Goal: Task Accomplishment & Management: Complete application form

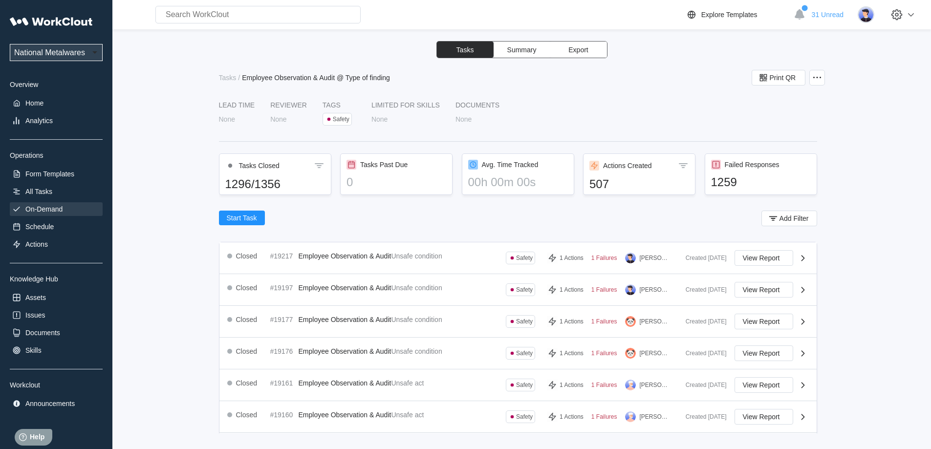
click at [46, 210] on div "On-Demand" at bounding box center [43, 209] width 37 height 8
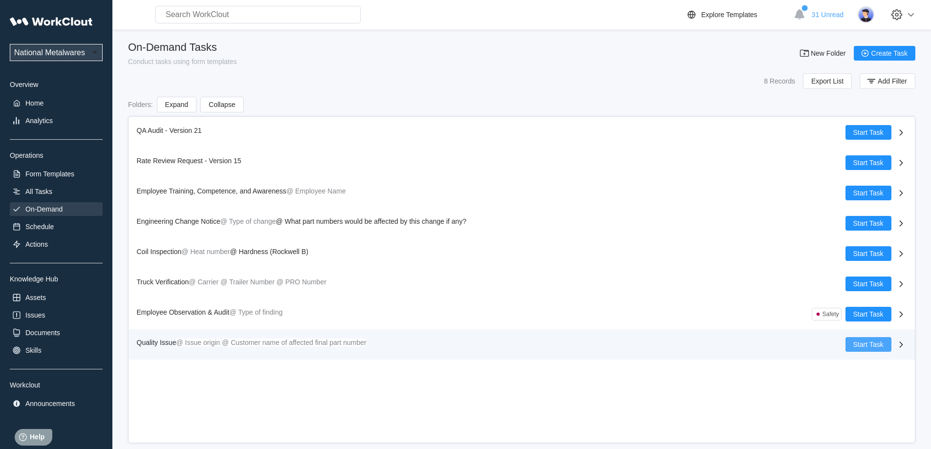
click at [868, 342] on span "Start Task" at bounding box center [868, 344] width 30 height 7
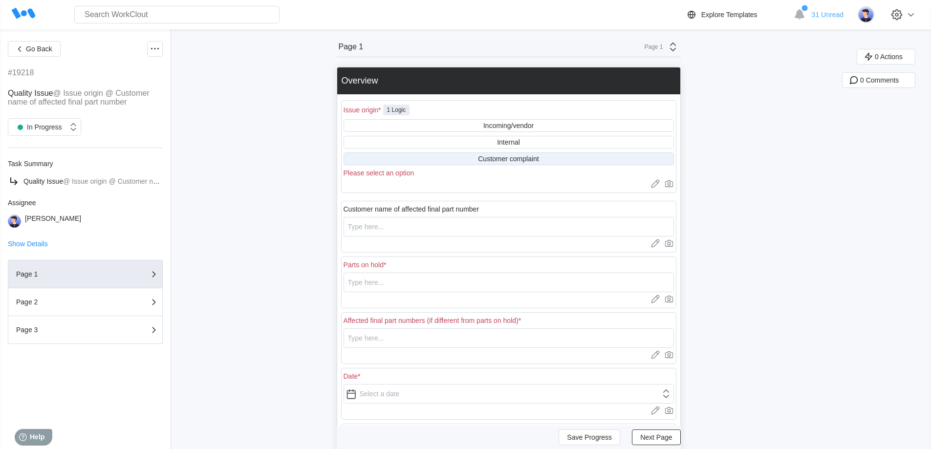
click at [522, 160] on div "Customer complaint" at bounding box center [508, 159] width 61 height 8
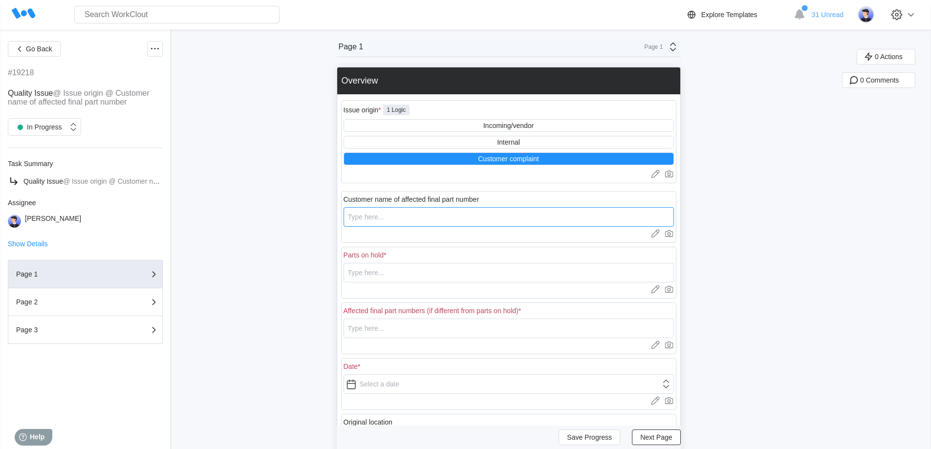
click at [469, 223] on input "text" at bounding box center [508, 217] width 330 height 20
type input "HNI"
click at [414, 274] on input "text" at bounding box center [508, 273] width 330 height 20
drag, startPoint x: 414, startPoint y: 274, endPoint x: 322, endPoint y: 271, distance: 92.4
click at [323, 271] on div "Go Back #19218 Quality Issue @ Issue origin @ Customer name of affected final p…" at bounding box center [465, 312] width 931 height 567
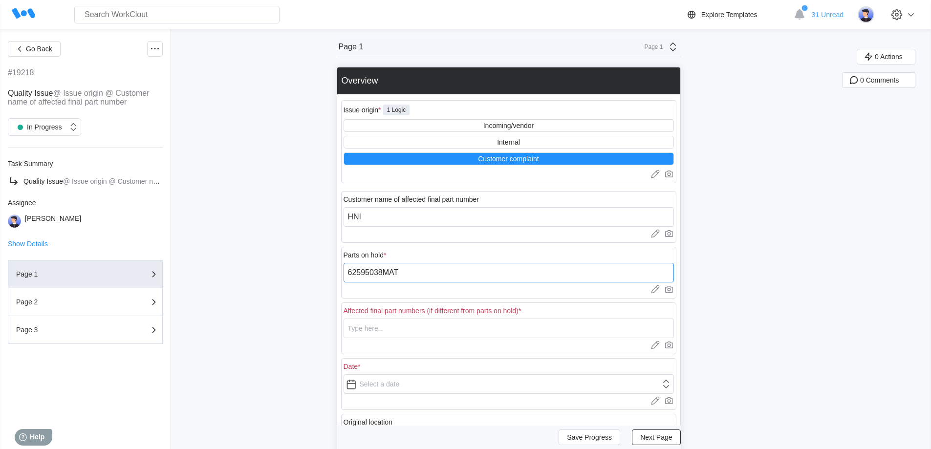
type input "62595038MAT"
click at [373, 328] on input "text" at bounding box center [508, 329] width 330 height 20
paste input "62595038MAT"
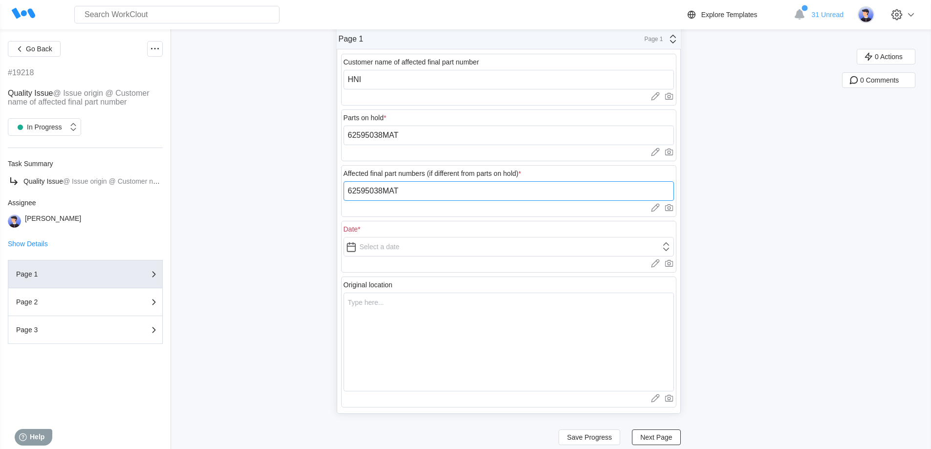
scroll to position [147, 0]
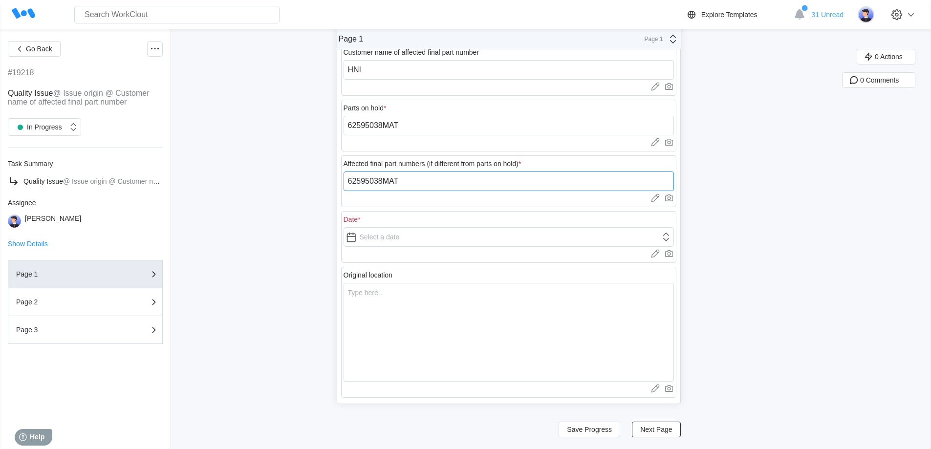
type input "62595038MAT"
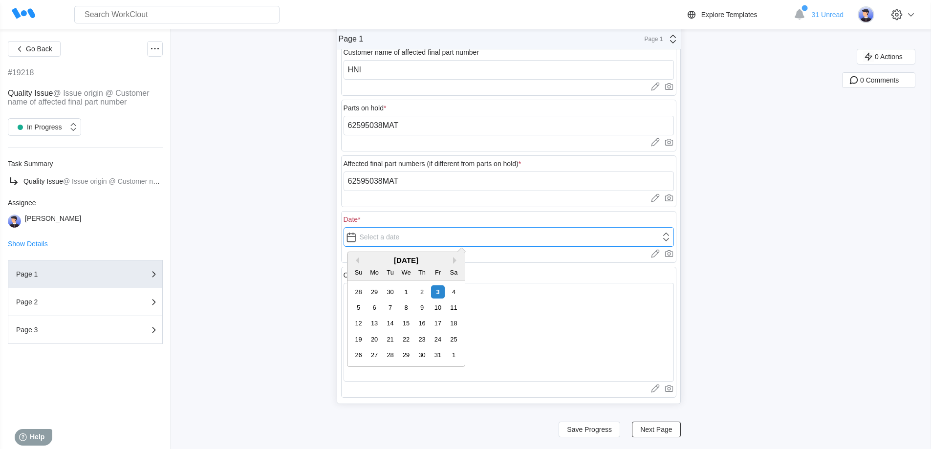
click at [391, 238] on input "text" at bounding box center [508, 237] width 330 height 20
type input "[DATE]"
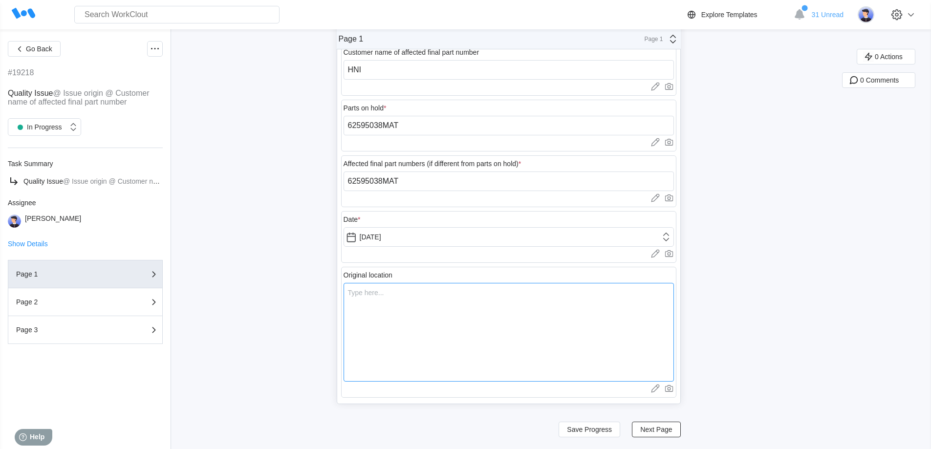
click at [433, 332] on textarea at bounding box center [508, 332] width 330 height 99
type textarea "H"
type textarea "x"
type textarea "HN"
type textarea "x"
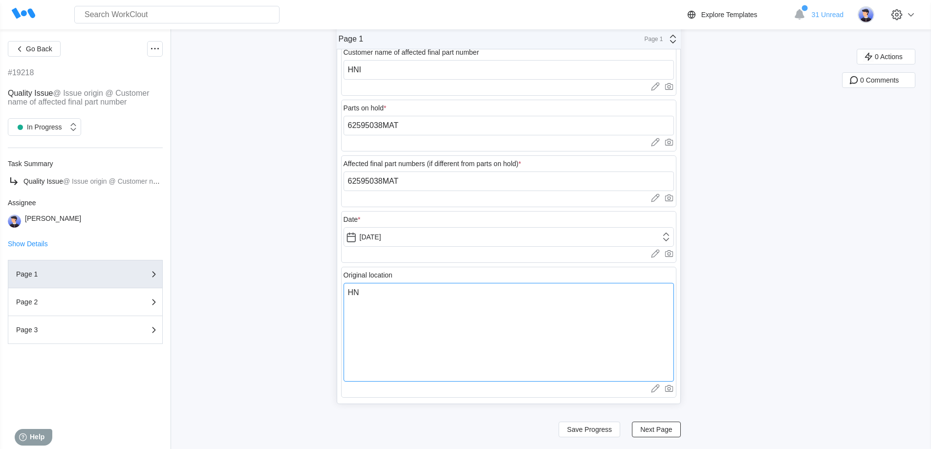
type textarea "HNI"
type textarea "x"
type textarea "HNI"
click at [649, 432] on span "Next Page" at bounding box center [656, 429] width 32 height 7
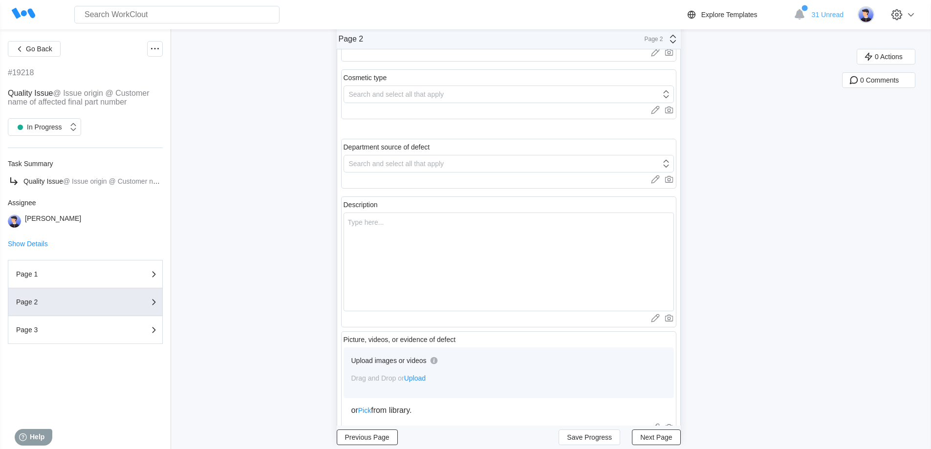
scroll to position [0, 0]
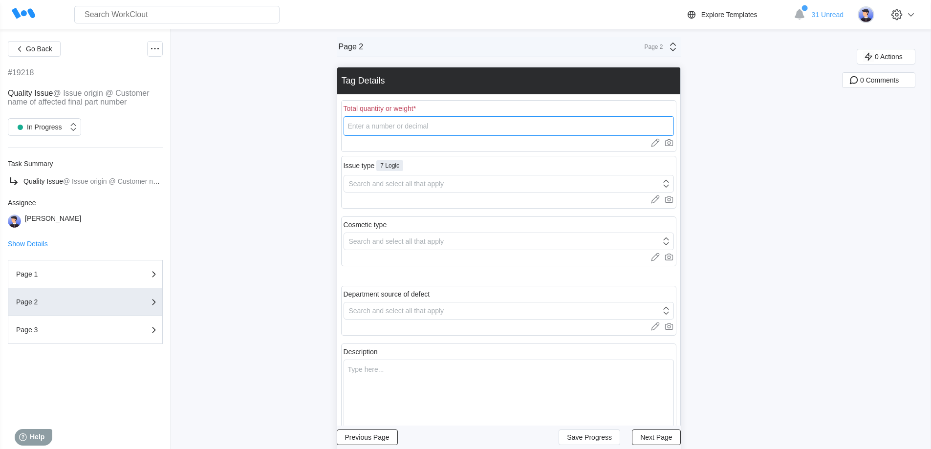
click at [424, 126] on input "number" at bounding box center [508, 126] width 330 height 20
type input "50"
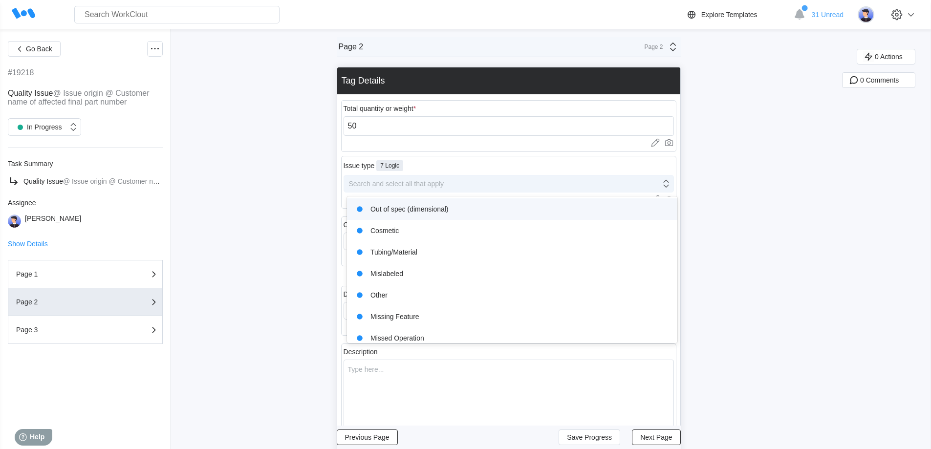
click at [442, 184] on div "Search and select all that apply" at bounding box center [396, 184] width 95 height 8
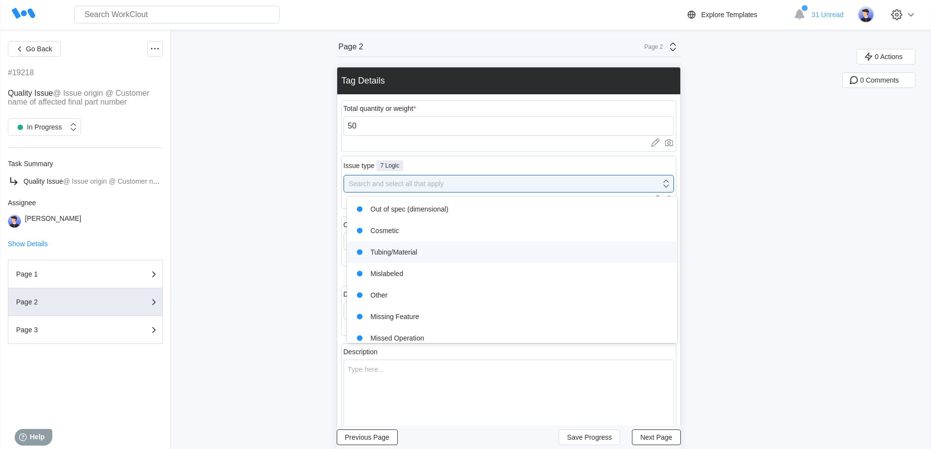
scroll to position [29, 0]
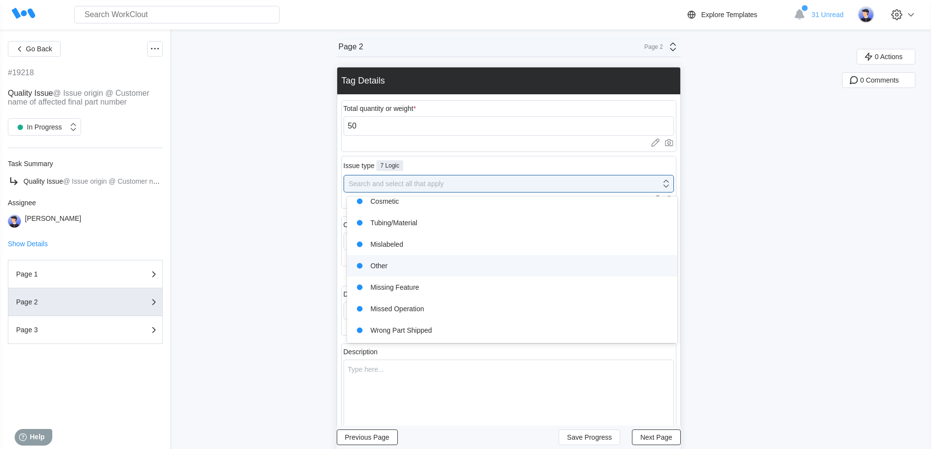
click at [457, 259] on div "Other" at bounding box center [512, 266] width 319 height 14
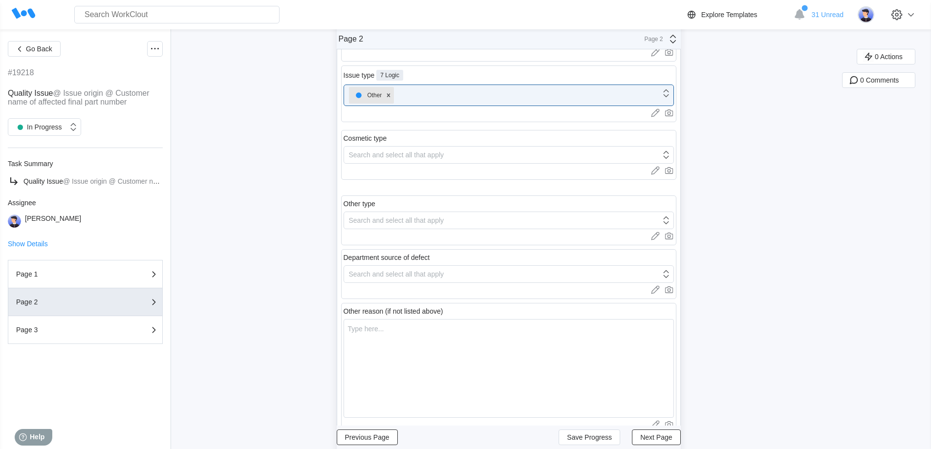
scroll to position [98, 0]
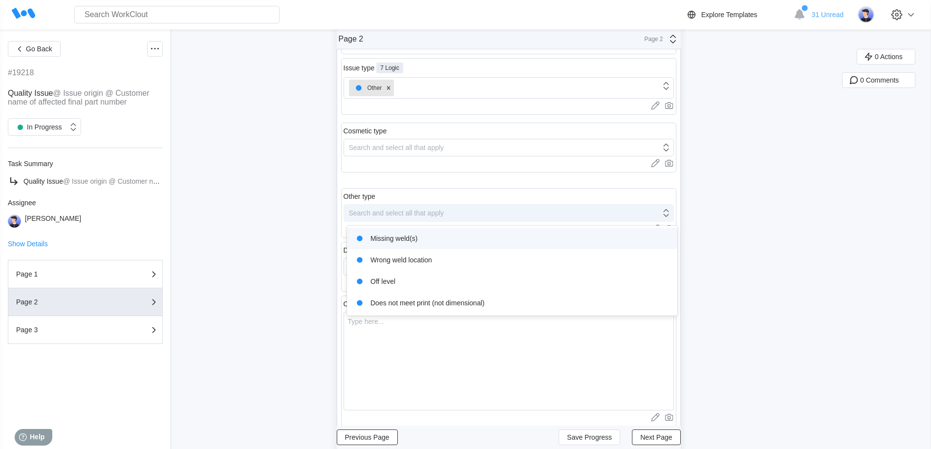
click at [443, 206] on div "Search and select all that apply" at bounding box center [508, 213] width 330 height 18
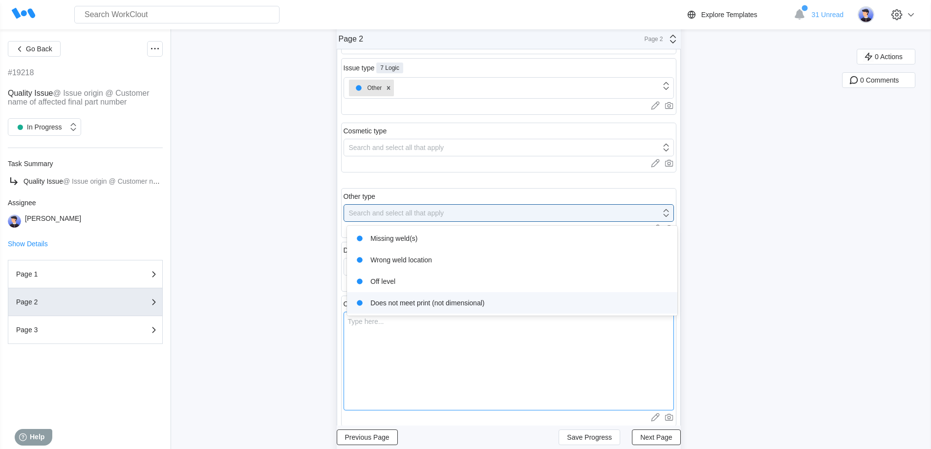
click at [487, 358] on textarea at bounding box center [508, 361] width 330 height 99
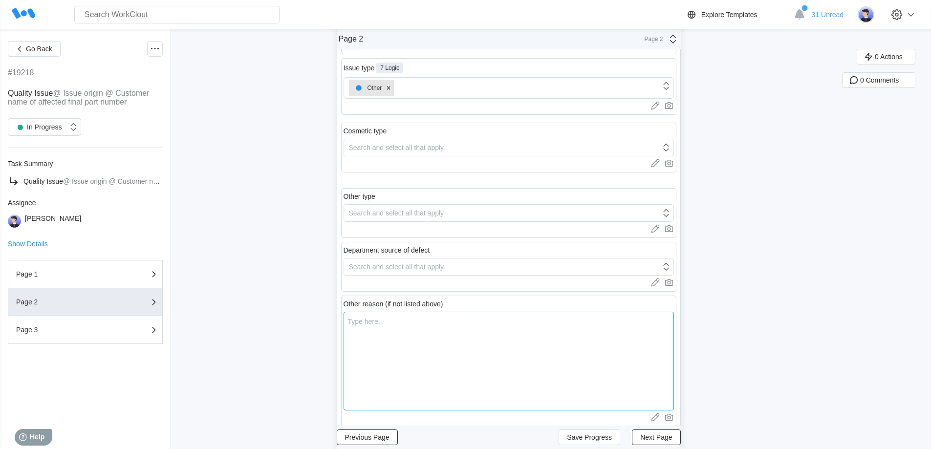
type textarea "B"
type textarea "x"
type textarea "Bu"
type textarea "x"
type textarea "Bur"
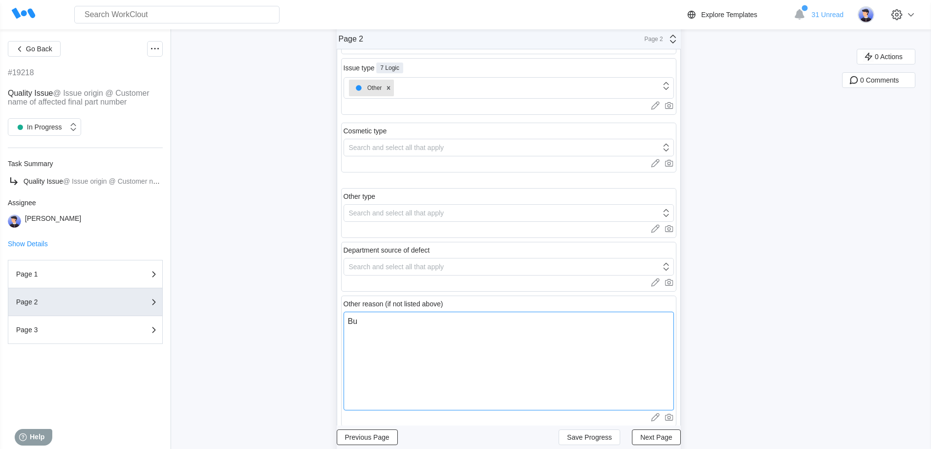
type textarea "x"
type textarea "[PERSON_NAME]"
type textarea "x"
type textarea "Burrs"
type textarea "x"
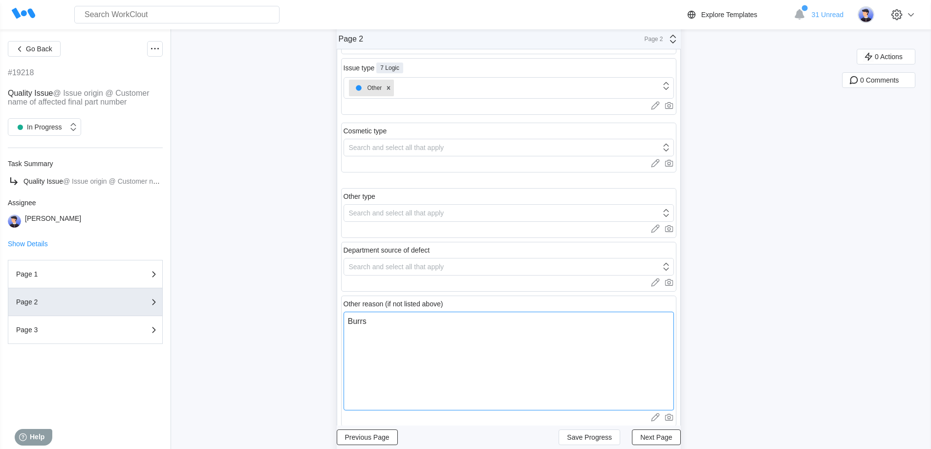
type textarea "Burrs"
type textarea "x"
type textarea "Burrs o"
type textarea "x"
type textarea "Burrs on"
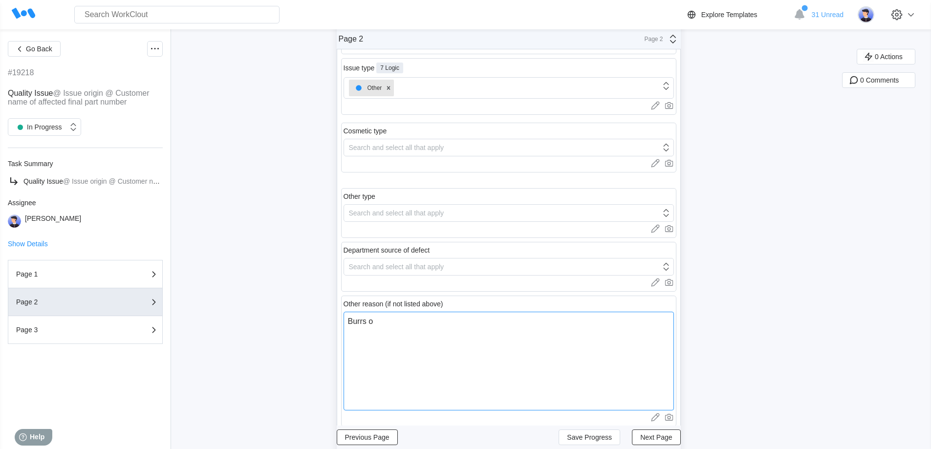
type textarea "x"
type textarea "Burrs on"
type textarea "x"
type textarea "Burrs on e"
type textarea "x"
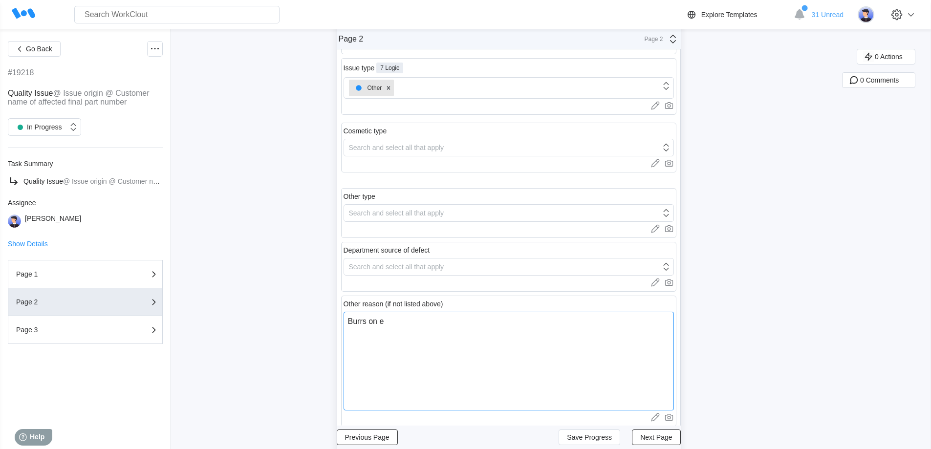
type textarea "Burrs on en"
type textarea "x"
type textarea "Burrs on end"
type textarea "x"
type textarea "Burrs on ends"
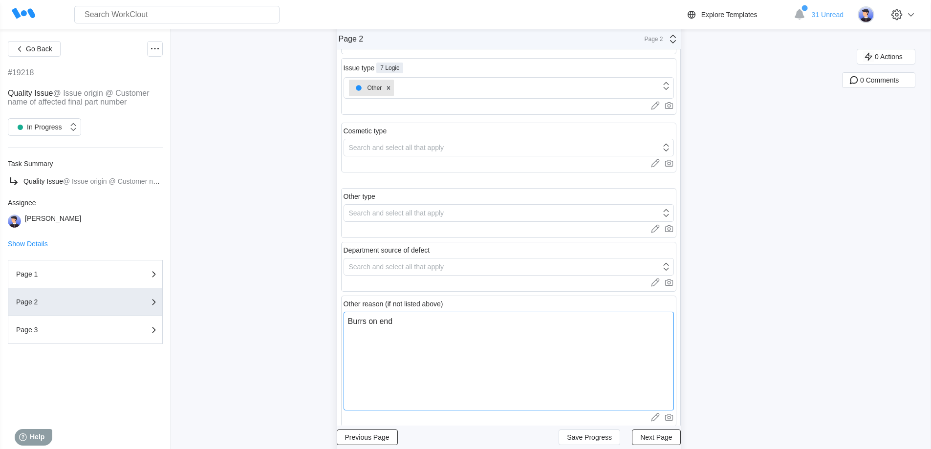
type textarea "x"
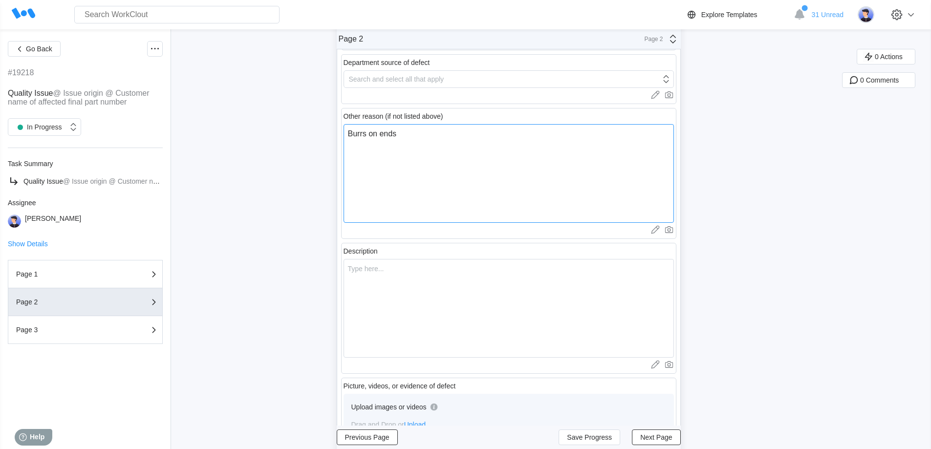
scroll to position [293, 0]
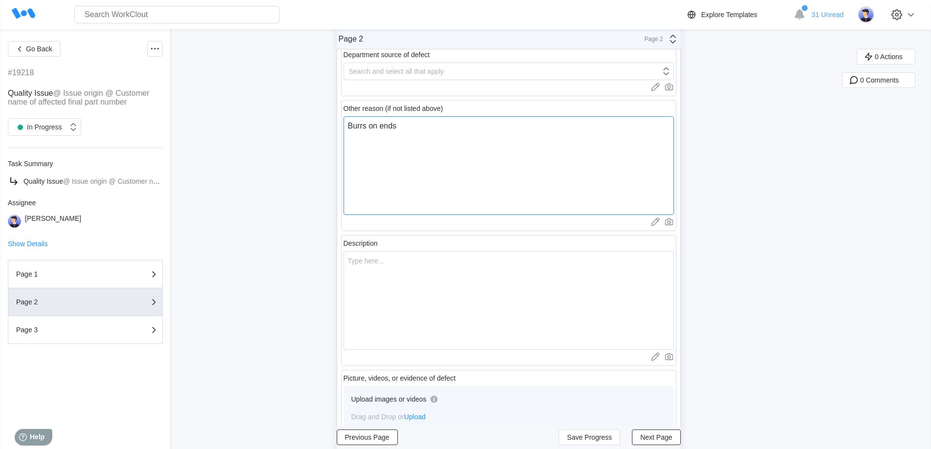
drag, startPoint x: 427, startPoint y: 123, endPoint x: 313, endPoint y: 121, distance: 114.3
click at [313, 121] on div "Go Back #19218 Quality Issue @ Issue origin @ Customer name of affected final p…" at bounding box center [465, 131] width 931 height 790
type textarea "Burrs on ends"
click at [418, 285] on textarea at bounding box center [508, 300] width 330 height 99
paste textarea "Burrs on ends"
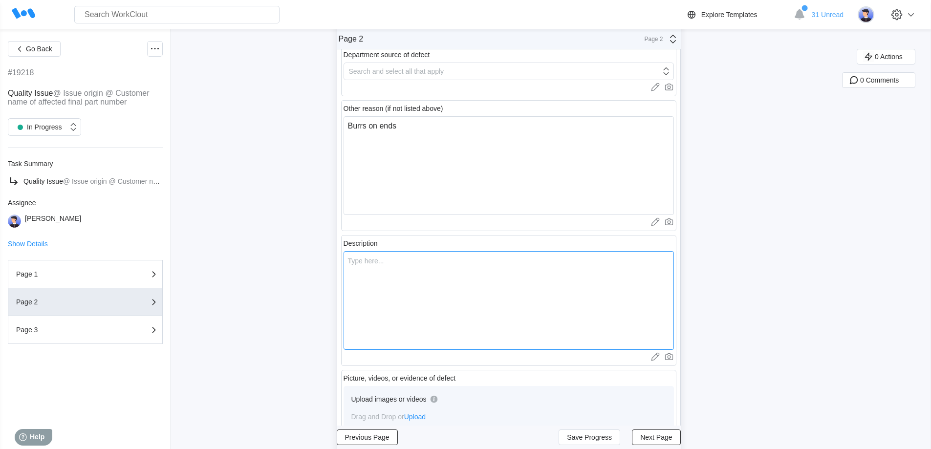
type textarea "Burrs on ends"
type textarea "x"
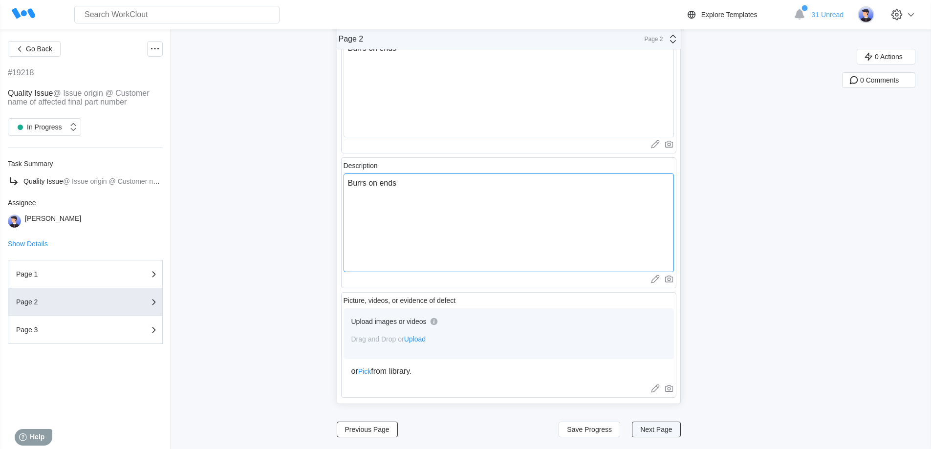
type textarea "Burrs on ends"
click at [665, 433] on button "Next Page" at bounding box center [656, 430] width 48 height 16
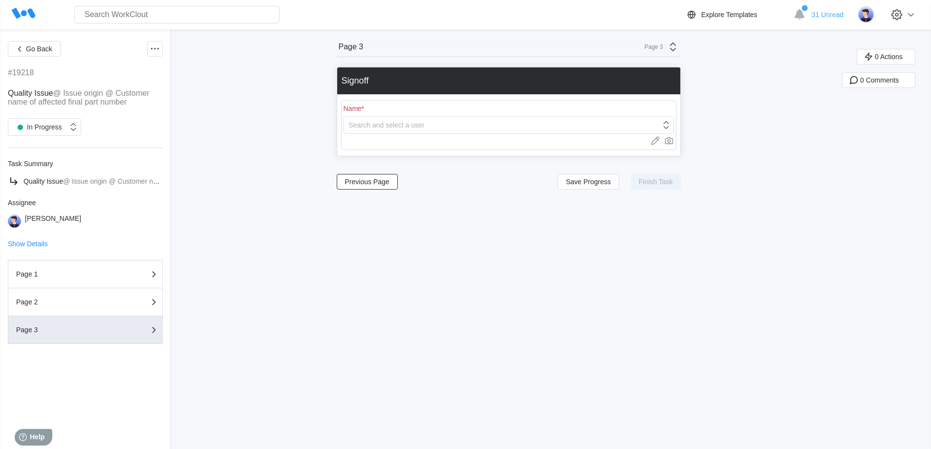
scroll to position [0, 0]
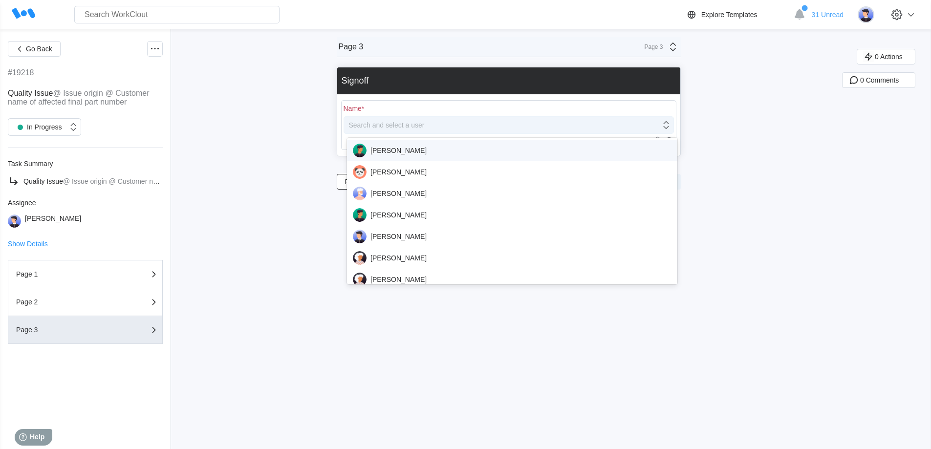
click at [408, 124] on div "Search and select a user" at bounding box center [387, 125] width 76 height 8
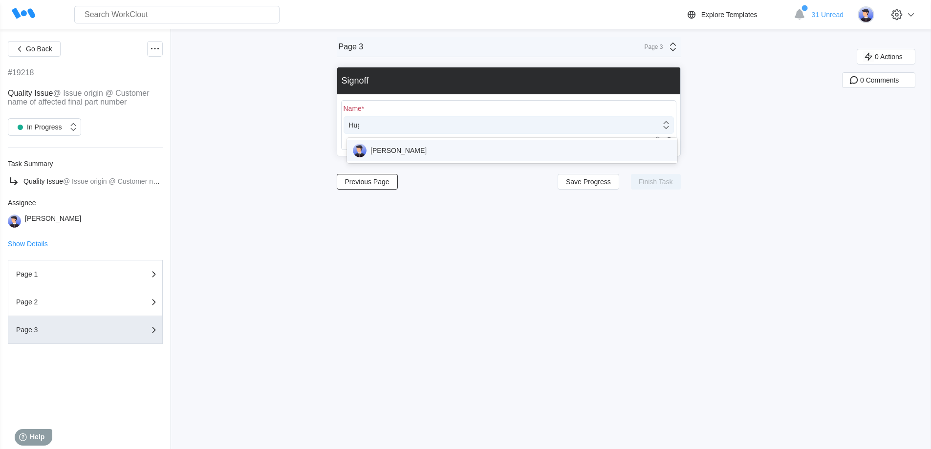
type input "[PERSON_NAME]"
drag, startPoint x: 390, startPoint y: 150, endPoint x: 402, endPoint y: 151, distance: 12.3
click at [390, 150] on div "[PERSON_NAME]" at bounding box center [512, 151] width 319 height 14
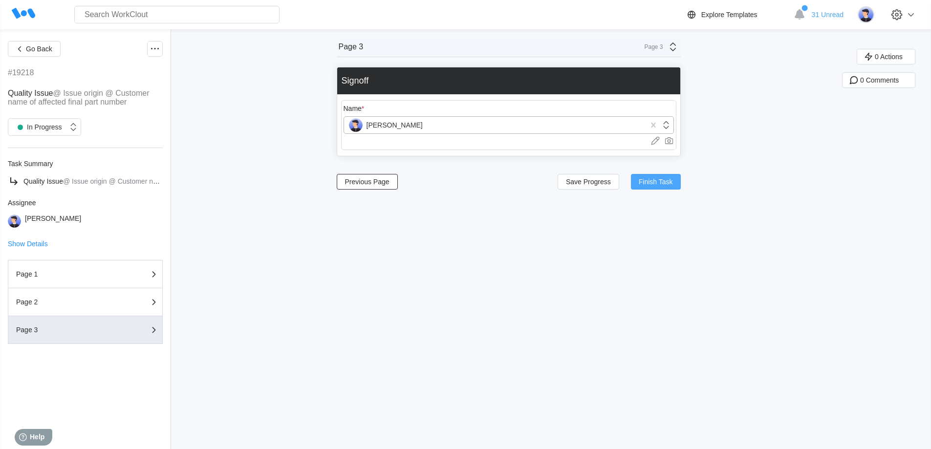
click at [672, 179] on span "Finish Task" at bounding box center [656, 181] width 34 height 7
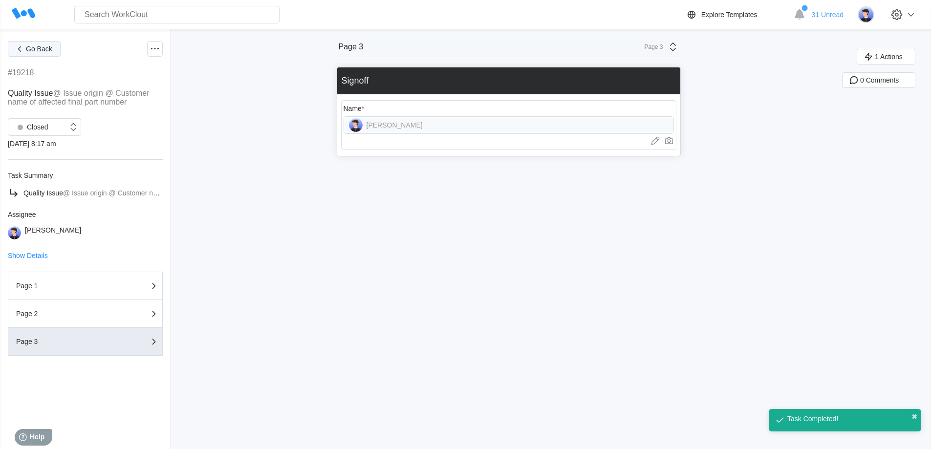
click at [31, 52] on span "Go Back" at bounding box center [39, 48] width 26 height 7
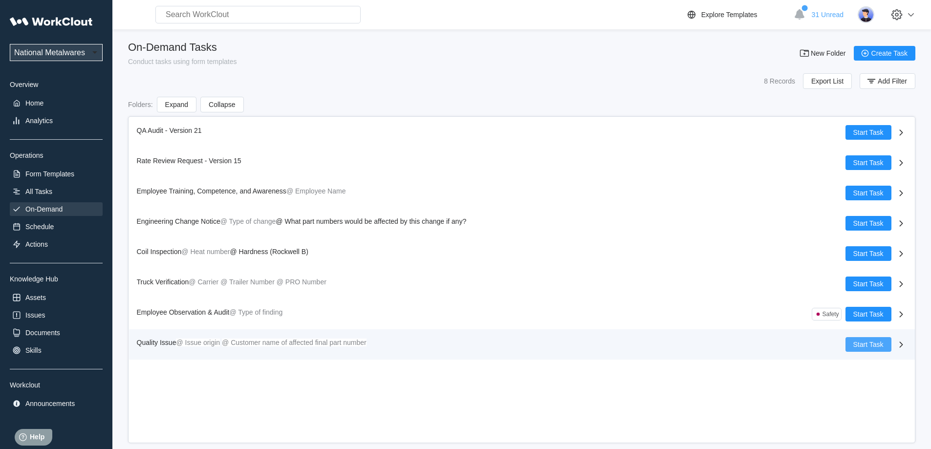
click at [864, 345] on span "Start Task" at bounding box center [868, 344] width 30 height 7
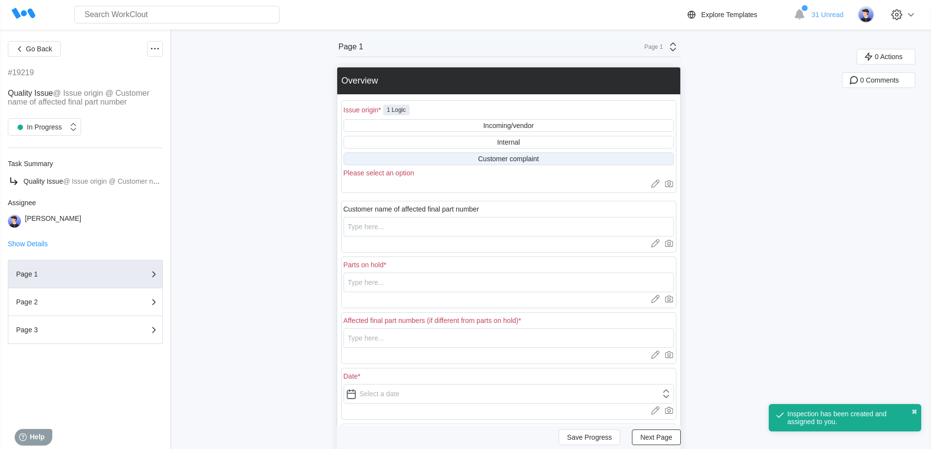
click at [493, 157] on div "Customer complaint" at bounding box center [508, 159] width 61 height 8
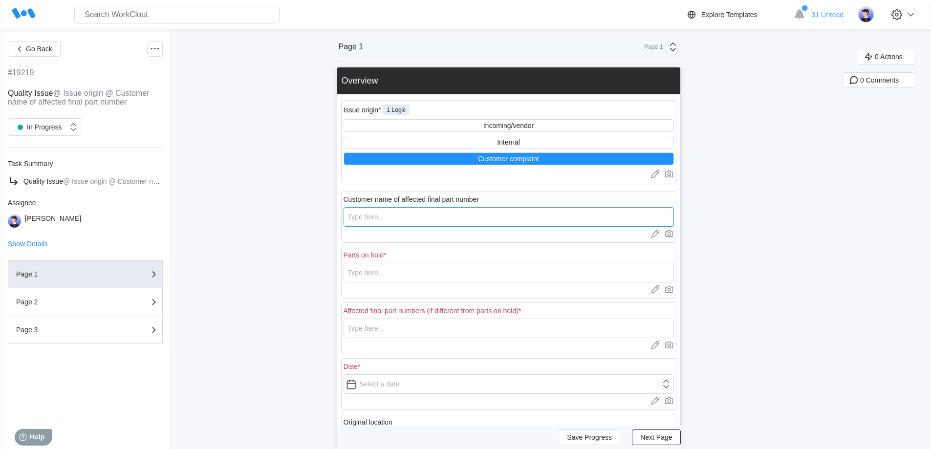
click at [407, 221] on input "text" at bounding box center [508, 217] width 330 height 20
type input "26610-10"
click at [410, 277] on input "text" at bounding box center [508, 273] width 330 height 20
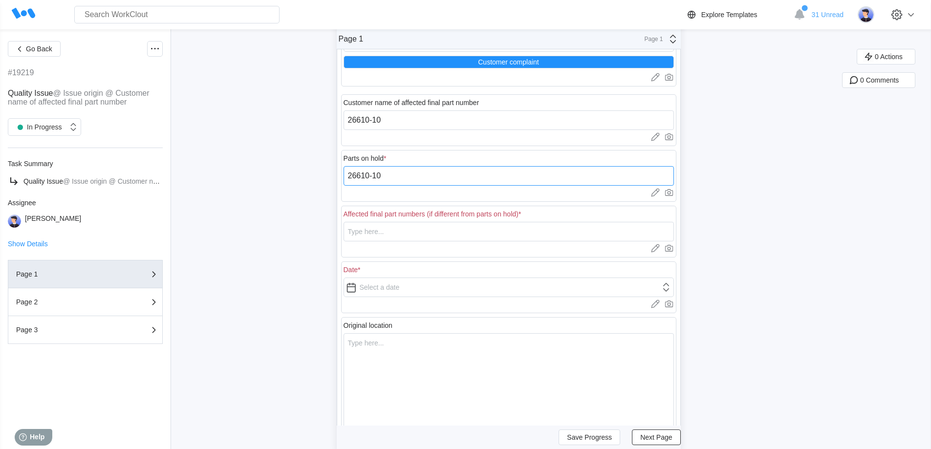
scroll to position [98, 0]
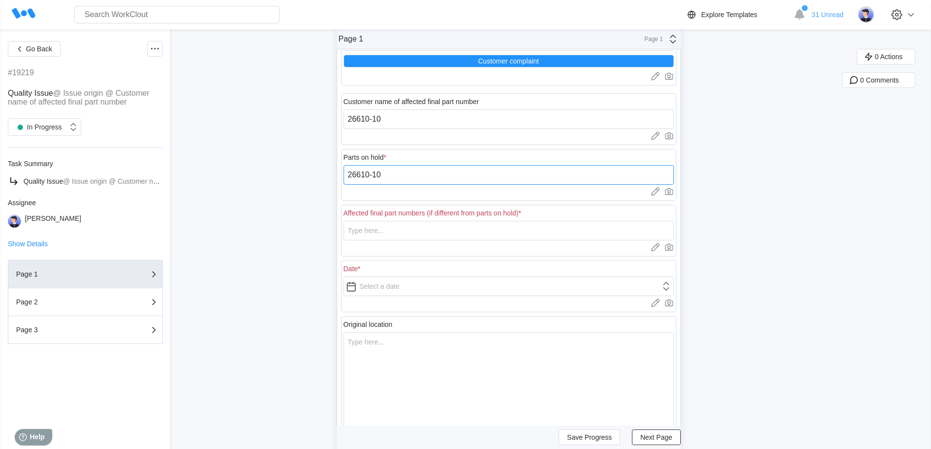
type input "26610-10"
drag, startPoint x: 389, startPoint y: 120, endPoint x: 280, endPoint y: 109, distance: 109.4
click at [281, 109] on div "Go Back #19219 Quality Issue @ Issue origin @ Customer name of affected final p…" at bounding box center [465, 215] width 931 height 567
type input "[PERSON_NAME] & [PERSON_NAME]"
click at [385, 228] on input "text" at bounding box center [508, 231] width 330 height 20
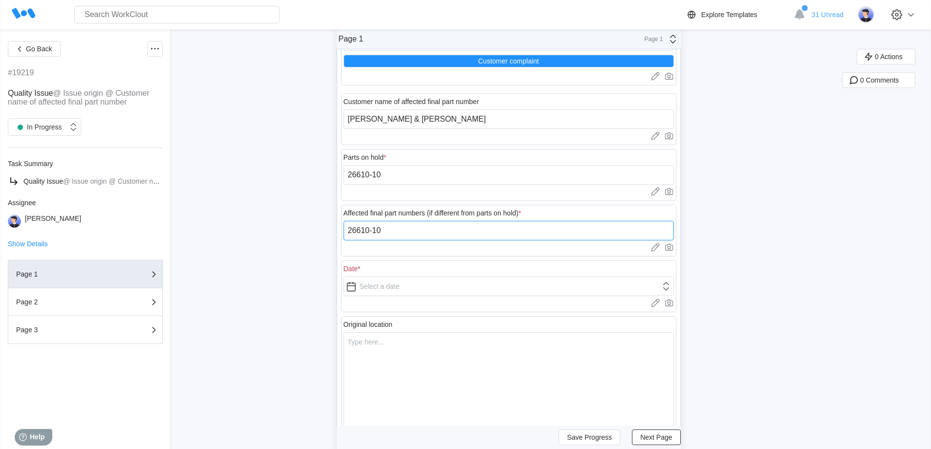
type input "26610-10"
click at [428, 292] on input "text" at bounding box center [508, 287] width 330 height 20
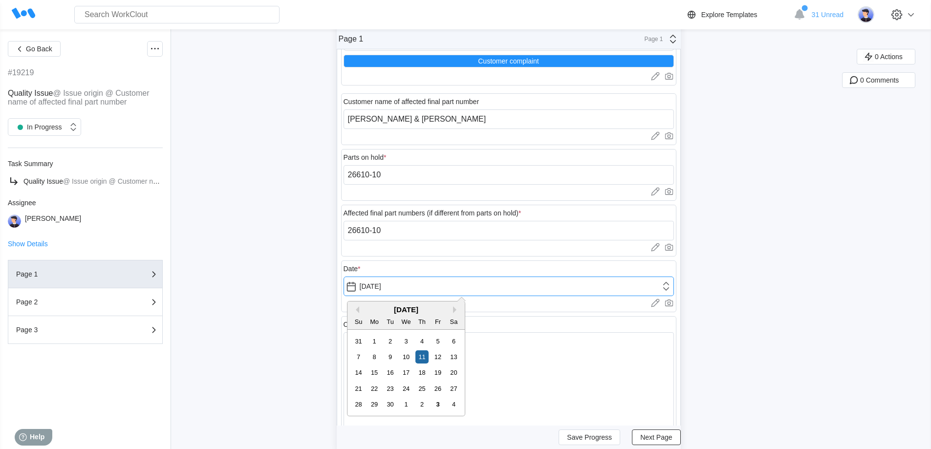
type input "[DATE]"
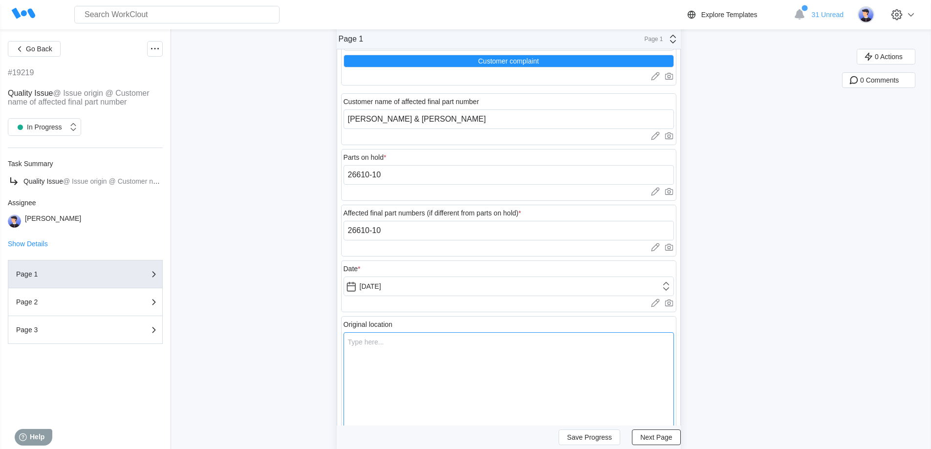
click at [441, 355] on textarea at bounding box center [508, 381] width 330 height 99
type textarea "A"
type textarea "x"
type textarea "At"
type textarea "x"
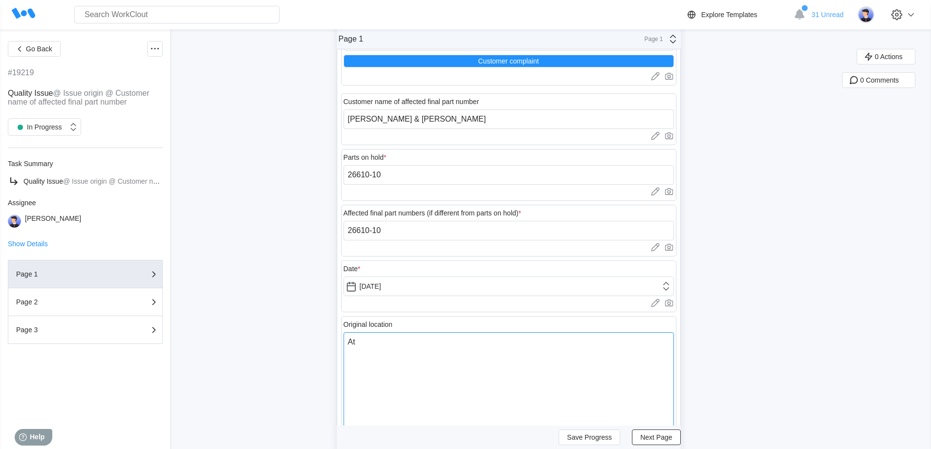
type textarea "At"
type textarea "x"
type textarea "At M"
type textarea "x"
type textarea "At MT"
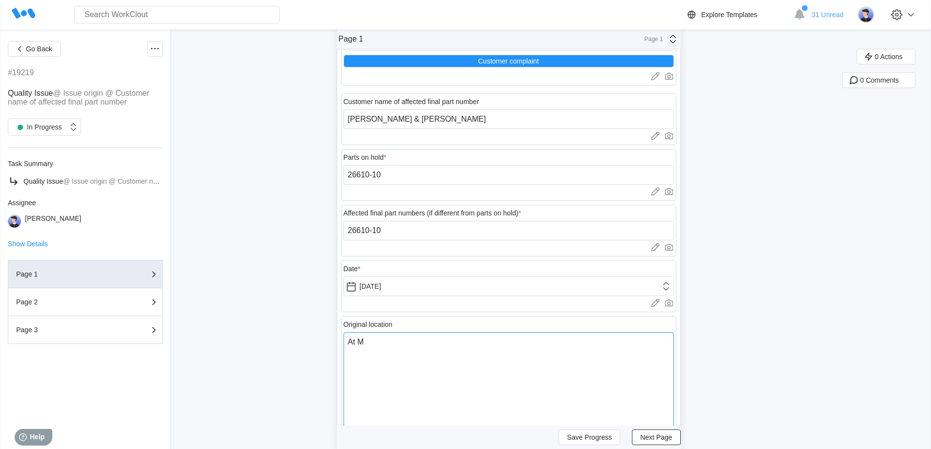
type textarea "x"
type textarea "At MTD"
type textarea "x"
type textarea "At MTD"
click at [655, 435] on span "Next Page" at bounding box center [656, 437] width 32 height 7
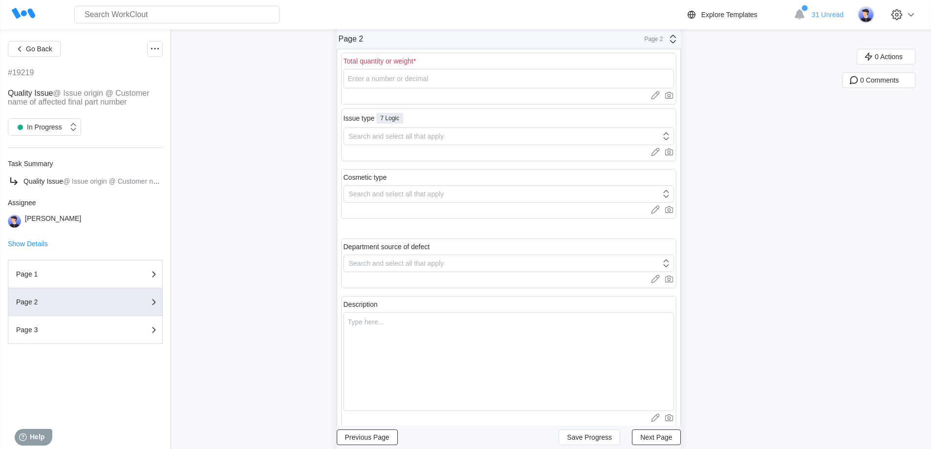
scroll to position [0, 0]
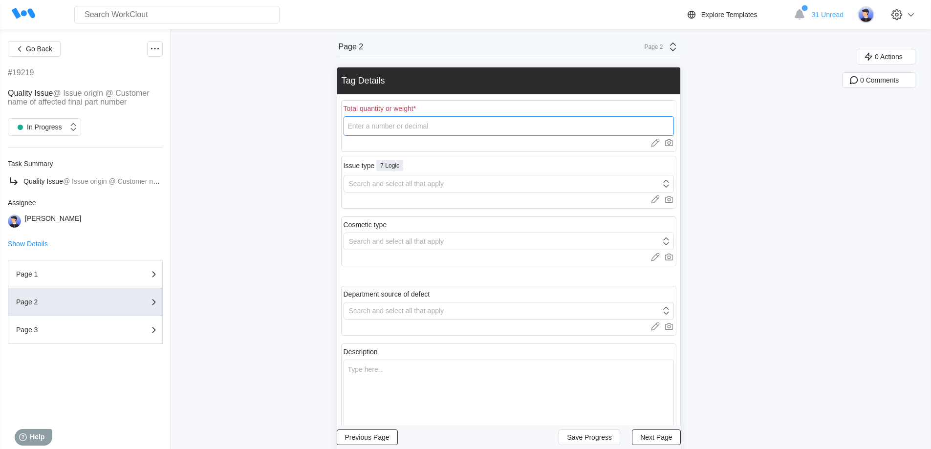
click at [381, 128] on input "number" at bounding box center [508, 126] width 330 height 20
type input "39"
click at [380, 182] on div "Search and select all that apply" at bounding box center [396, 184] width 95 height 8
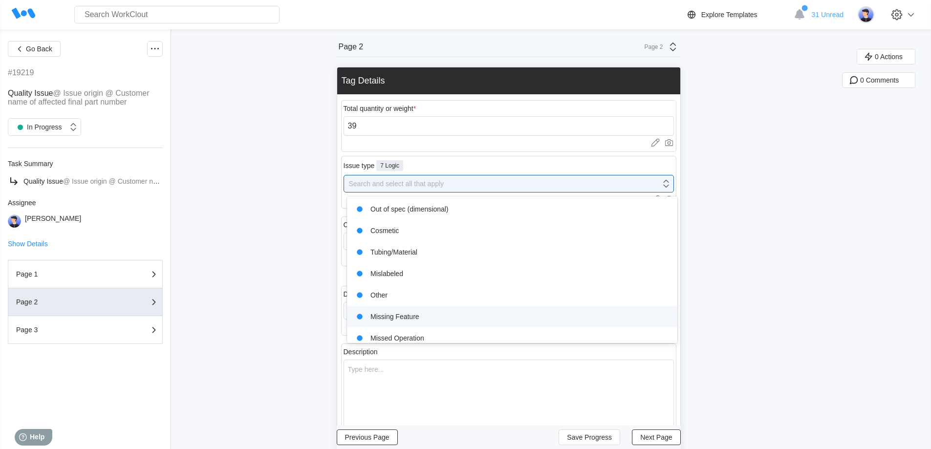
click at [409, 313] on div "Missing Feature" at bounding box center [512, 317] width 319 height 14
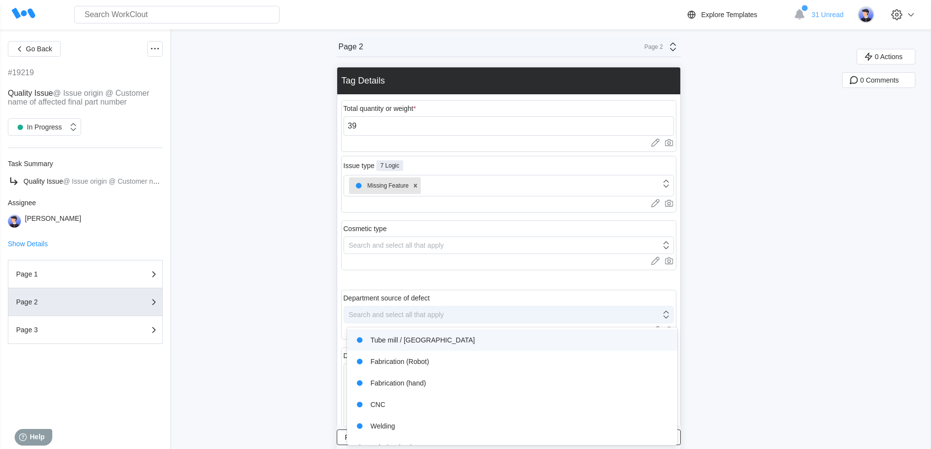
click at [406, 314] on div "Search and select all that apply" at bounding box center [396, 315] width 95 height 8
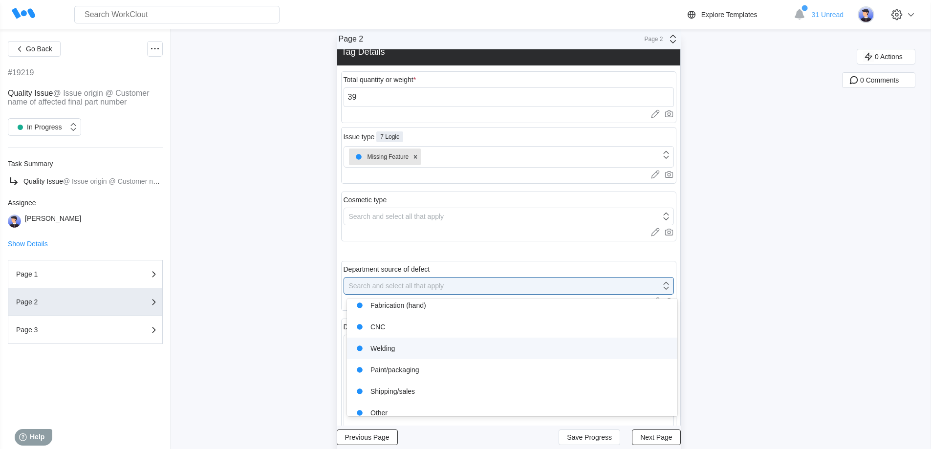
scroll to position [80, 0]
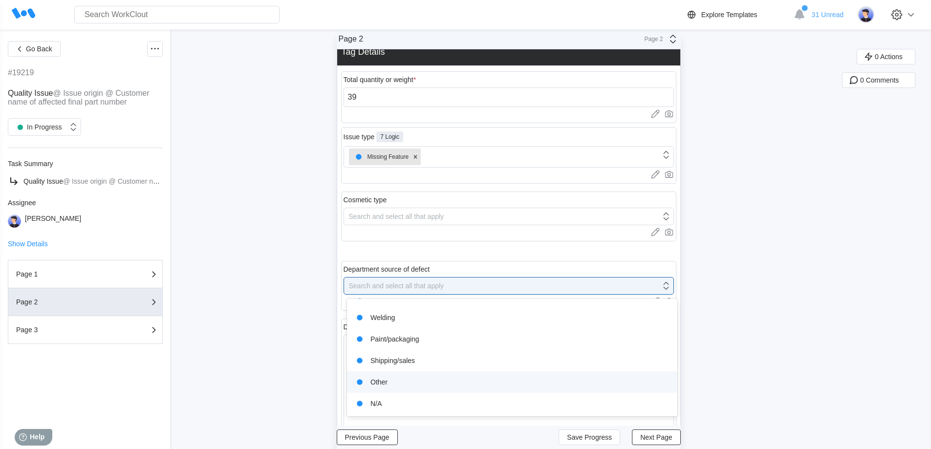
click at [385, 382] on div "Other" at bounding box center [512, 382] width 319 height 14
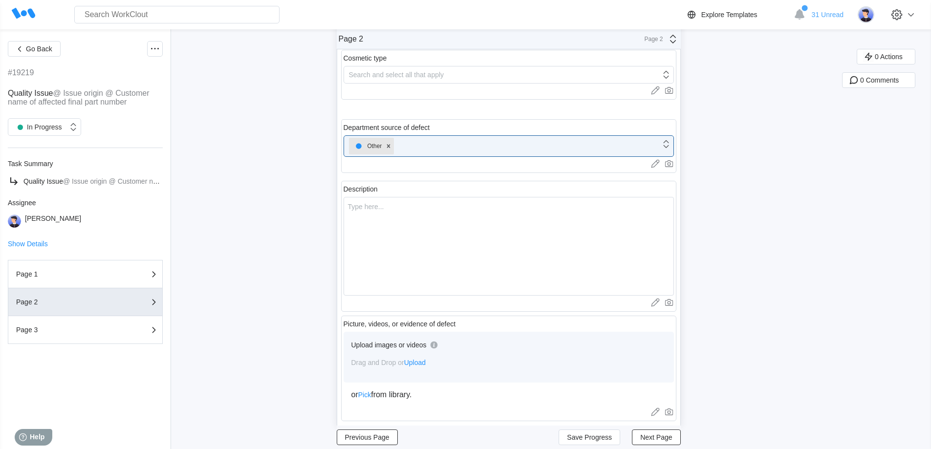
scroll to position [175, 0]
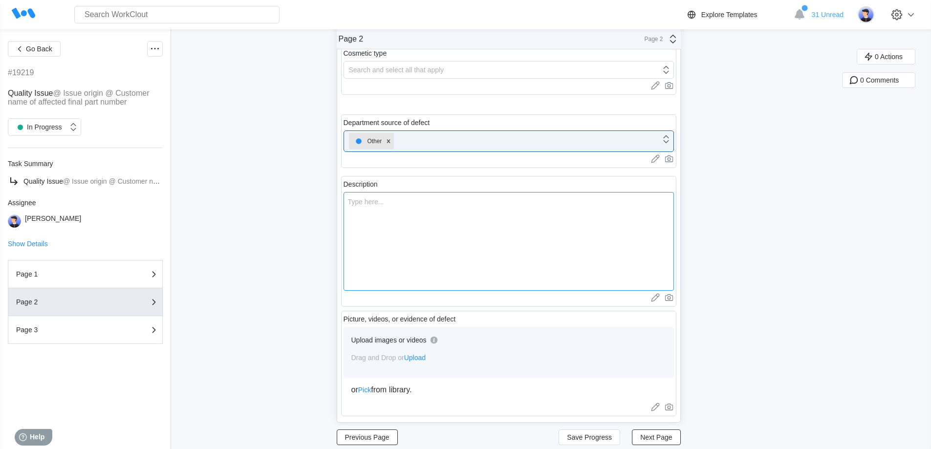
click at [416, 216] on textarea at bounding box center [508, 241] width 330 height 99
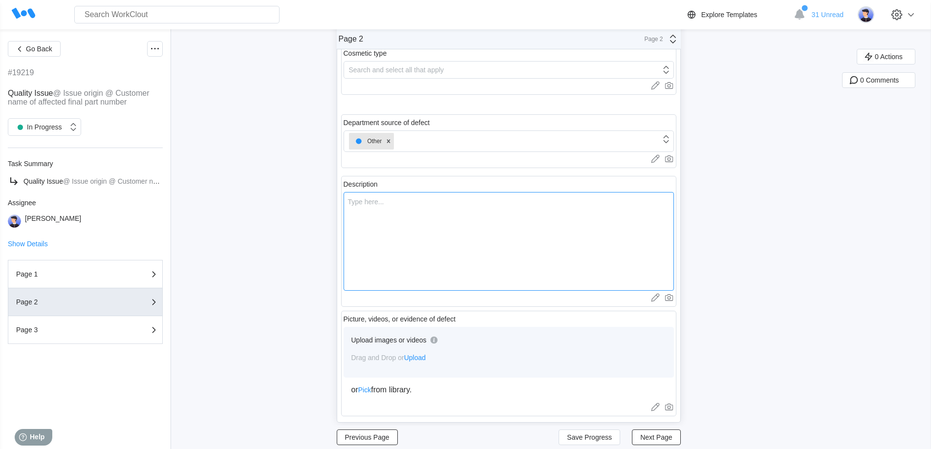
type textarea "M"
type textarea "x"
type textarea "Mi"
type textarea "x"
type textarea "Mis"
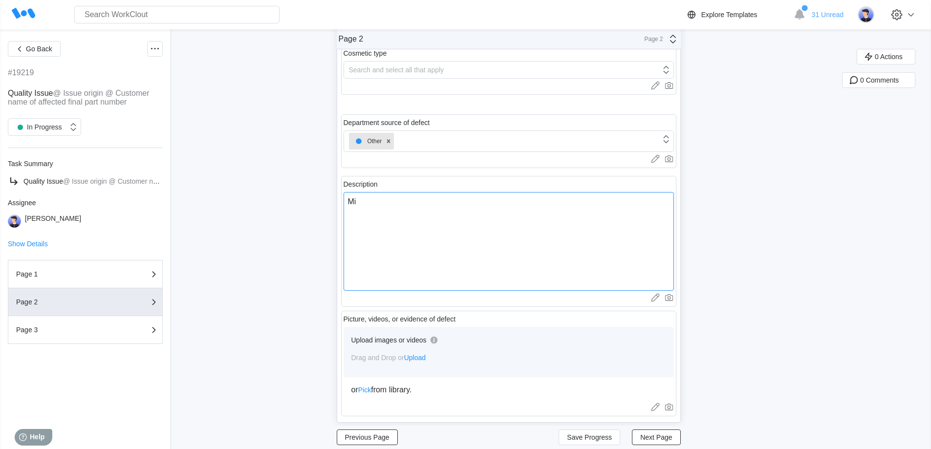
type textarea "x"
type textarea "Miss"
type textarea "x"
type textarea "Missi"
type textarea "x"
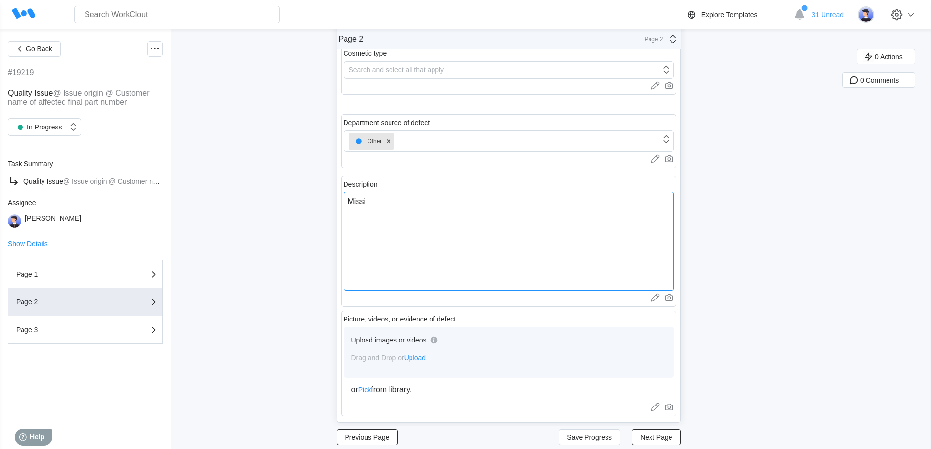
type textarea "Missin"
type textarea "x"
type textarea "Missing"
type textarea "x"
type textarea "Missing"
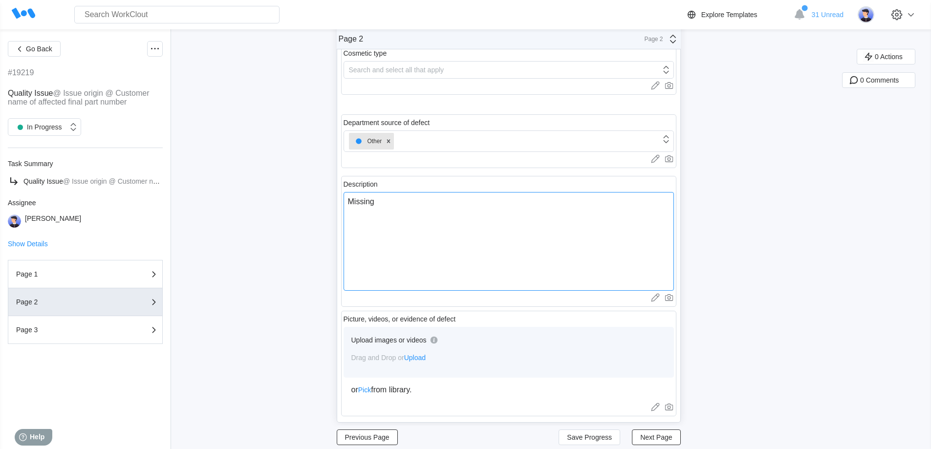
type textarea "x"
type textarea "Missing g"
type textarea "x"
type textarea "Missing gr"
type textarea "x"
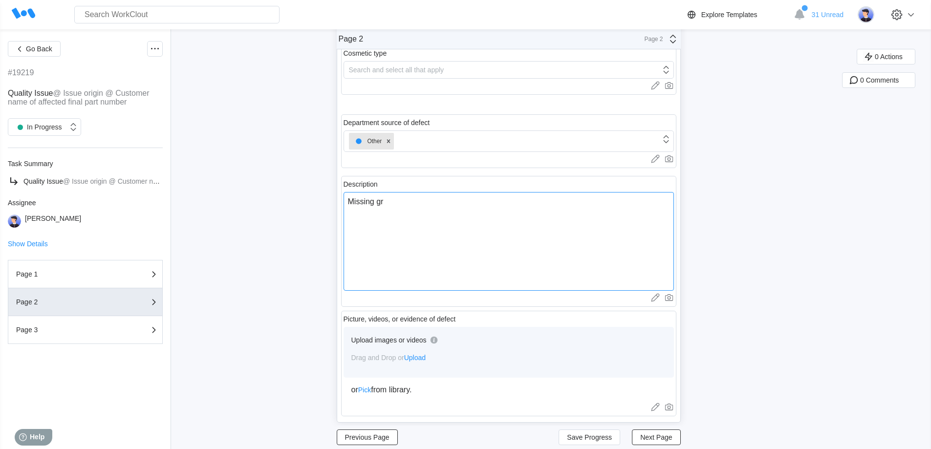
type textarea "Missing gri"
type textarea "x"
type textarea "Missing grip"
type textarea "x"
type textarea "Missing grips"
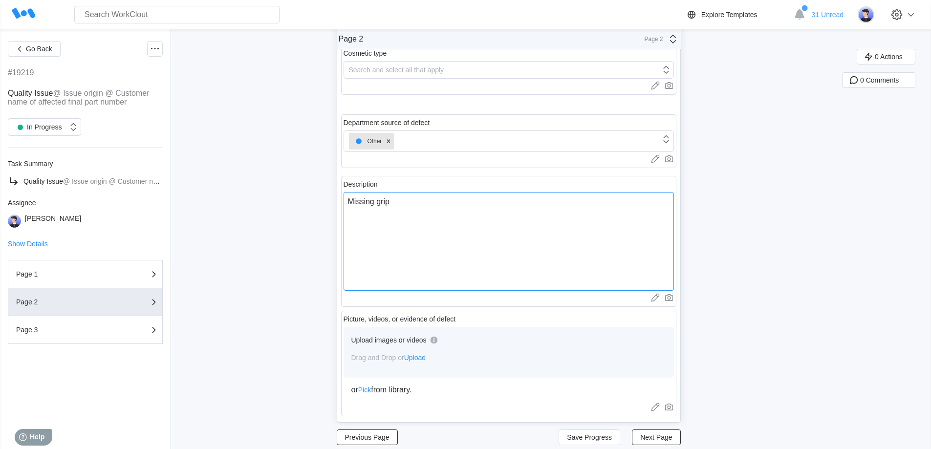
type textarea "x"
type textarea "Missing grips"
type textarea "x"
type textarea "Missing grips f"
type textarea "x"
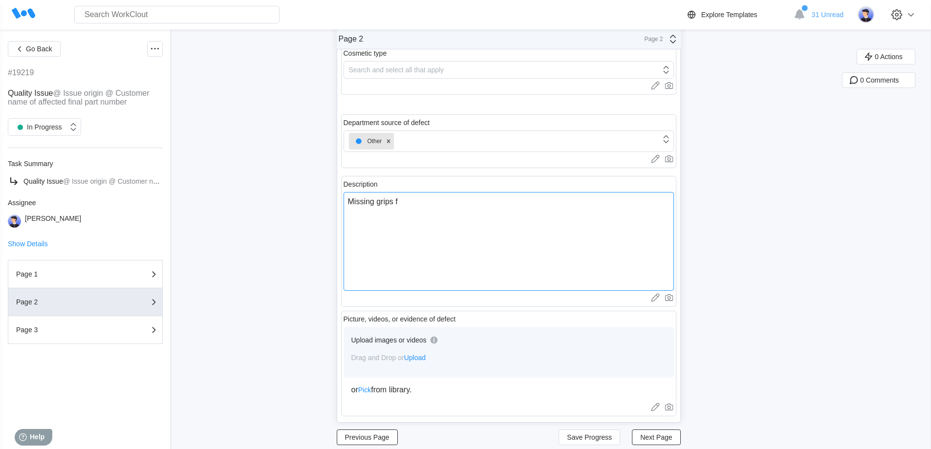
type textarea "Missing grips fr"
type textarea "x"
type textarea "Missing grips fro"
type textarea "x"
type textarea "Missing grips from"
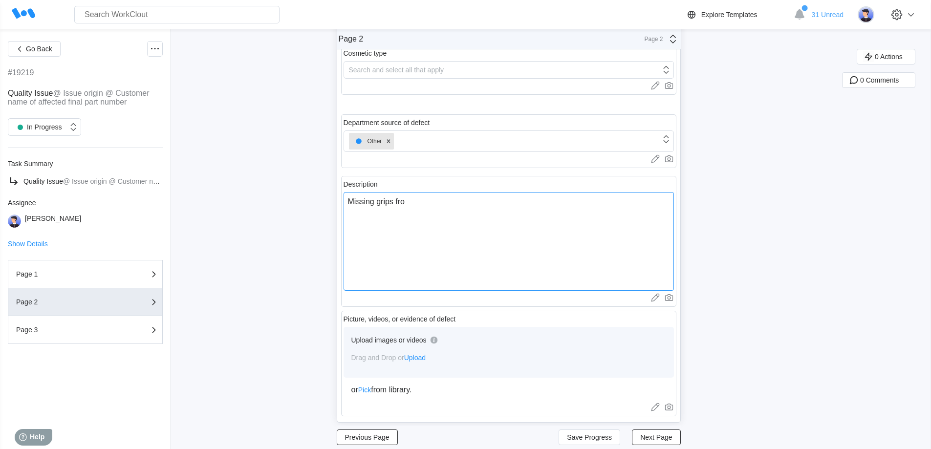
type textarea "x"
type textarea "Missing grips from"
type textarea "x"
type textarea "Missing grips from D"
type textarea "x"
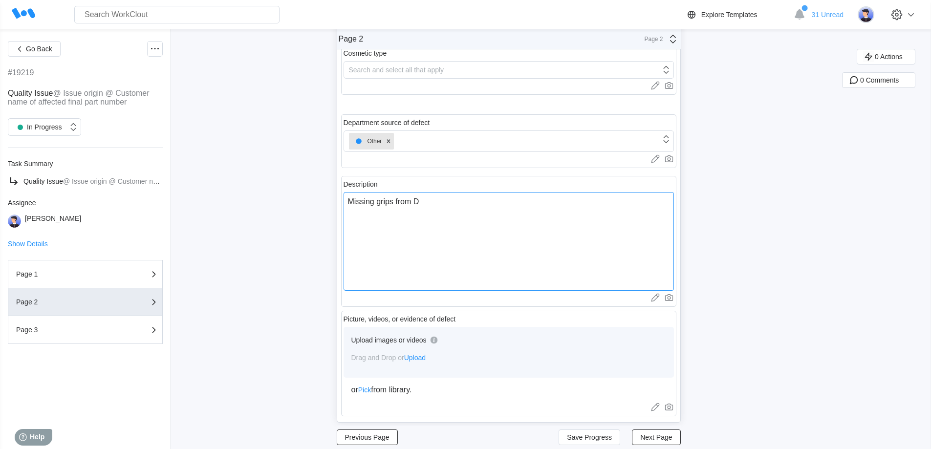
type textarea "Missing grips from D&"
type textarea "x"
type textarea "Missing grips from D&M"
type textarea "x"
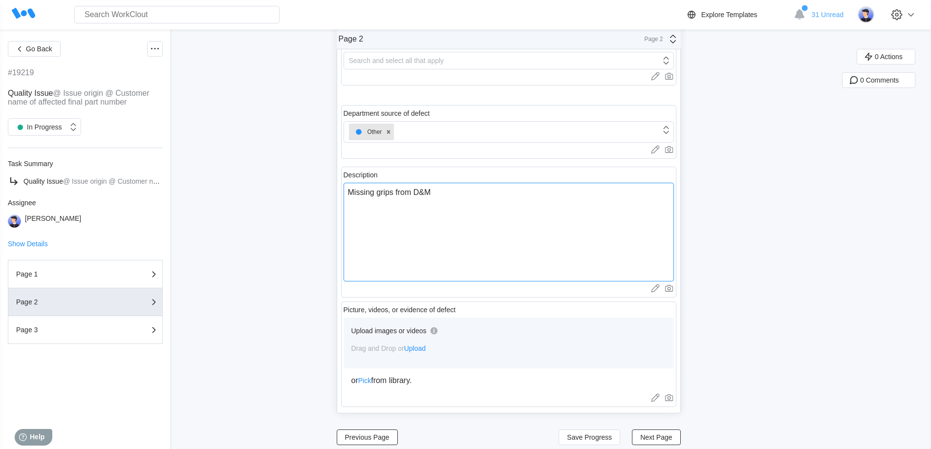
scroll to position [194, 0]
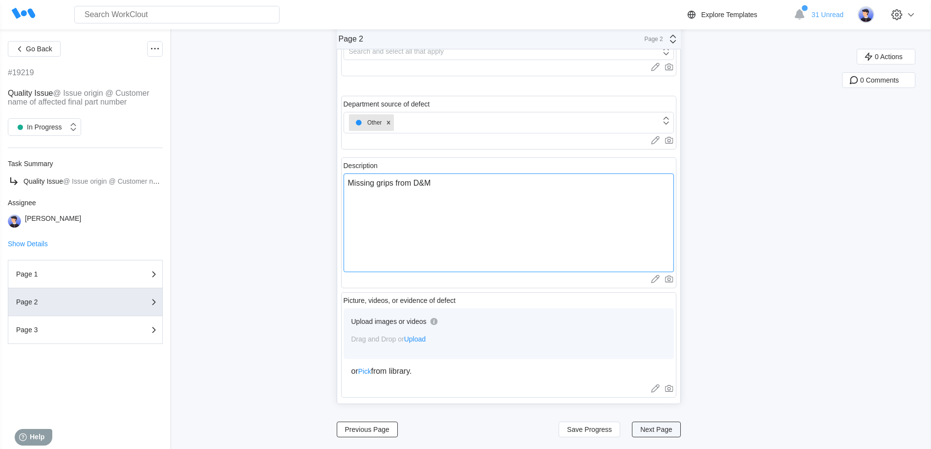
type textarea "Missing grips from D&M"
click at [671, 432] on span "Next Page" at bounding box center [656, 429] width 32 height 7
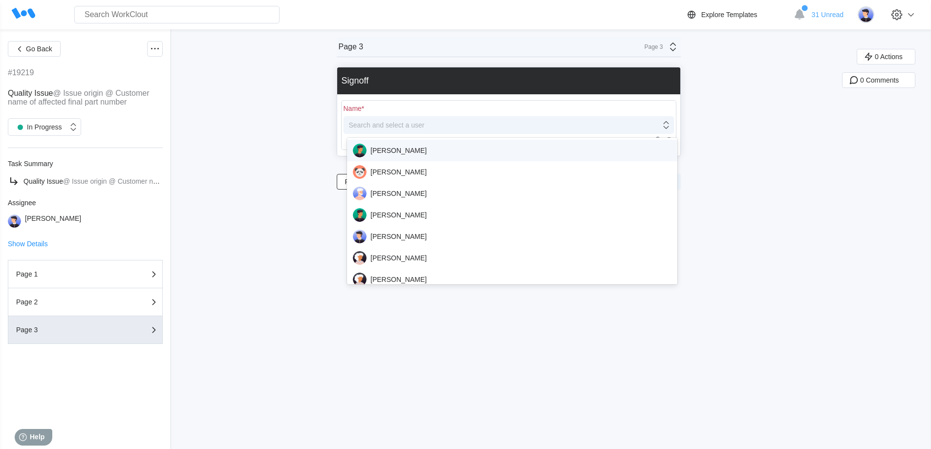
click at [384, 123] on div "Search and select a user" at bounding box center [387, 125] width 76 height 8
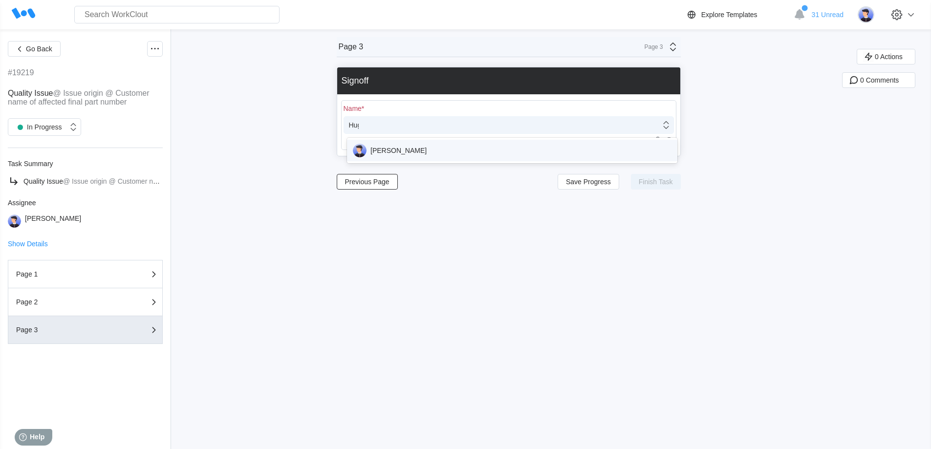
type input "[PERSON_NAME]"
click at [383, 147] on div "[PERSON_NAME]" at bounding box center [512, 151] width 319 height 14
click at [662, 180] on span "Finish Task" at bounding box center [656, 181] width 34 height 7
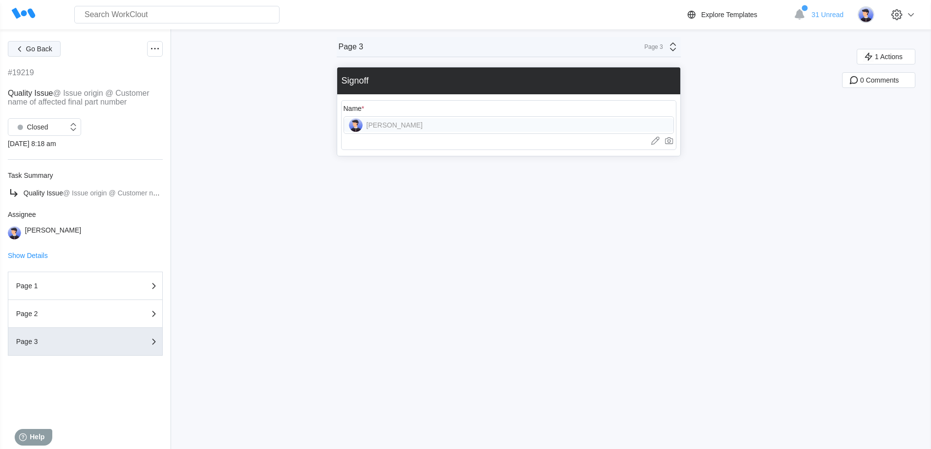
click at [36, 46] on span "Go Back" at bounding box center [39, 48] width 26 height 7
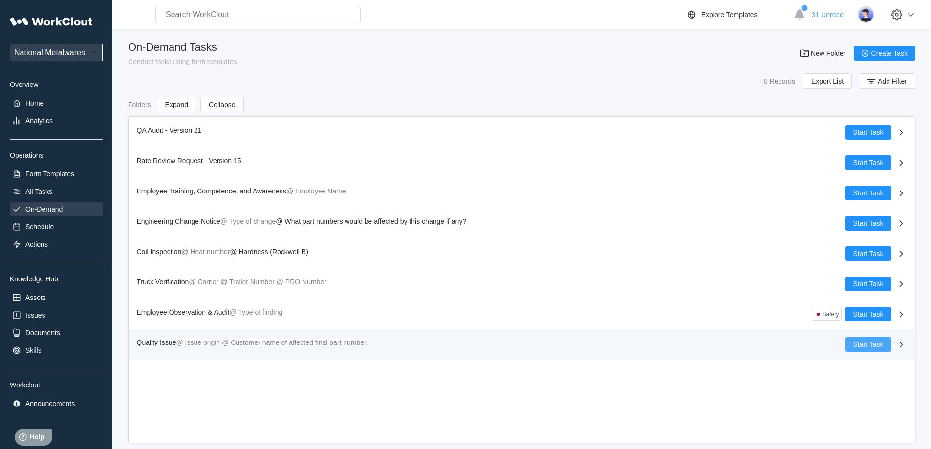
click at [869, 343] on span "Start Task" at bounding box center [868, 344] width 30 height 7
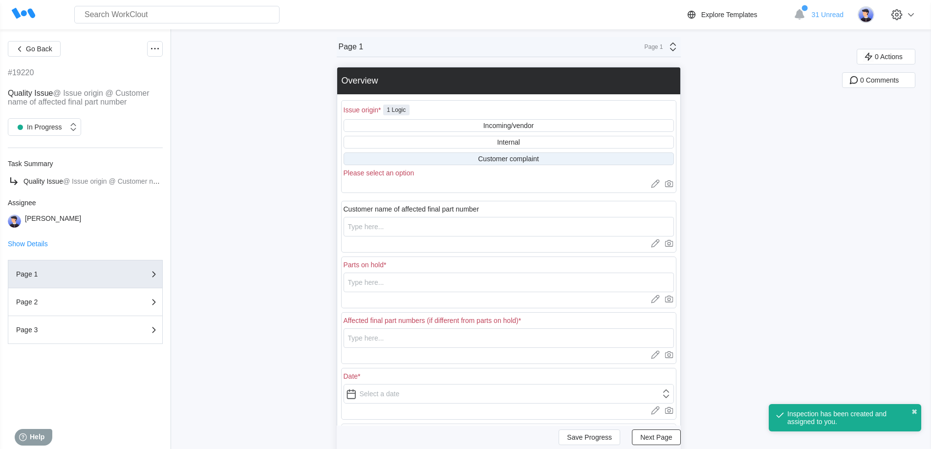
click at [478, 157] on div "Customer complaint" at bounding box center [508, 158] width 330 height 13
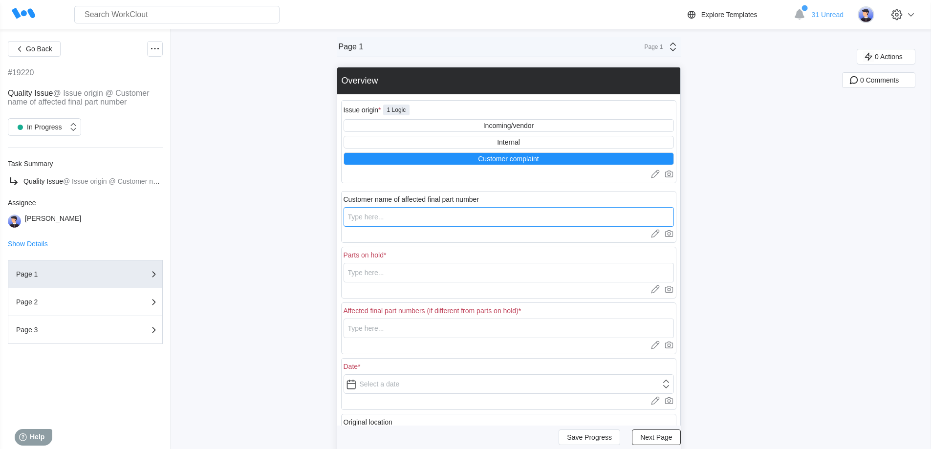
click at [427, 220] on input "text" at bounding box center [508, 217] width 330 height 20
type input "[PERSON_NAME] & [PERSON_NAME]"
click at [410, 273] on input "text" at bounding box center [508, 273] width 330 height 20
drag, startPoint x: 427, startPoint y: 271, endPoint x: 320, endPoint y: 277, distance: 107.2
click at [321, 277] on div "Go Back #19220 Quality Issue @ Issue origin @ Customer name of affected final p…" at bounding box center [465, 312] width 931 height 567
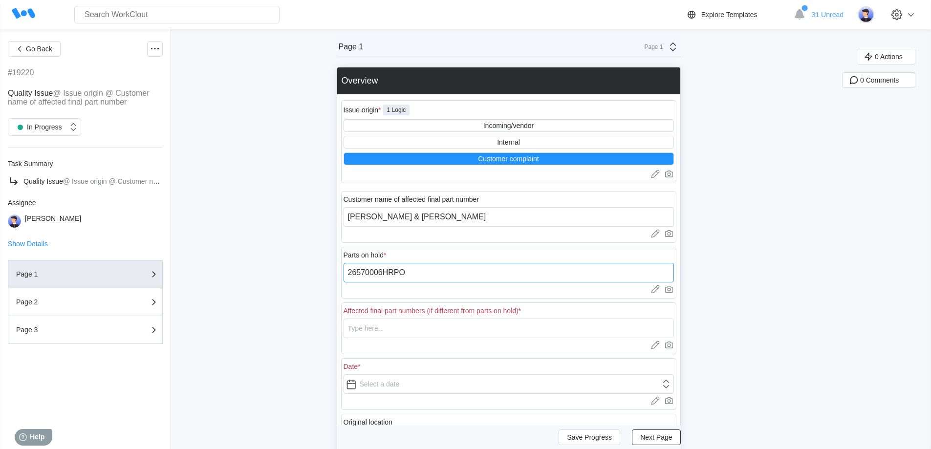
type input "26570006HRPO"
click at [370, 322] on input "text" at bounding box center [508, 329] width 330 height 20
paste input "26570006HRPO"
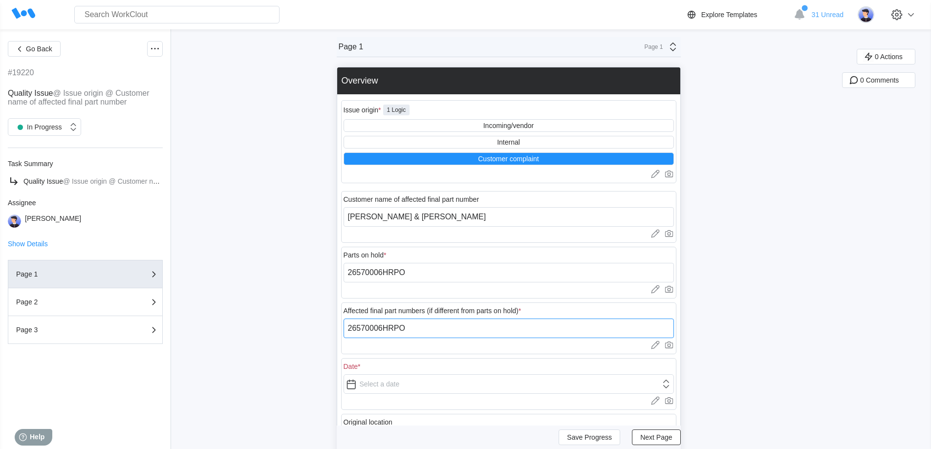
type input "26570006HRPO"
click at [374, 384] on input "text" at bounding box center [508, 384] width 330 height 20
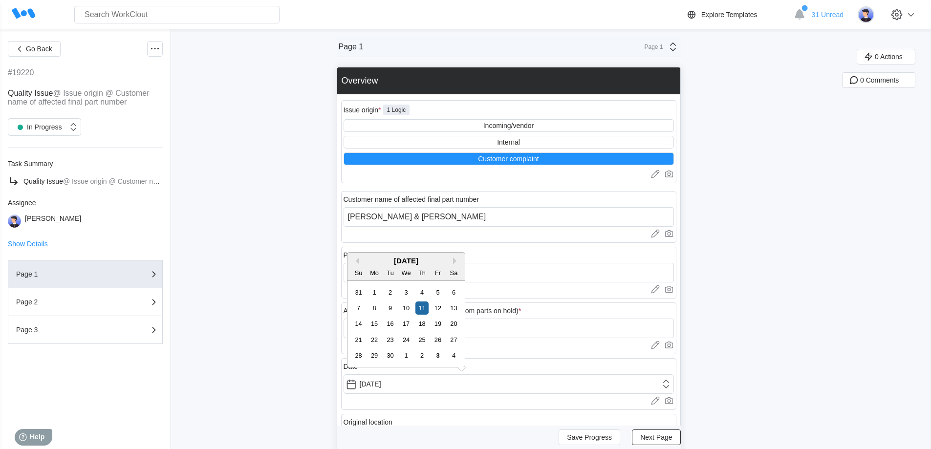
type input "[DATE]"
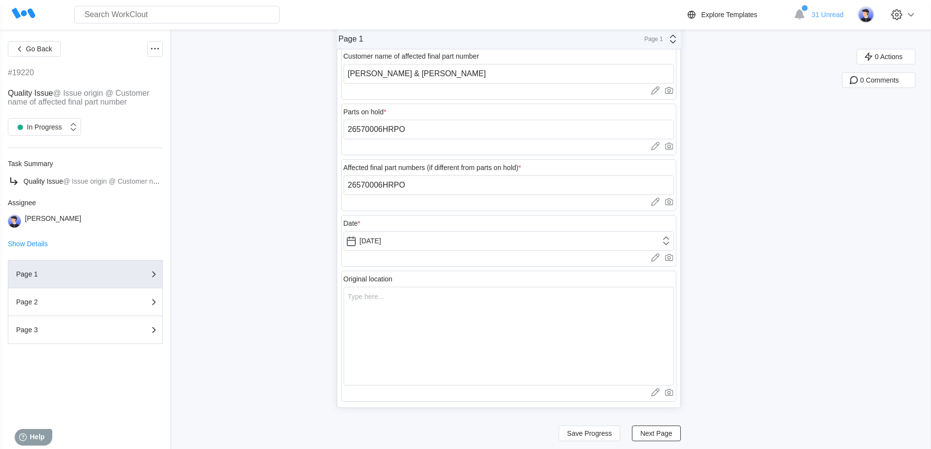
scroll to position [147, 0]
click at [403, 320] on textarea at bounding box center [508, 332] width 330 height 99
type textarea "A"
type textarea "x"
type textarea "At"
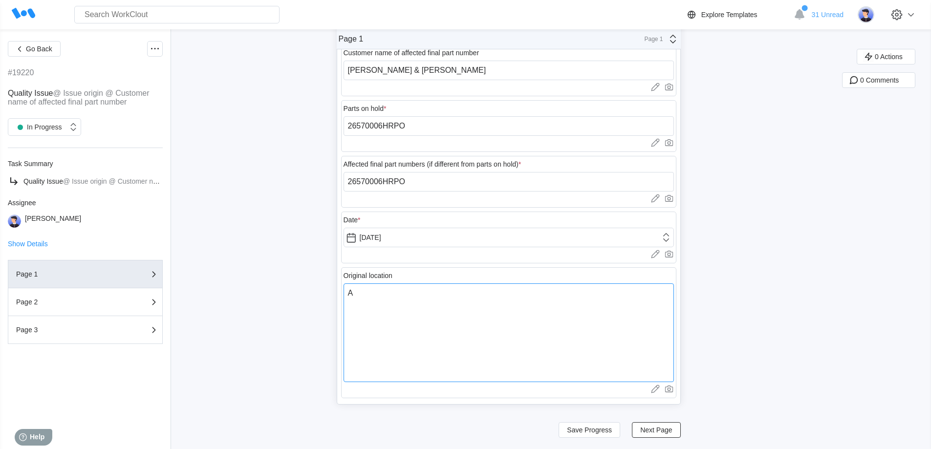
type textarea "x"
type textarea "At"
type textarea "x"
type textarea "At M"
type textarea "x"
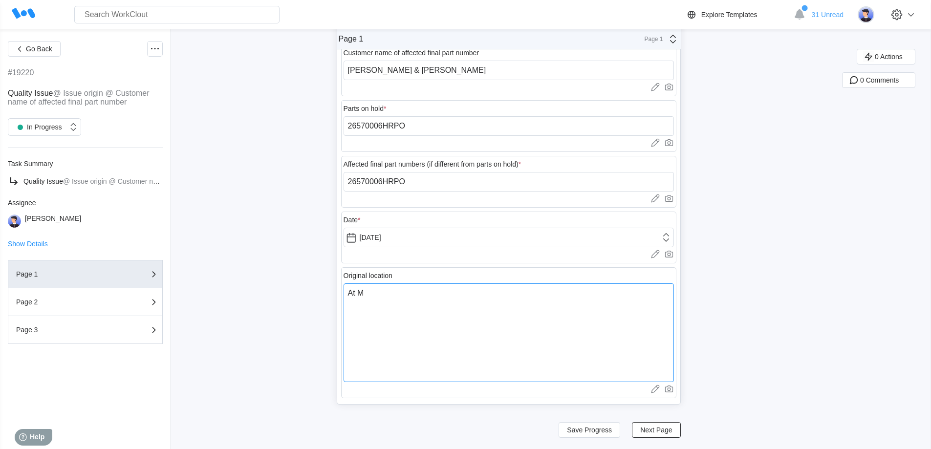
type textarea "At MT"
type textarea "x"
type textarea "At MTD"
type textarea "x"
type textarea "At MTD"
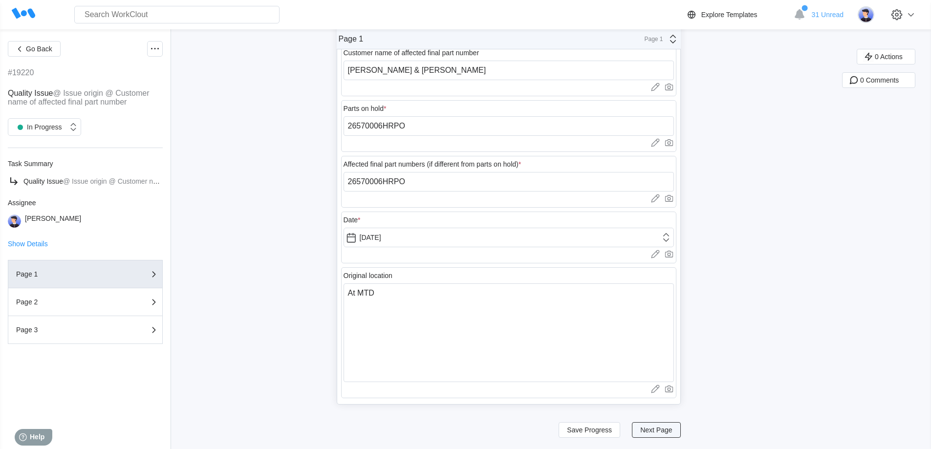
click at [648, 427] on span "Next Page" at bounding box center [656, 430] width 32 height 7
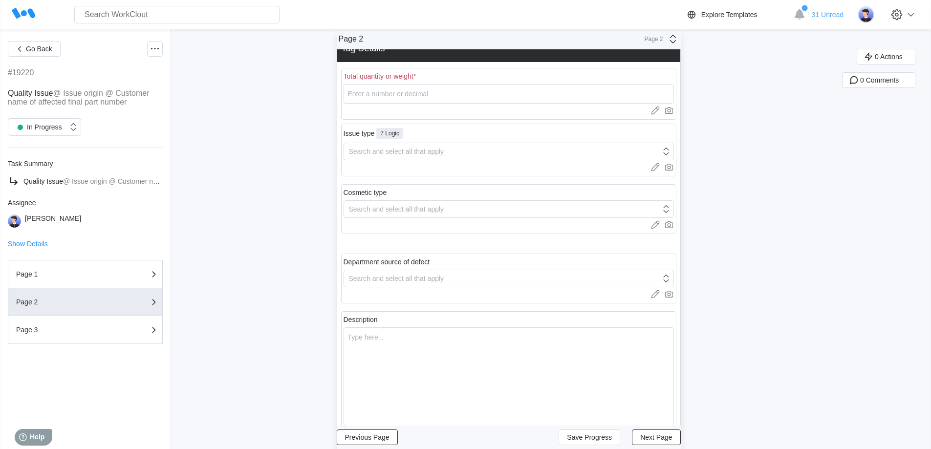
scroll to position [0, 0]
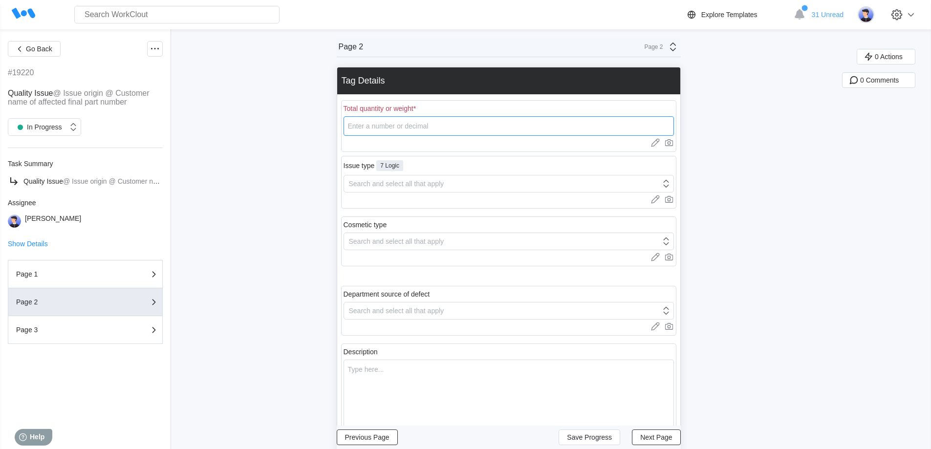
click at [400, 130] on input "number" at bounding box center [508, 126] width 330 height 20
type input "673"
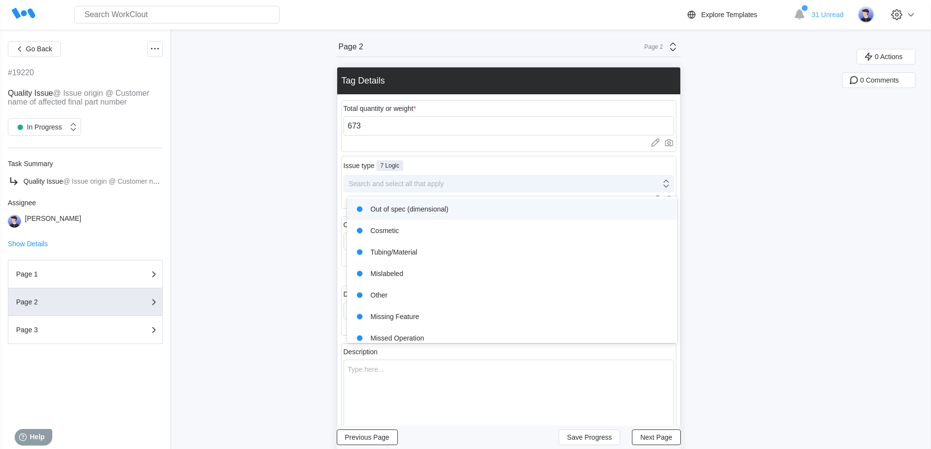
click at [401, 185] on div "Search and select all that apply" at bounding box center [396, 184] width 95 height 8
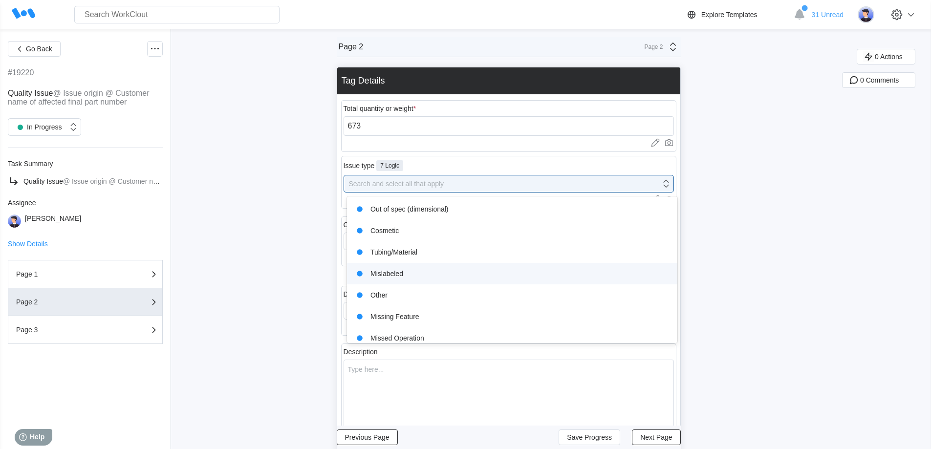
scroll to position [29, 0]
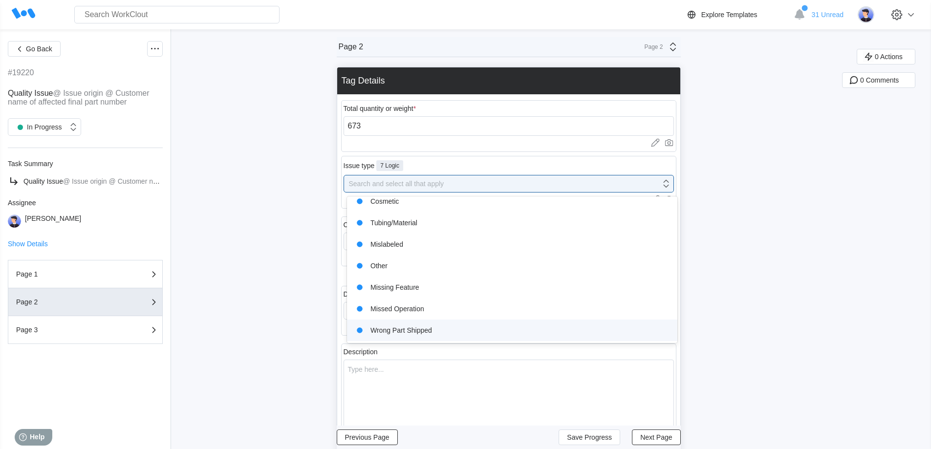
click at [420, 329] on div "Wrong Part Shipped" at bounding box center [512, 330] width 319 height 14
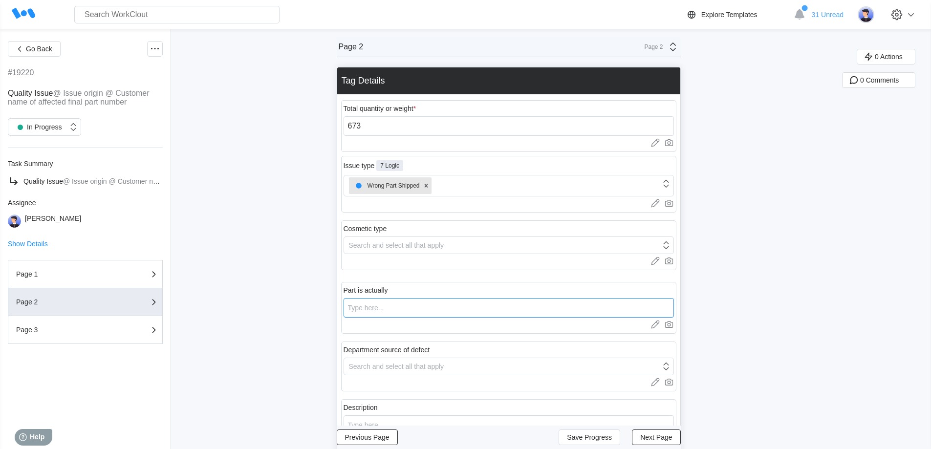
click at [415, 307] on input "text" at bounding box center [508, 308] width 330 height 20
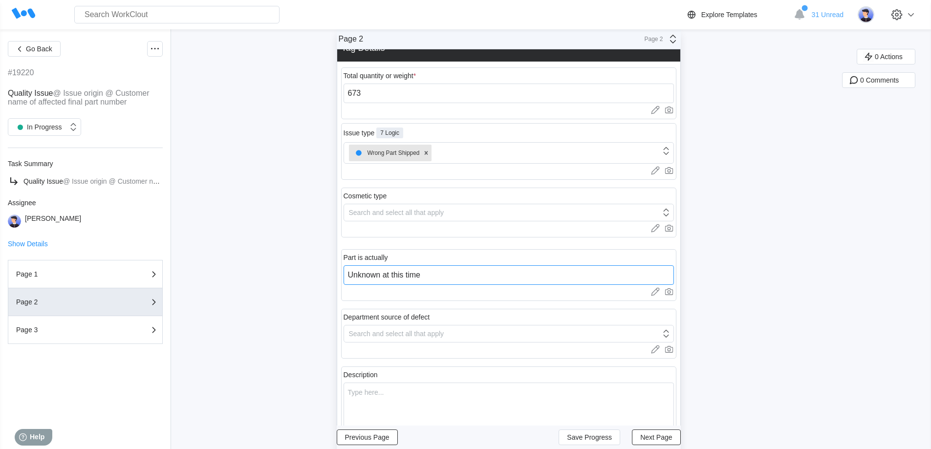
scroll to position [49, 0]
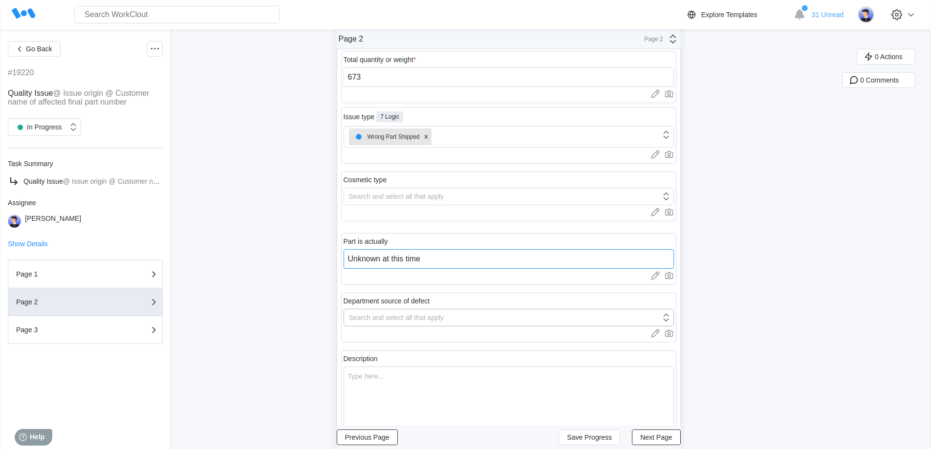
type input "Unknown at this time"
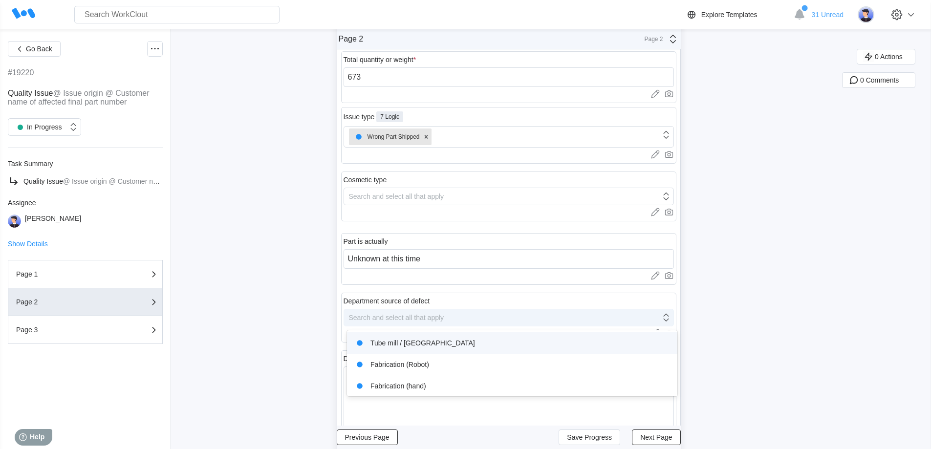
click at [435, 312] on div "Search and select all that apply" at bounding box center [502, 318] width 317 height 14
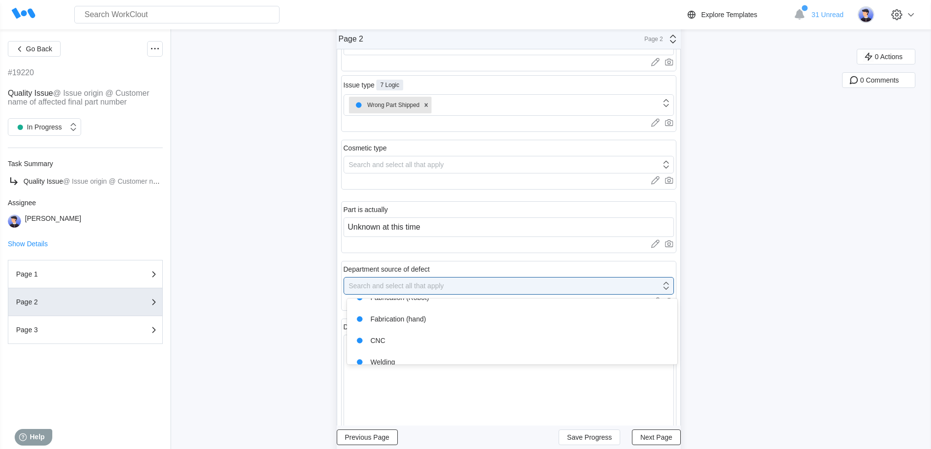
scroll to position [98, 0]
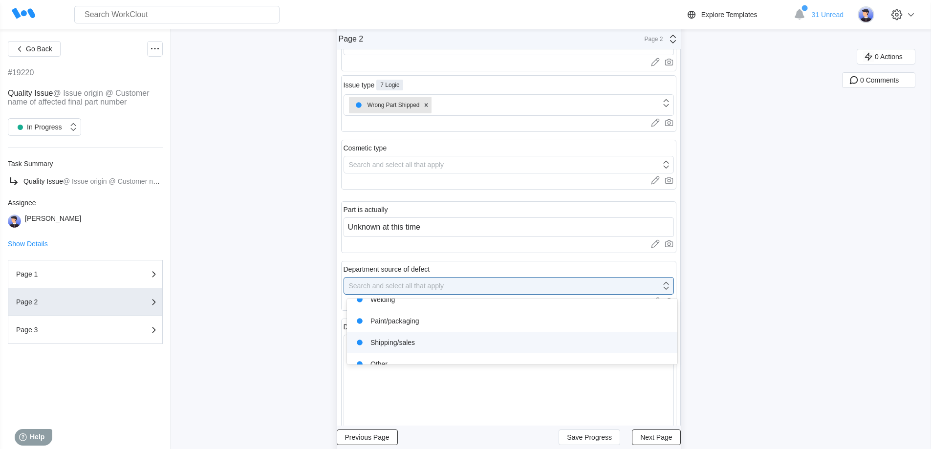
click at [404, 340] on div "Shipping/sales" at bounding box center [512, 343] width 319 height 14
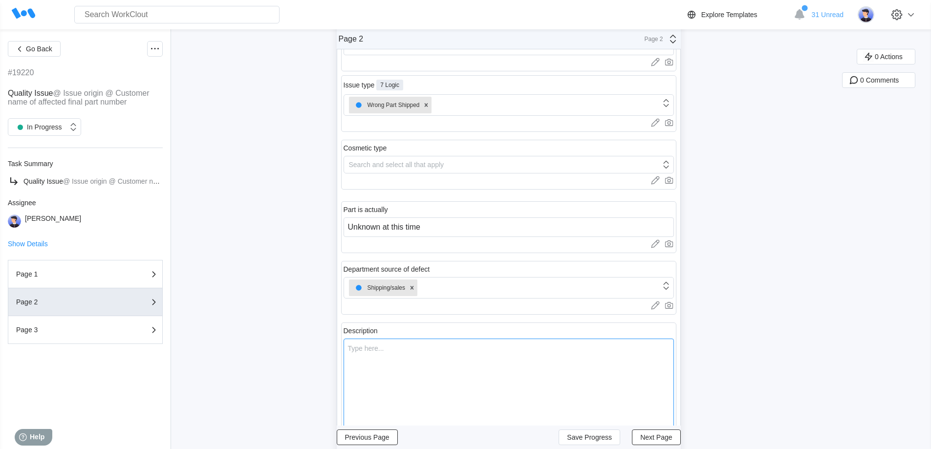
click at [402, 359] on textarea at bounding box center [508, 388] width 330 height 99
type textarea "S"
type textarea "x"
type textarea "Sh"
type textarea "x"
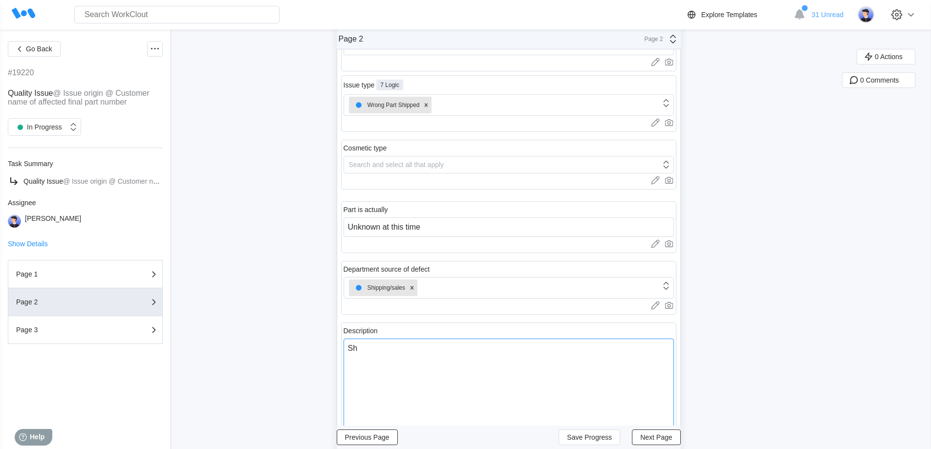
type textarea "Shi"
type textarea "x"
type textarea "Ship"
type textarea "x"
type textarea "[PERSON_NAME]"
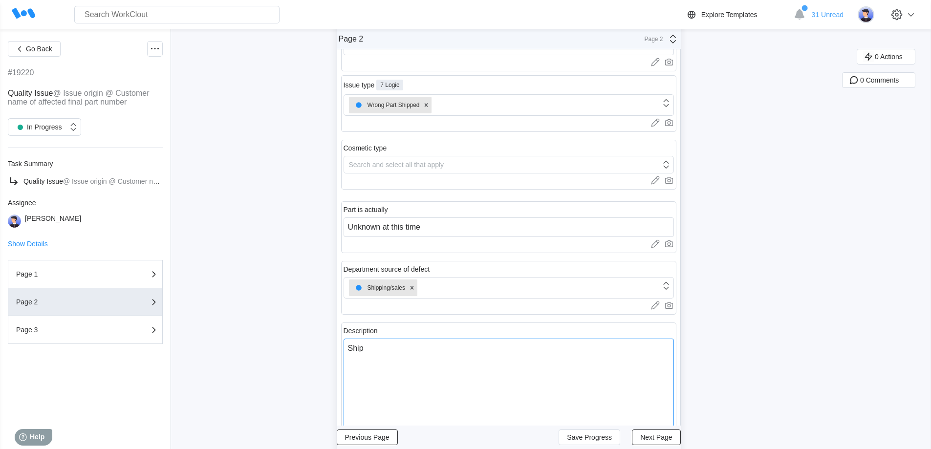
type textarea "x"
type textarea "Shippe"
type textarea "x"
type textarea "Shipped"
type textarea "x"
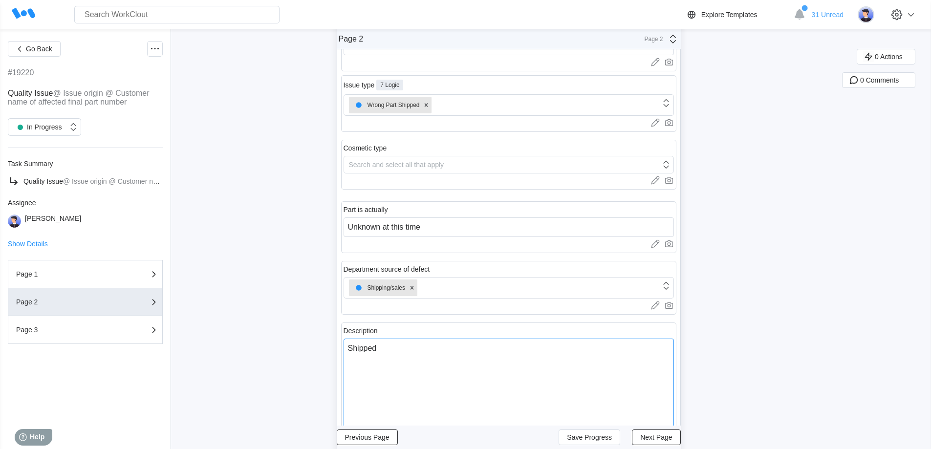
type textarea "Shipped"
type textarea "x"
type textarea "Shipped w"
type textarea "x"
type textarea "Shipped wr"
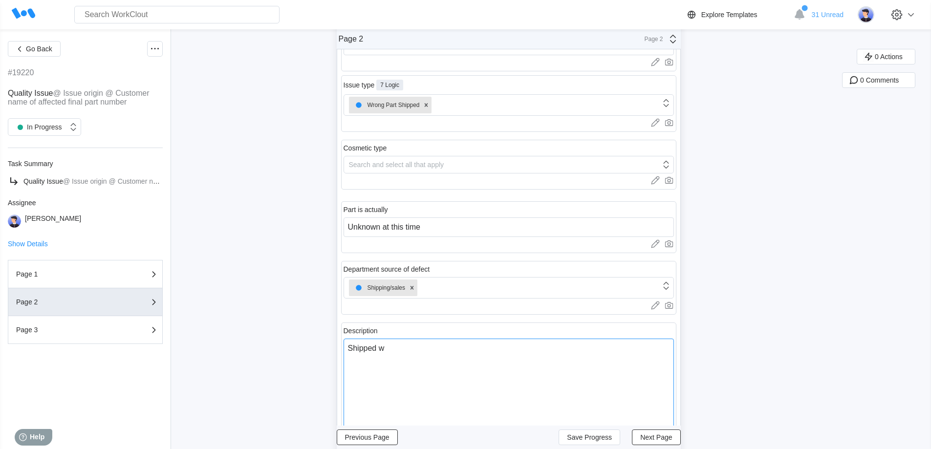
type textarea "x"
type textarea "Shipped wro"
type textarea "x"
type textarea "Shipped wron"
type textarea "x"
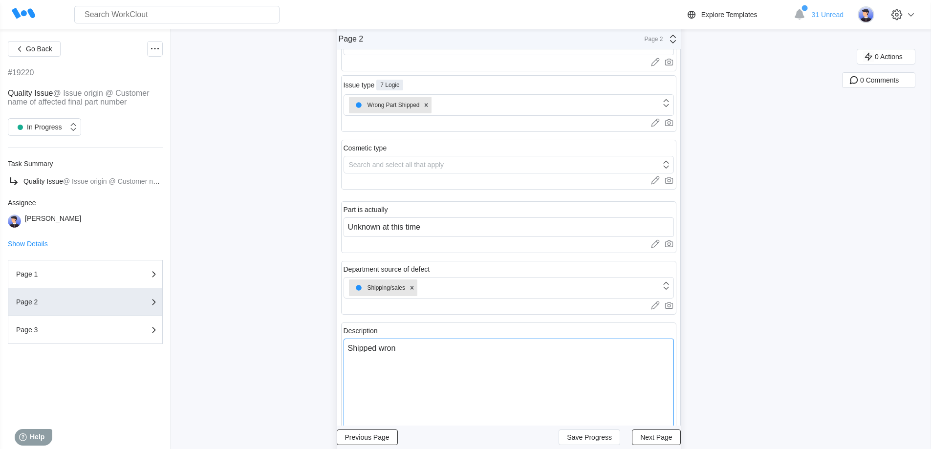
type textarea "Shipped wrong"
type textarea "x"
type textarea "Shipped wrong"
type textarea "x"
type textarea "Shipped wrong b"
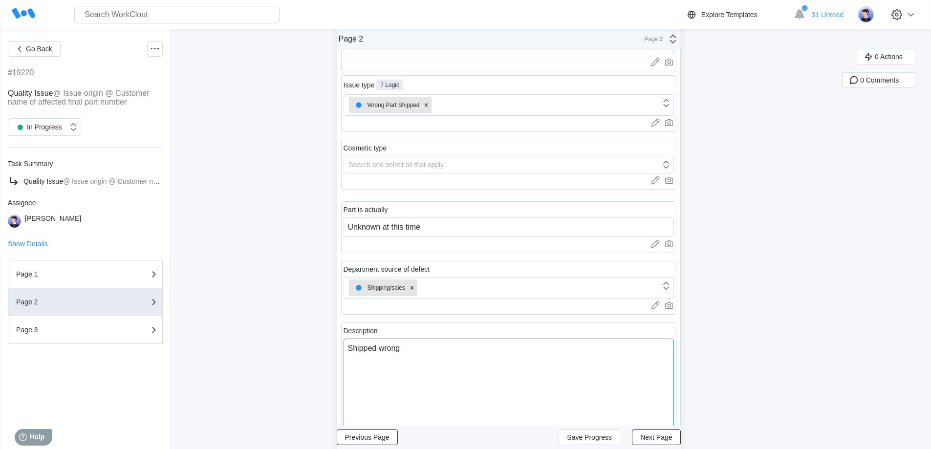
type textarea "x"
type textarea "Shipped wrong"
type textarea "x"
type textarea "Shipped wrong p"
type textarea "x"
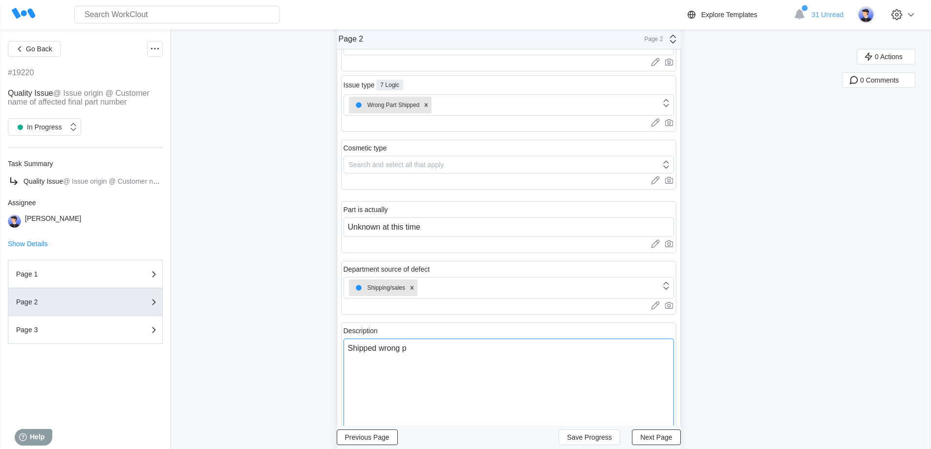
type textarea "Shipped wrong pa"
type textarea "x"
type textarea "Shipped wrong par"
type textarea "x"
type textarea "Shipped wrong part"
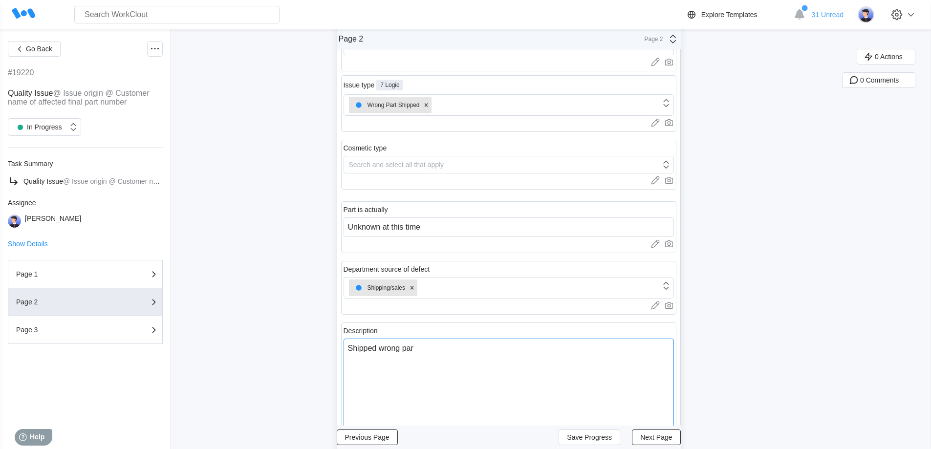
type textarea "x"
type textarea "Shipped wrong parts"
type textarea "x"
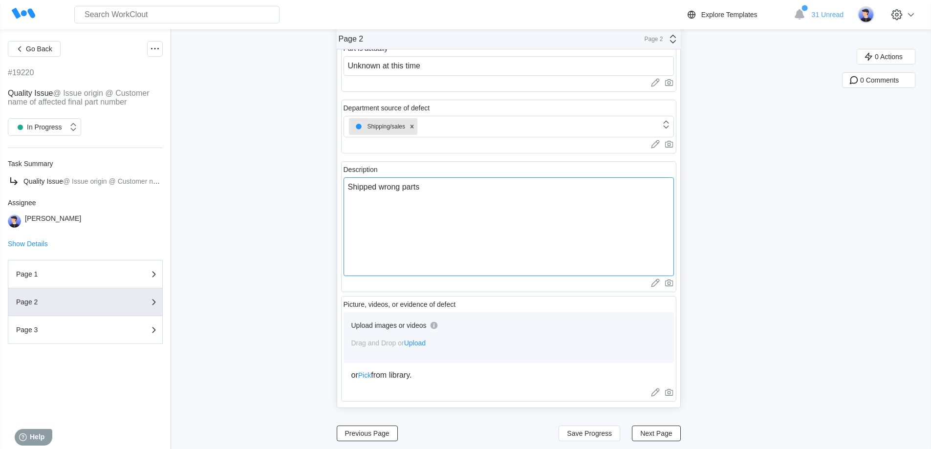
scroll to position [246, 0]
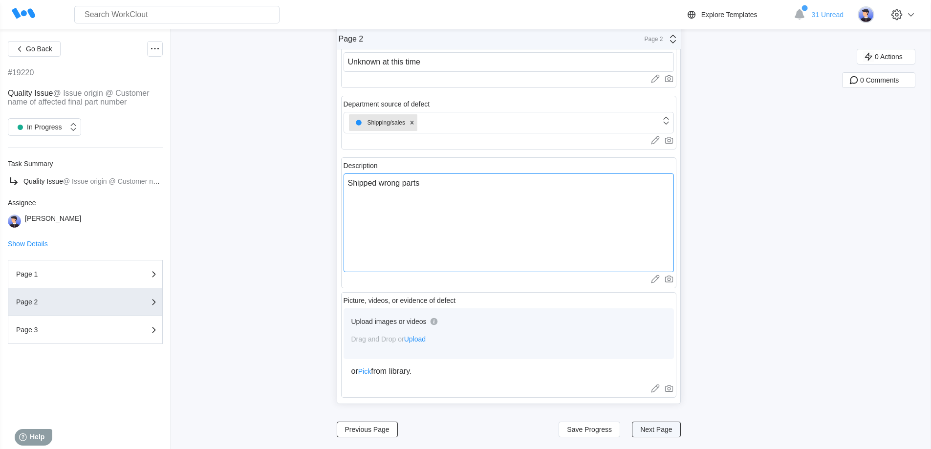
type textarea "Shipped wrong parts"
click at [659, 431] on span "Next Page" at bounding box center [656, 429] width 32 height 7
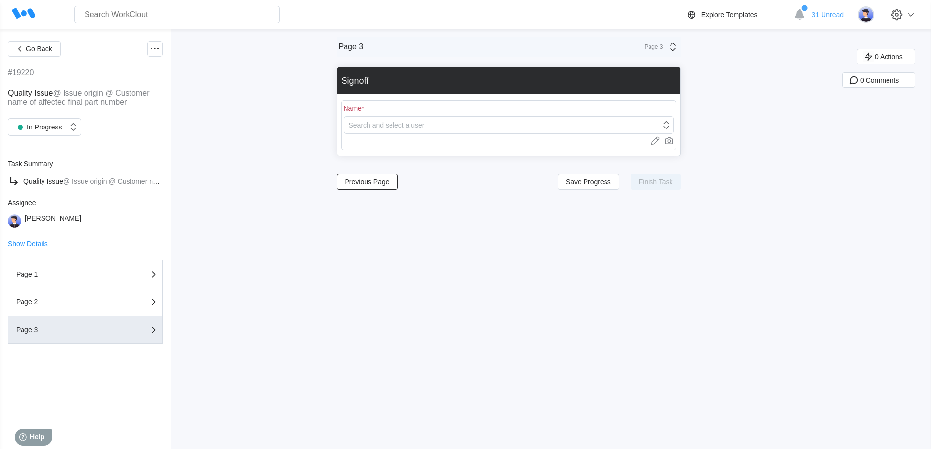
scroll to position [0, 0]
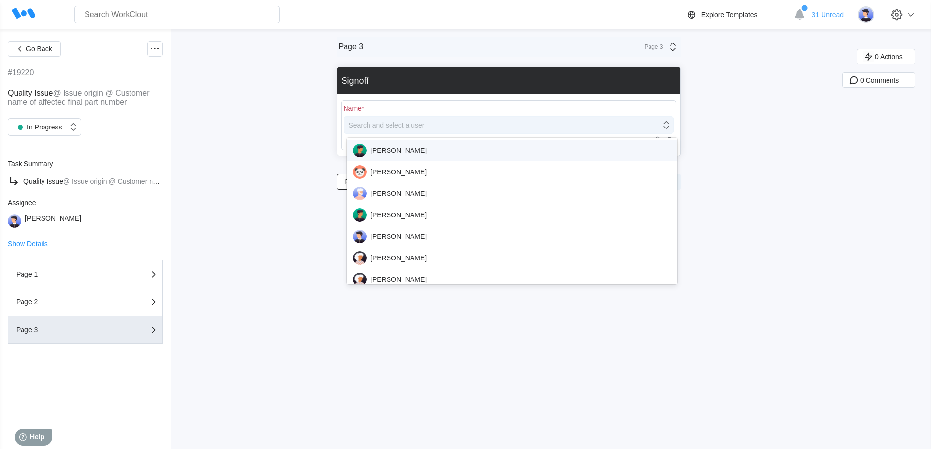
click at [378, 129] on div "Search and select a user" at bounding box center [502, 125] width 317 height 14
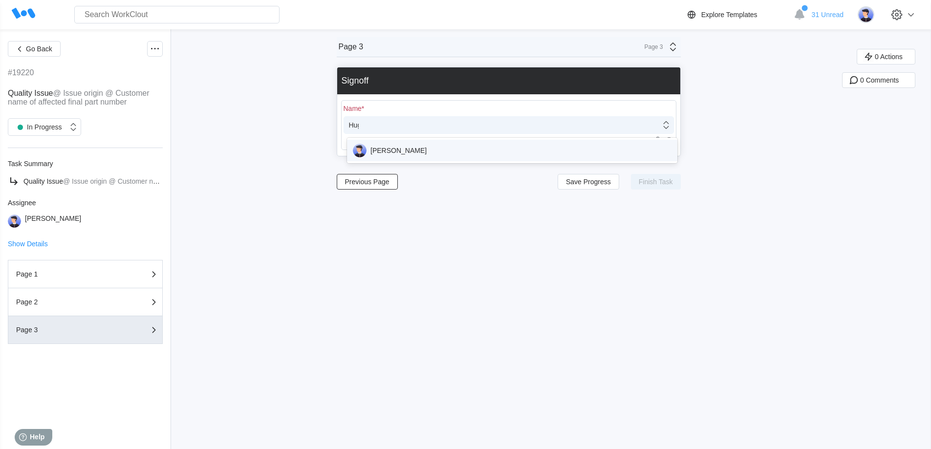
type input "[PERSON_NAME]"
click at [389, 150] on div "[PERSON_NAME]" at bounding box center [512, 151] width 319 height 14
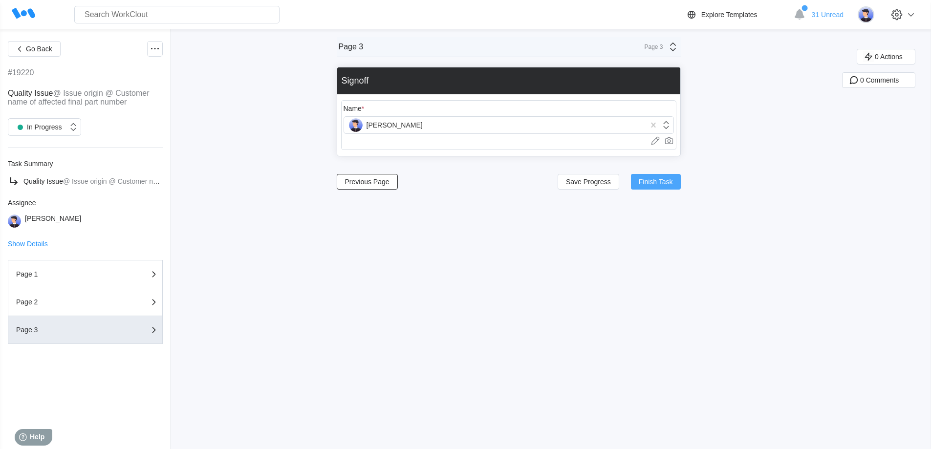
click at [669, 179] on span "Finish Task" at bounding box center [656, 181] width 34 height 7
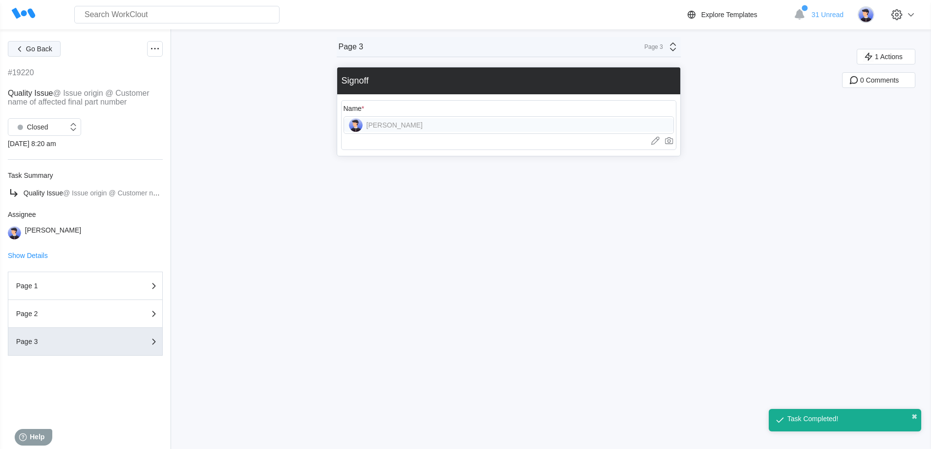
click at [33, 50] on span "Go Back" at bounding box center [39, 48] width 26 height 7
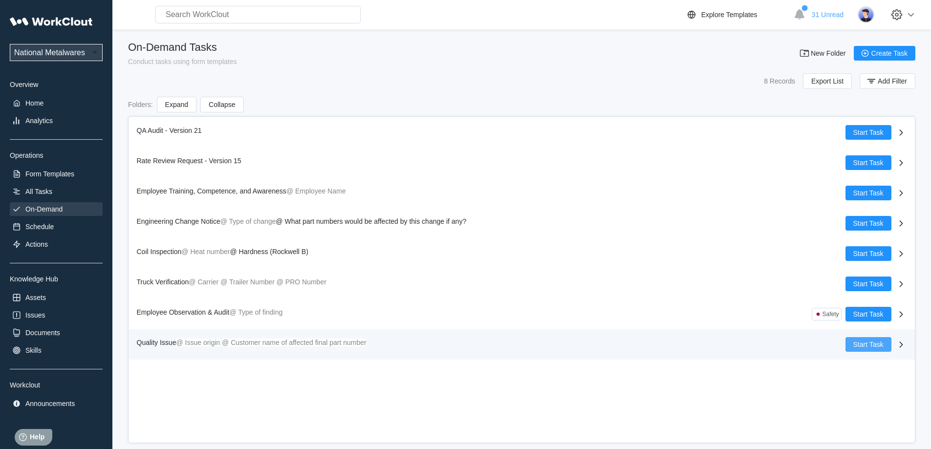
click at [861, 341] on span "Start Task" at bounding box center [868, 344] width 30 height 7
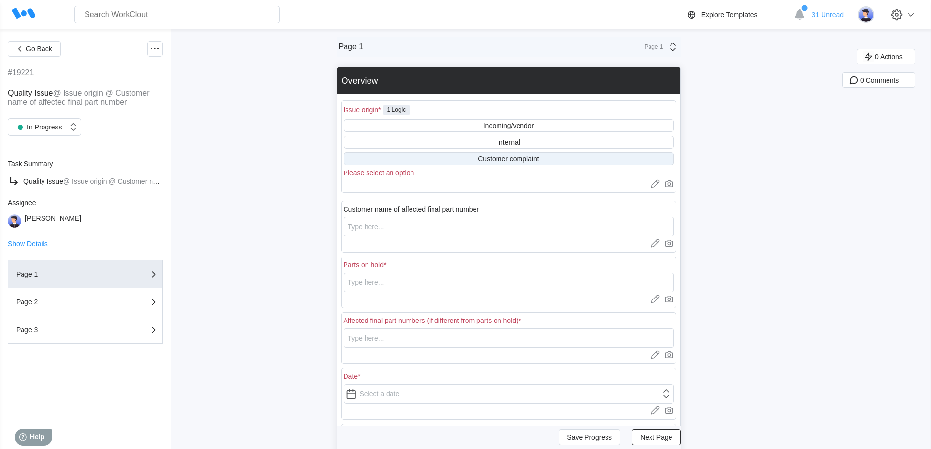
click at [520, 158] on div "Customer complaint" at bounding box center [508, 159] width 61 height 8
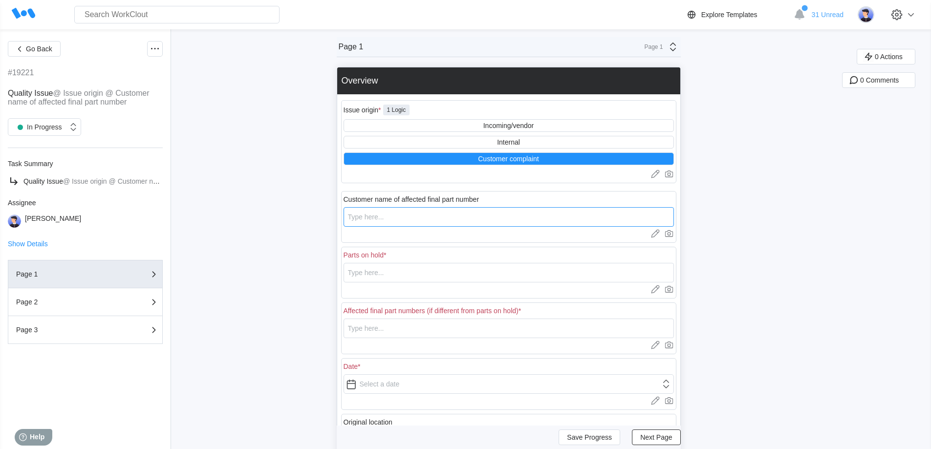
click at [421, 220] on input "text" at bounding box center [508, 217] width 330 height 20
type input "HNI"
click at [409, 272] on input "text" at bounding box center [508, 273] width 330 height 20
drag, startPoint x: 407, startPoint y: 272, endPoint x: 304, endPoint y: 267, distance: 102.7
click at [304, 267] on div "Go Back #19221 Quality Issue @ Issue origin @ Customer name of affected final p…" at bounding box center [465, 312] width 931 height 567
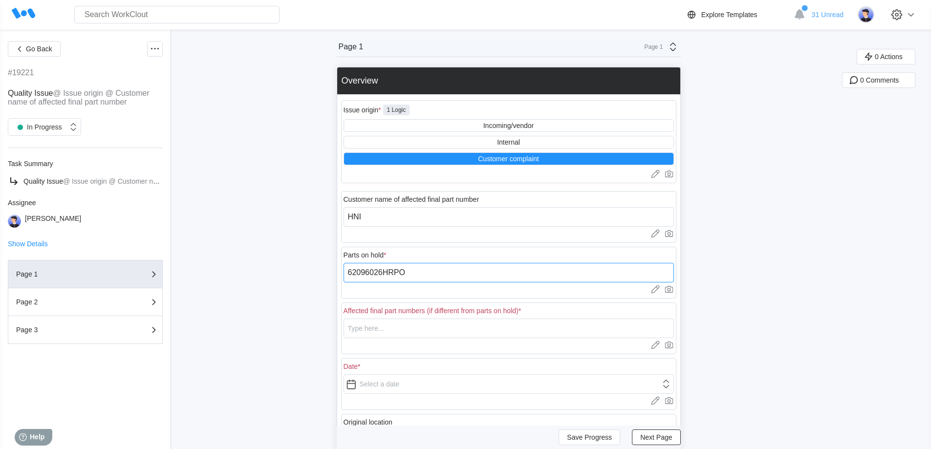
type input "62096026HRPO"
click at [373, 334] on input "text" at bounding box center [508, 329] width 330 height 20
paste input "62096026HRPO"
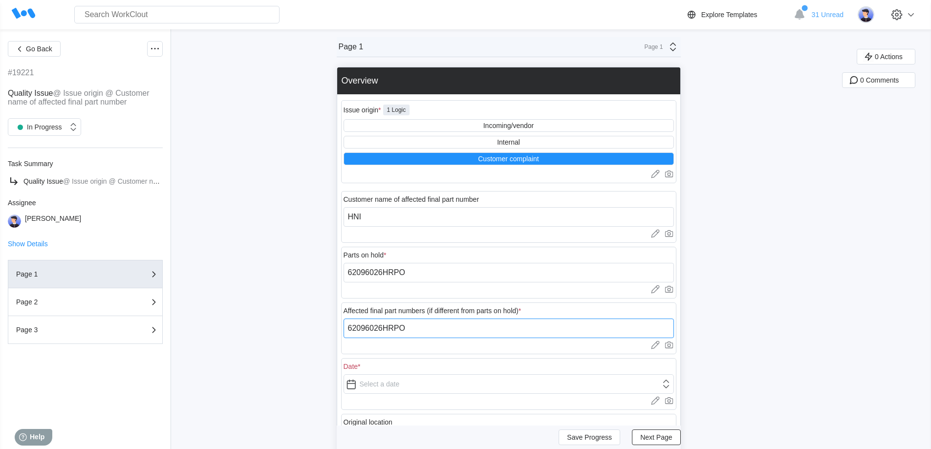
type input "62096026HRPO"
click at [388, 385] on input "text" at bounding box center [508, 384] width 330 height 20
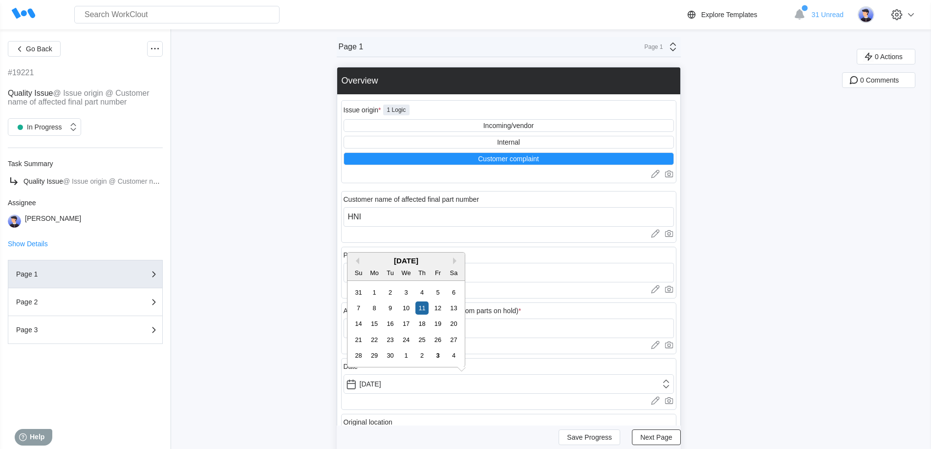
type input "[DATE]"
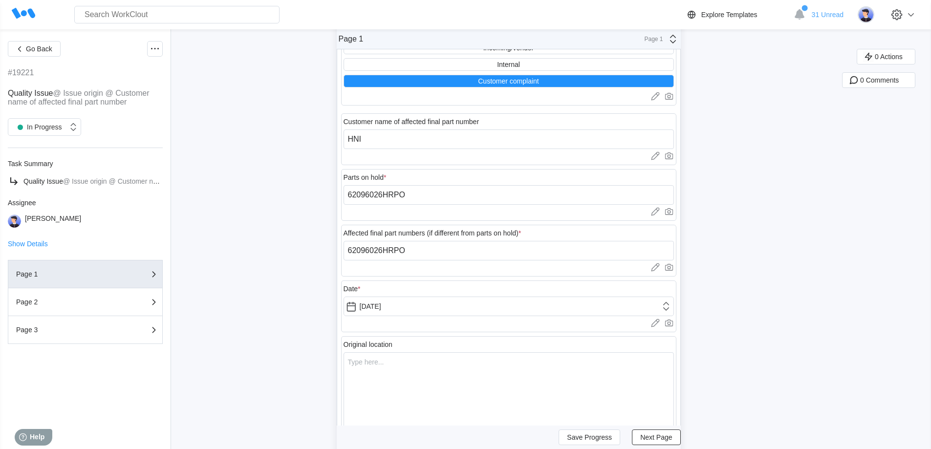
scroll to position [147, 0]
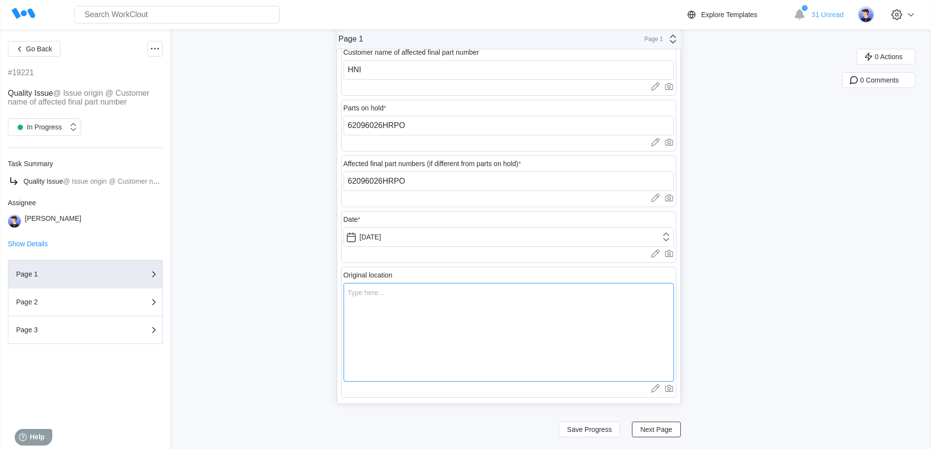
click at [414, 300] on textarea at bounding box center [508, 332] width 330 height 99
type textarea "A"
type textarea "x"
type textarea "At"
type textarea "x"
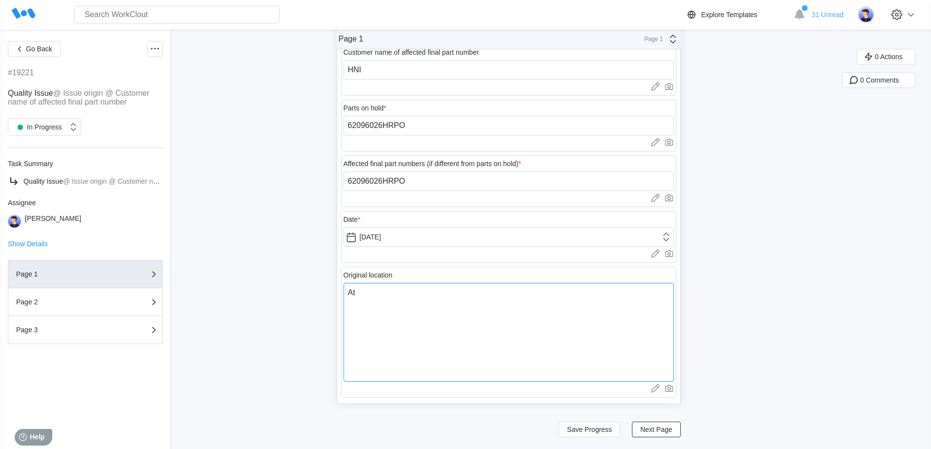
type textarea "At"
type textarea "x"
type textarea "At H"
type textarea "x"
type textarea "At HN"
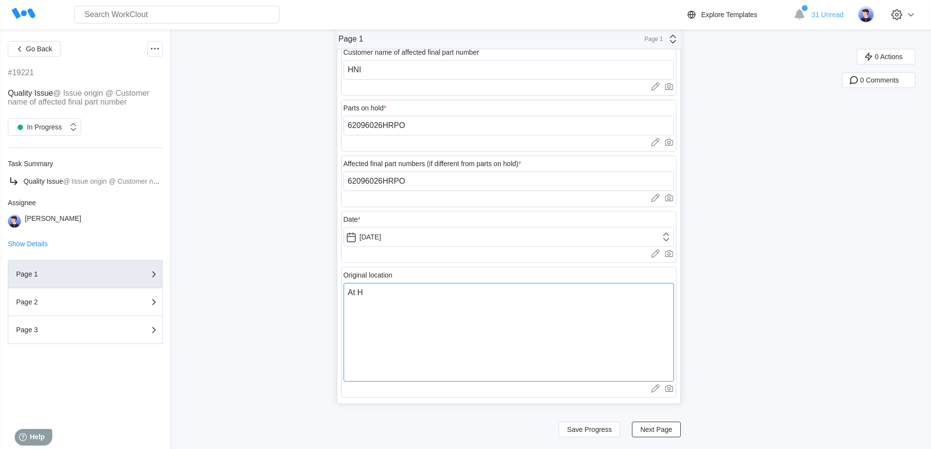
type textarea "x"
type textarea "At HNI"
type textarea "x"
type textarea "At HNI"
click at [655, 426] on span "Next Page" at bounding box center [656, 429] width 32 height 7
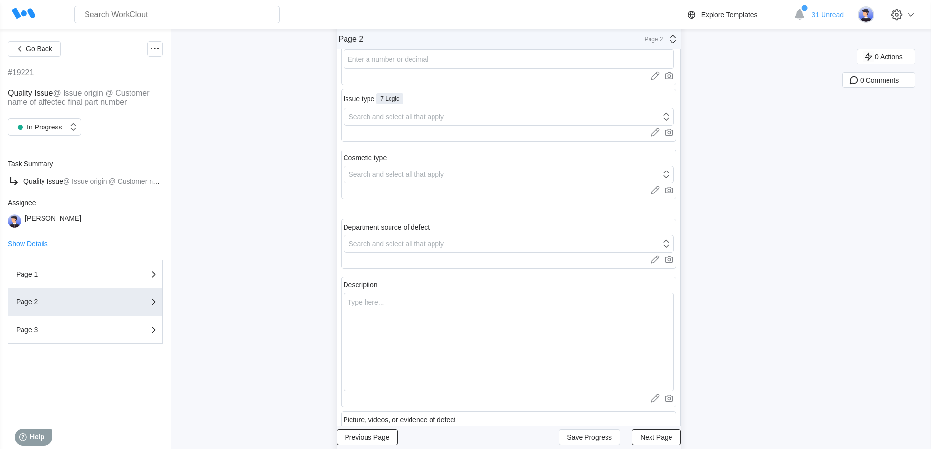
scroll to position [0, 0]
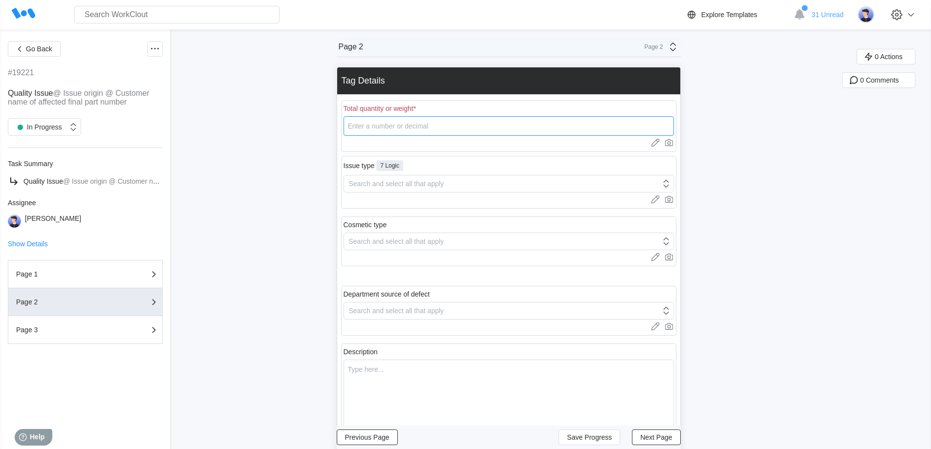
click at [388, 129] on input "number" at bounding box center [508, 126] width 330 height 20
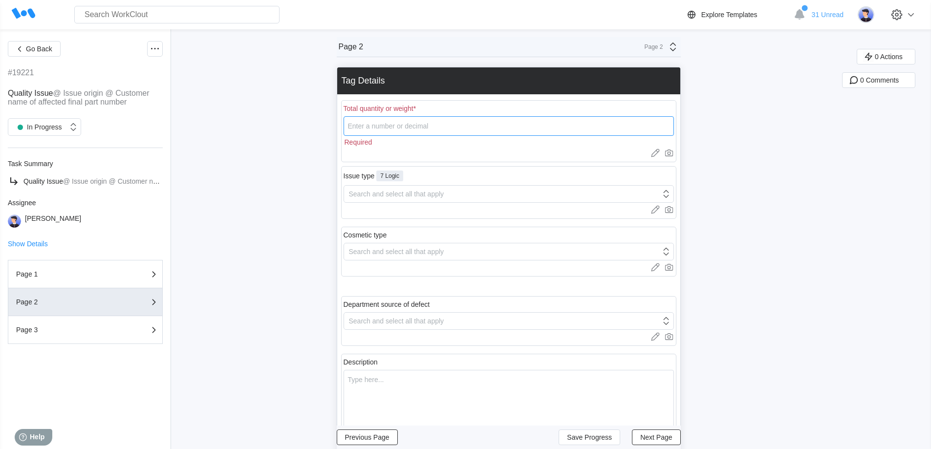
click at [434, 122] on input "number" at bounding box center [508, 126] width 330 height 20
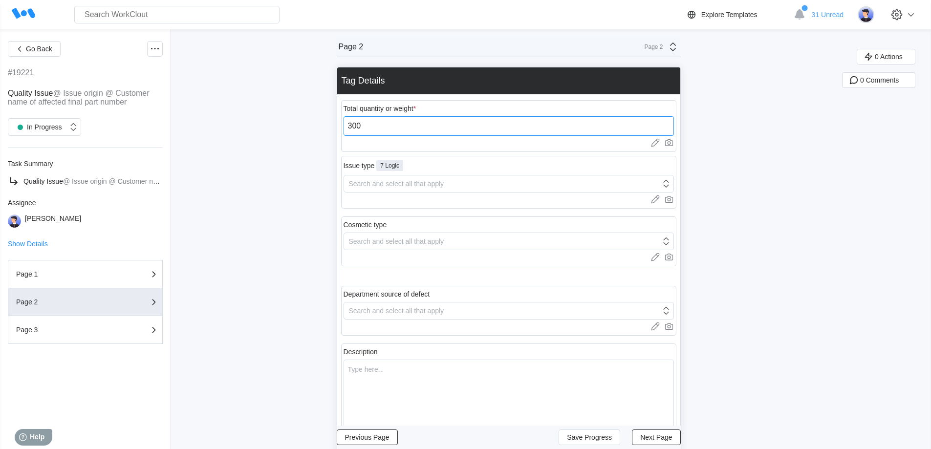
type input "300"
click at [417, 185] on div "Search and select all that apply" at bounding box center [396, 184] width 95 height 8
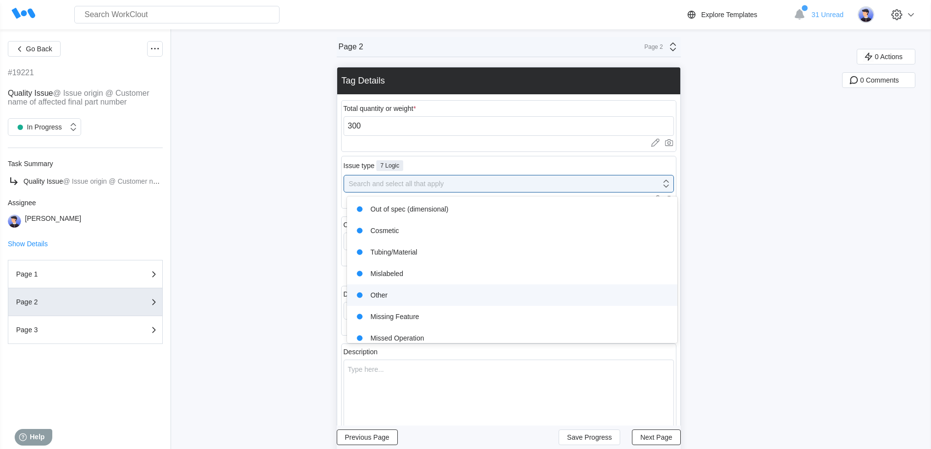
scroll to position [29, 0]
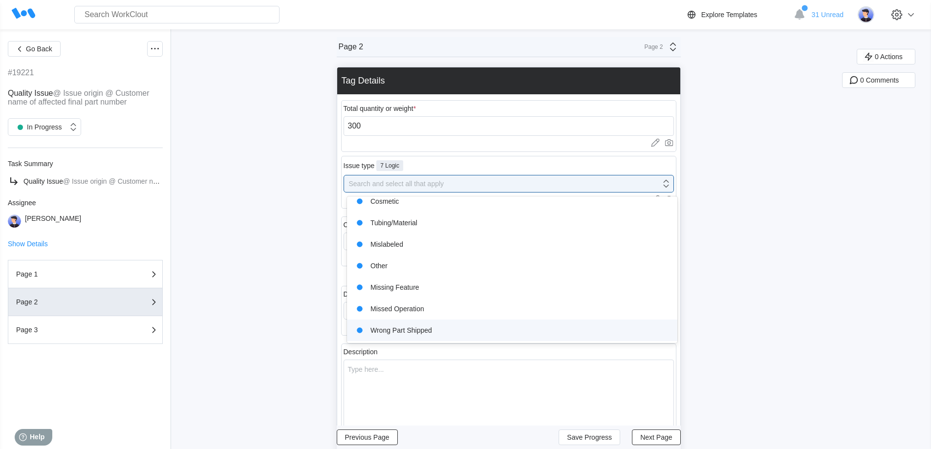
click at [395, 329] on div "Wrong Part Shipped" at bounding box center [512, 330] width 319 height 14
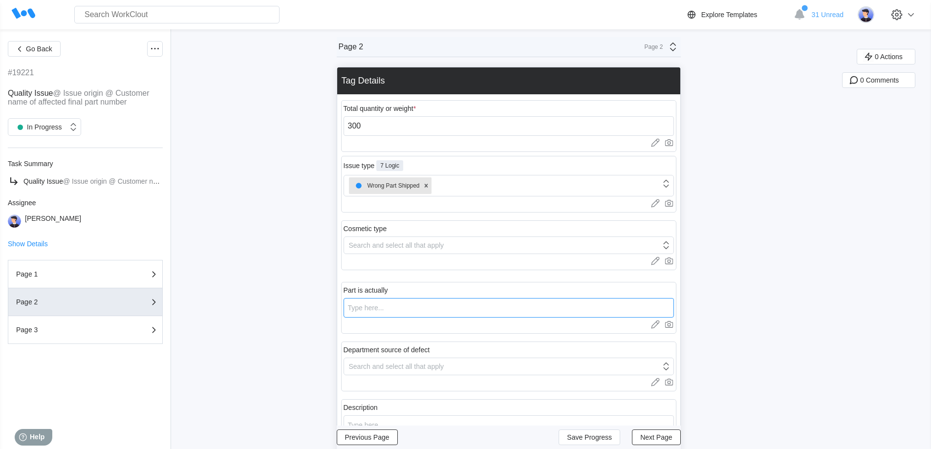
click at [406, 307] on input "text" at bounding box center [508, 308] width 330 height 20
click at [513, 302] on input "text" at bounding box center [508, 308] width 330 height 20
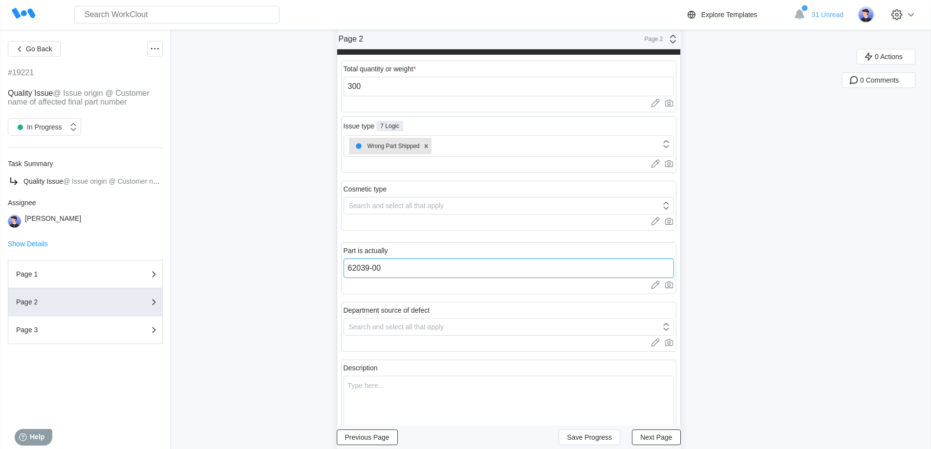
scroll to position [98, 0]
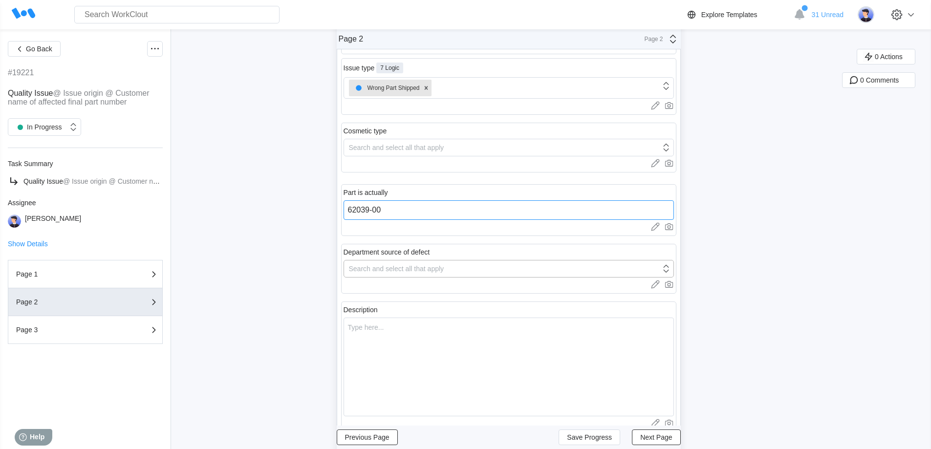
type input "62039-00"
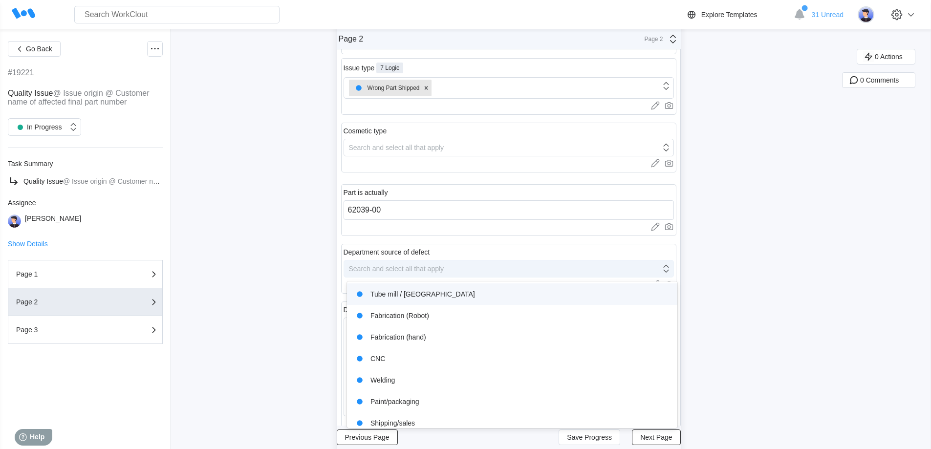
click at [403, 267] on div "Search and select all that apply" at bounding box center [396, 269] width 95 height 8
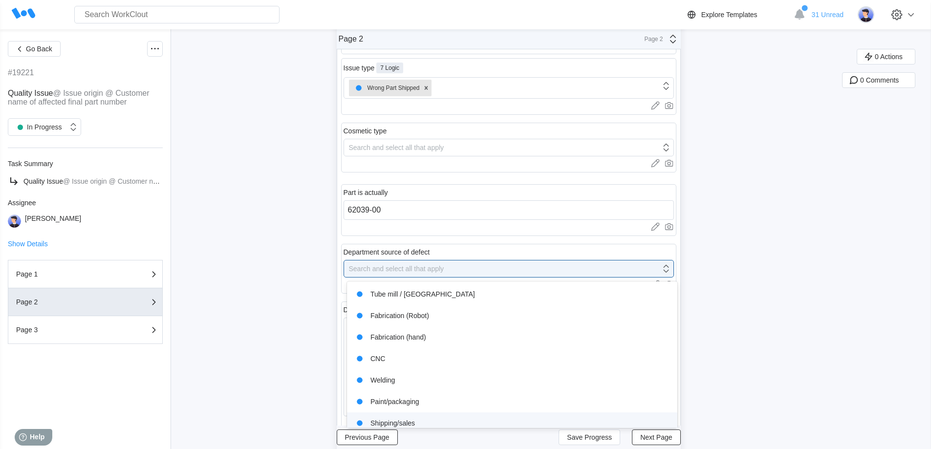
click at [404, 421] on div "Shipping/sales" at bounding box center [512, 423] width 319 height 14
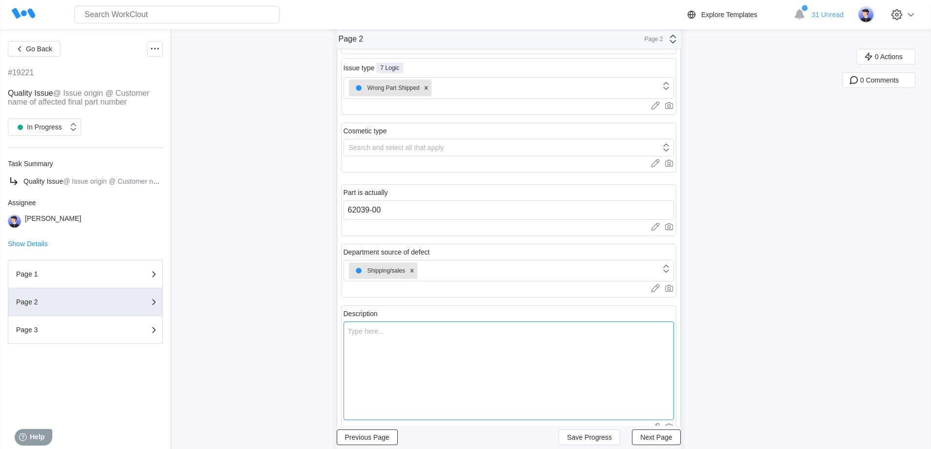
click at [408, 342] on textarea at bounding box center [508, 370] width 330 height 99
type textarea "S"
type textarea "x"
type textarea "Sh"
type textarea "x"
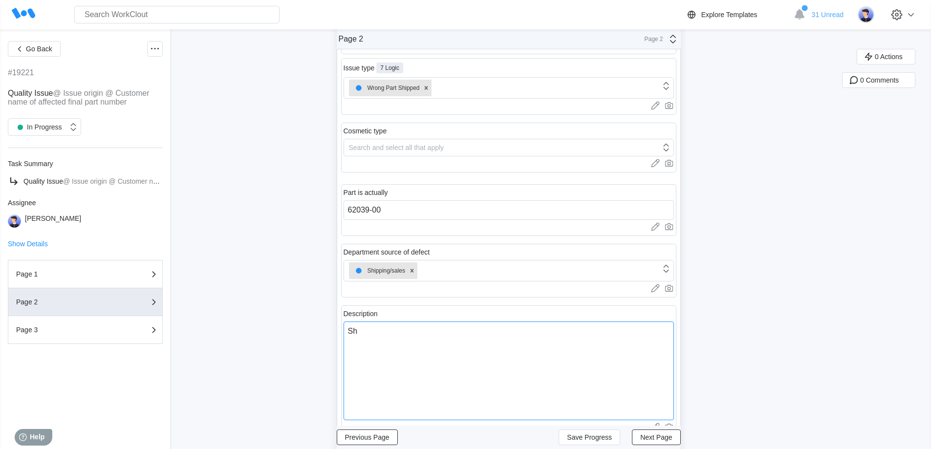
type textarea "Shp"
type textarea "x"
type textarea "Shpp"
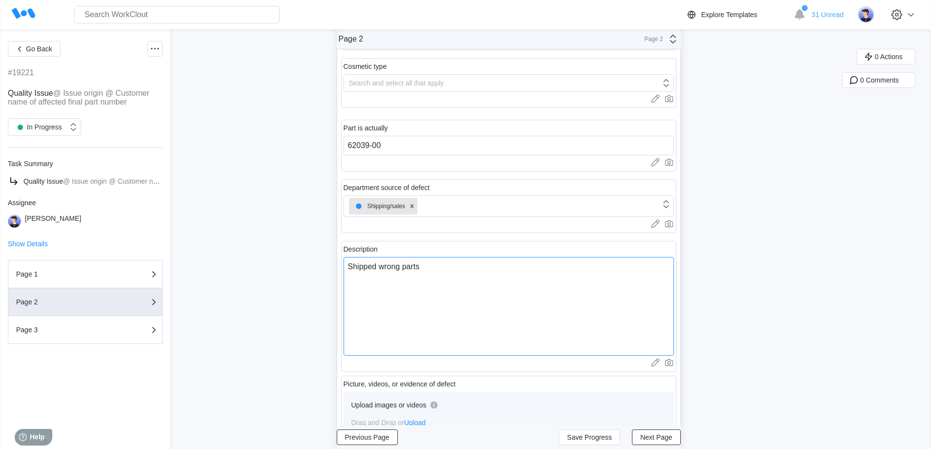
scroll to position [246, 0]
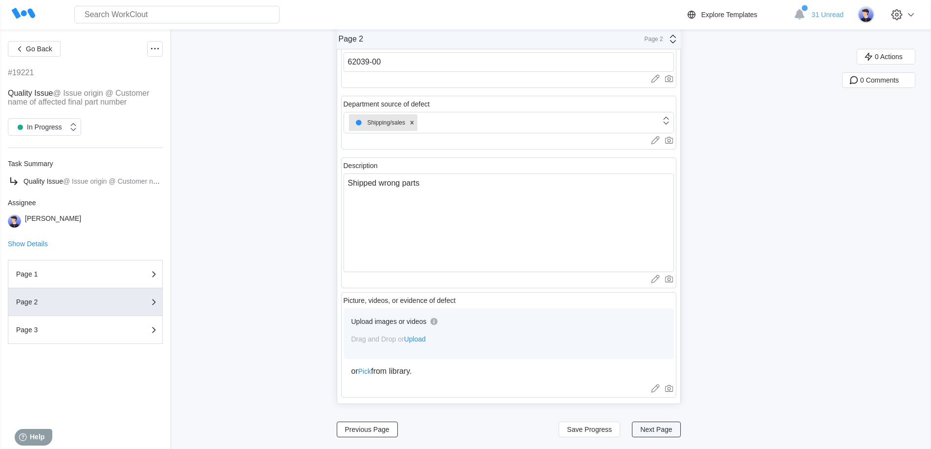
click at [672, 431] on span "Next Page" at bounding box center [656, 429] width 32 height 7
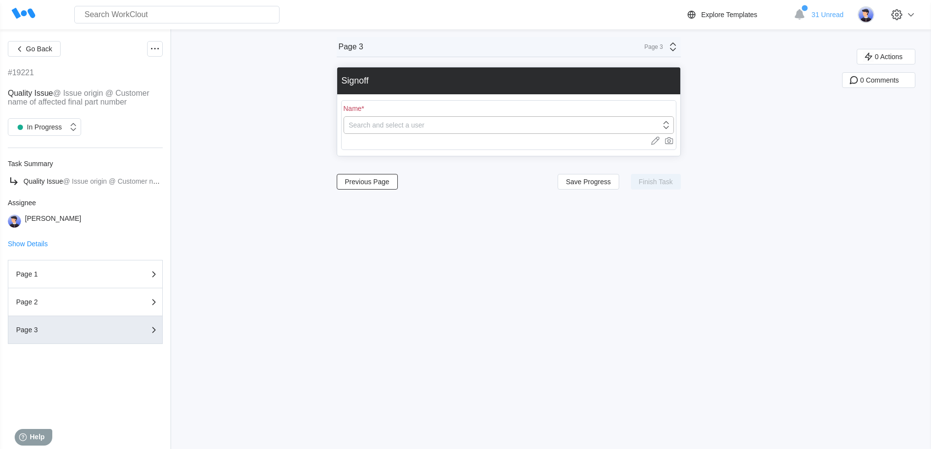
click at [390, 130] on div "Search and select a user" at bounding box center [502, 125] width 317 height 14
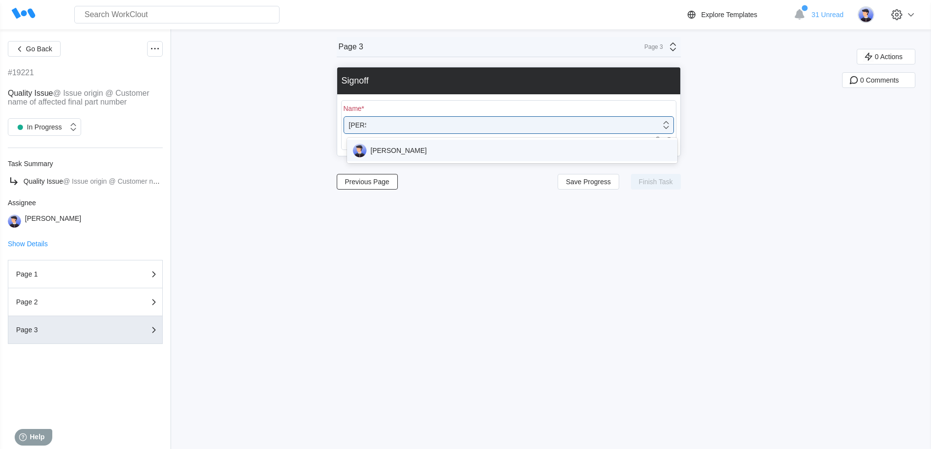
click at [367, 151] on div "[PERSON_NAME]" at bounding box center [512, 151] width 319 height 14
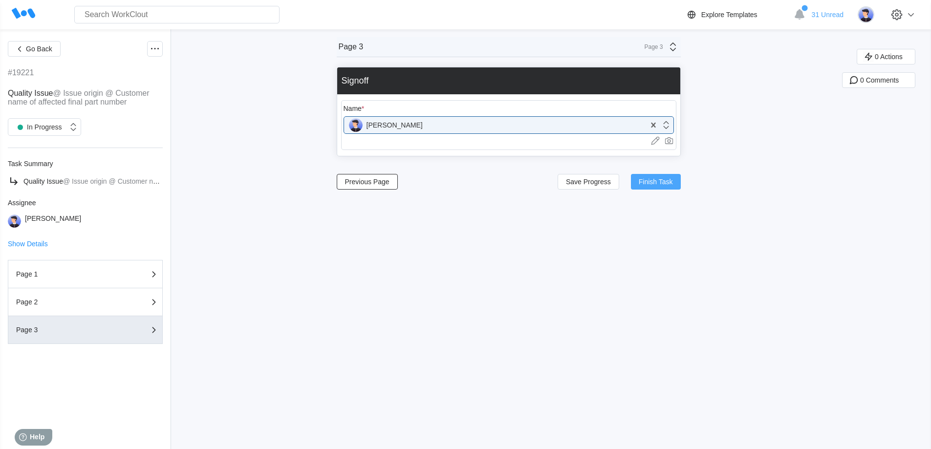
click at [646, 181] on span "Finish Task" at bounding box center [656, 181] width 34 height 7
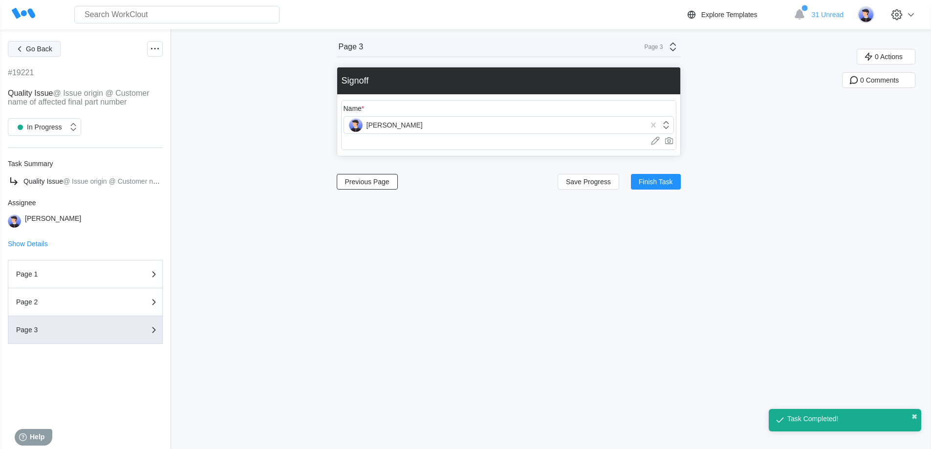
click at [38, 49] on span "Go Back" at bounding box center [39, 48] width 26 height 7
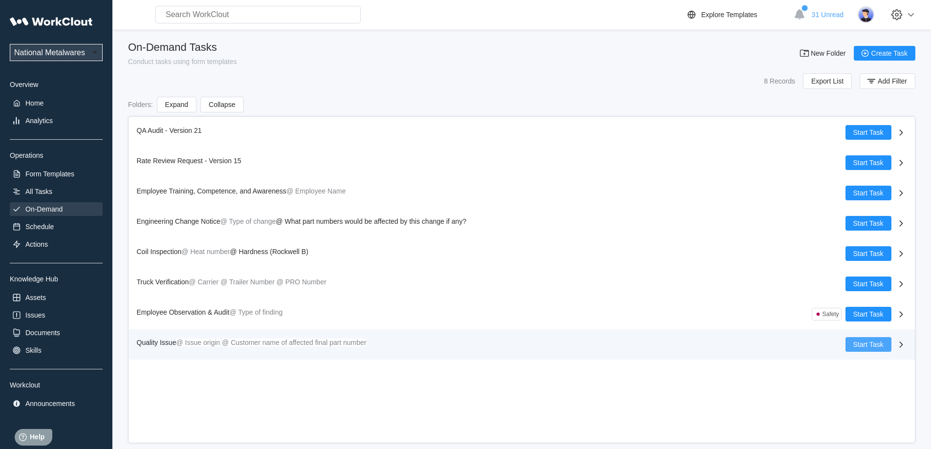
click at [854, 345] on span "Start Task" at bounding box center [868, 344] width 30 height 7
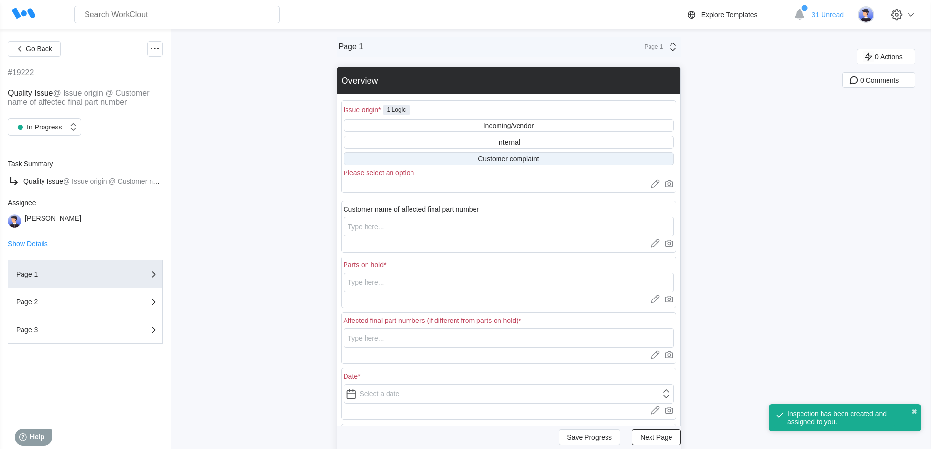
click at [510, 156] on div "Customer complaint" at bounding box center [508, 159] width 61 height 8
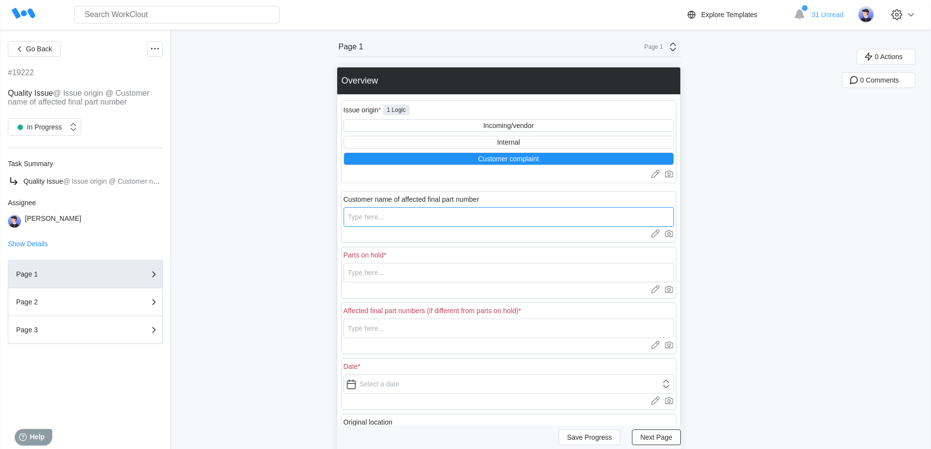
click at [404, 217] on input "text" at bounding box center [508, 217] width 330 height 20
click at [450, 267] on input "text" at bounding box center [508, 273] width 330 height 20
drag, startPoint x: 419, startPoint y: 278, endPoint x: 328, endPoint y: 277, distance: 90.4
click at [329, 277] on div "Go Back #19222 Quality Issue @ Issue origin @ Customer name of affected final p…" at bounding box center [465, 312] width 931 height 567
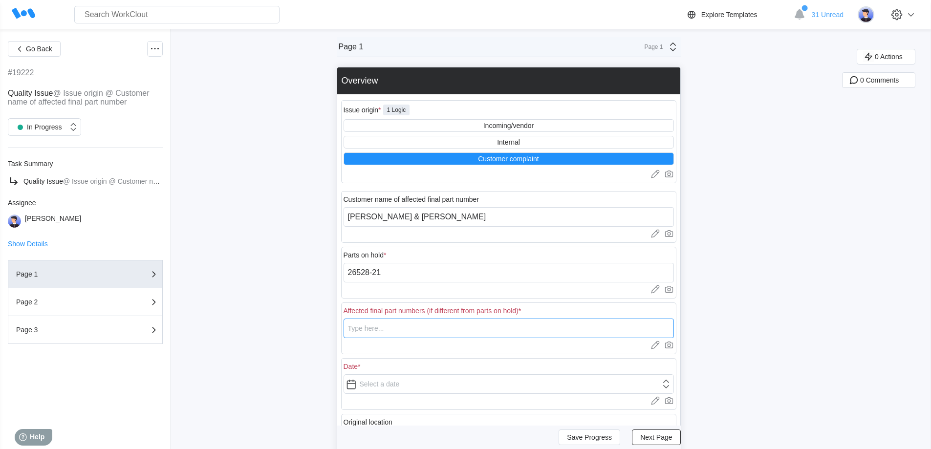
click at [382, 328] on input "text" at bounding box center [508, 329] width 330 height 20
paste input "26528-21"
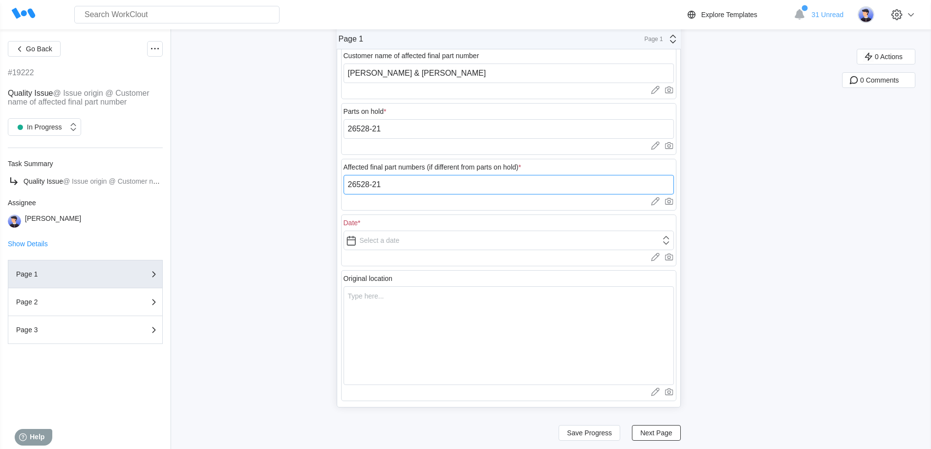
scroll to position [147, 0]
click at [401, 231] on input "text" at bounding box center [508, 238] width 330 height 20
click at [401, 341] on textarea at bounding box center [508, 332] width 330 height 99
click at [661, 424] on button "Next Page" at bounding box center [656, 430] width 48 height 16
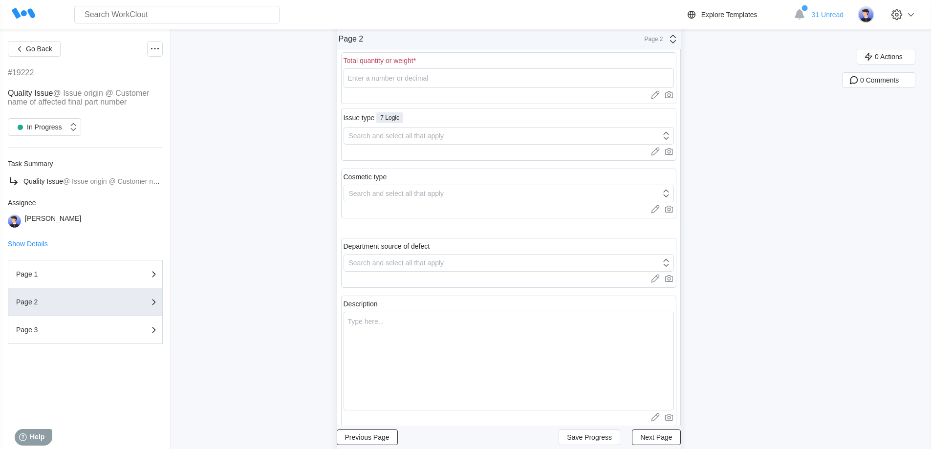
scroll to position [0, 0]
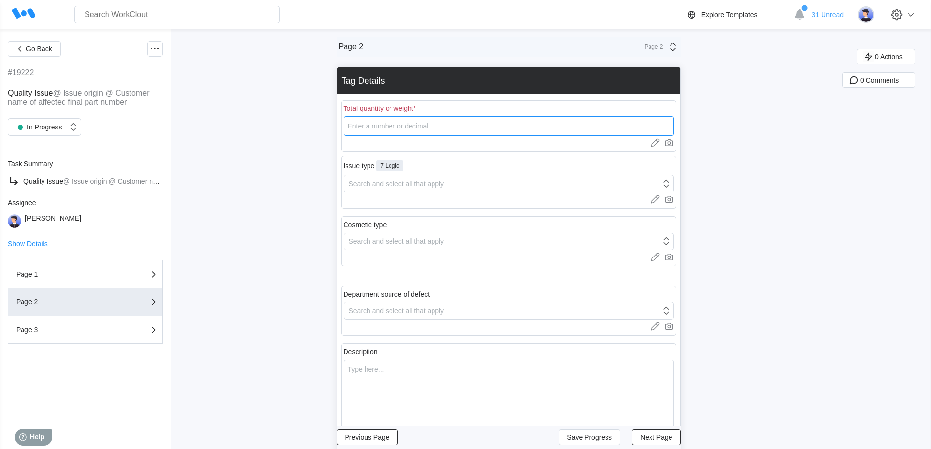
click at [413, 126] on input "number" at bounding box center [508, 126] width 330 height 20
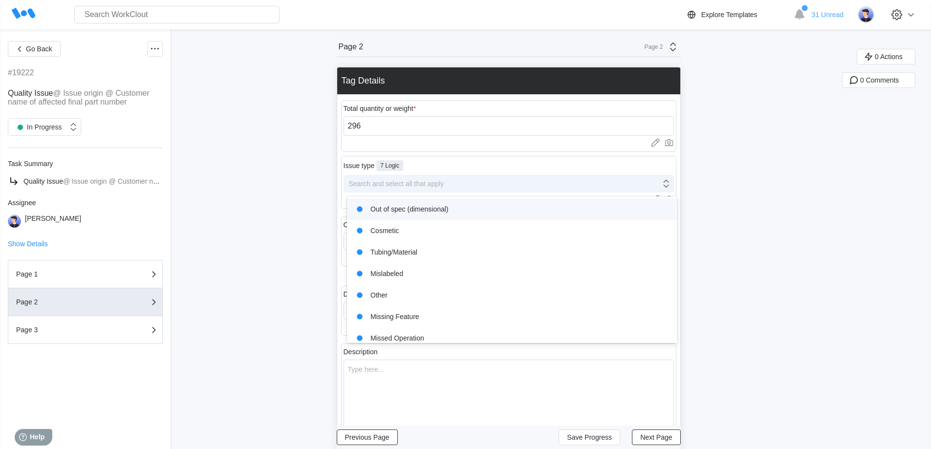
click at [425, 188] on div "Search and select all that apply" at bounding box center [502, 184] width 317 height 14
click at [408, 207] on div "Out of spec (dimensional)" at bounding box center [512, 209] width 319 height 14
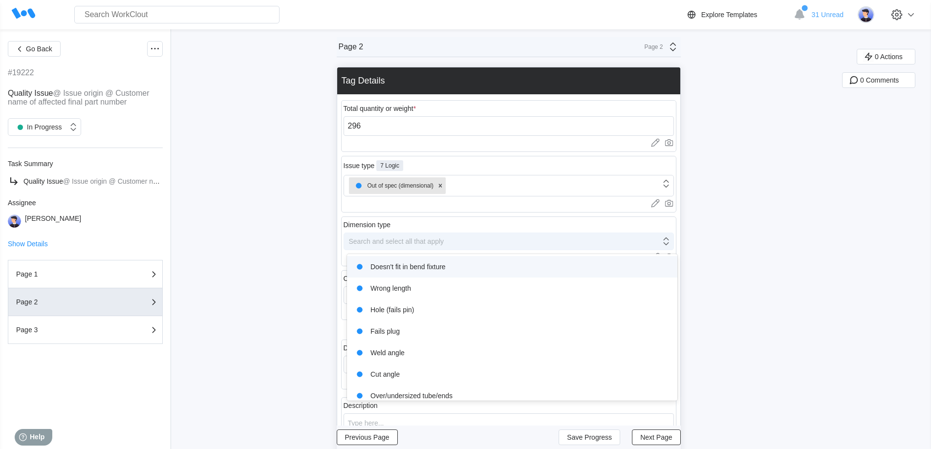
click at [403, 242] on div "Search and select all that apply" at bounding box center [396, 241] width 95 height 8
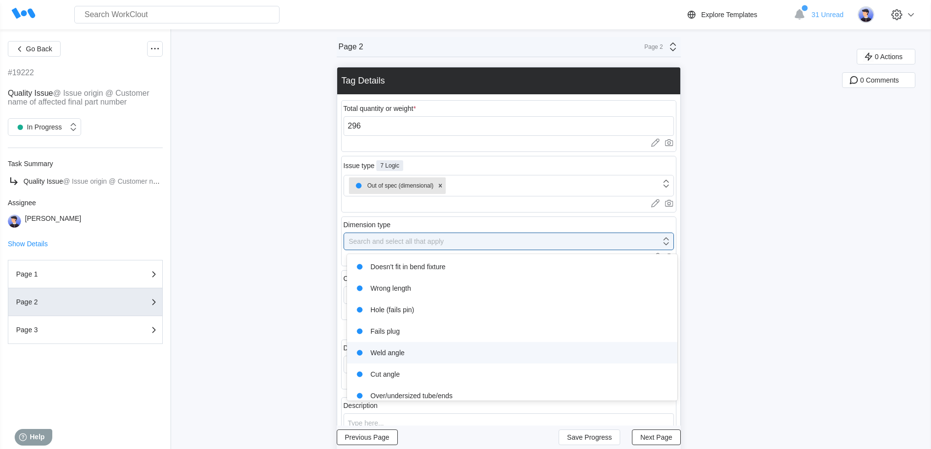
scroll to position [51, 0]
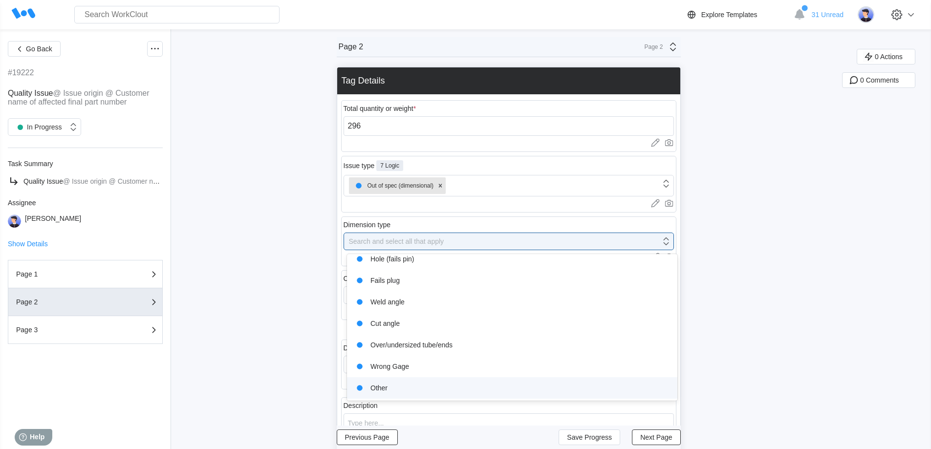
click at [404, 390] on div "Other" at bounding box center [512, 388] width 319 height 14
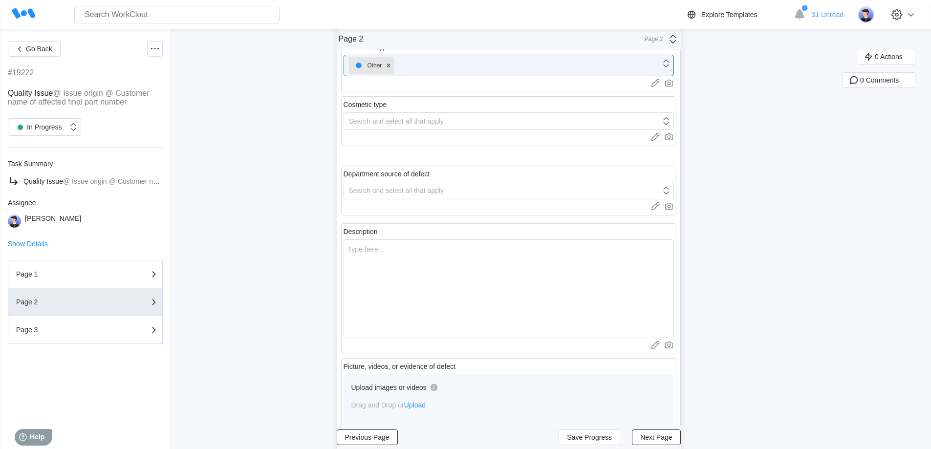
scroll to position [195, 0]
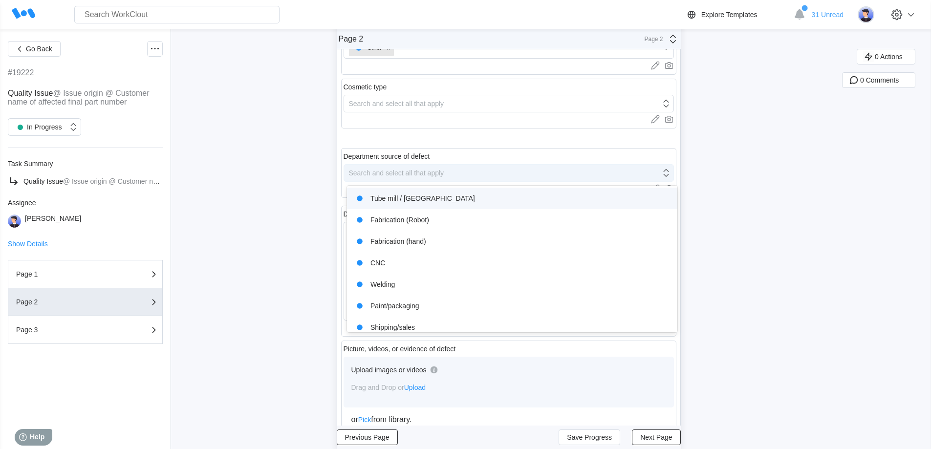
click at [414, 165] on div "Search and select all that apply" at bounding box center [508, 173] width 330 height 18
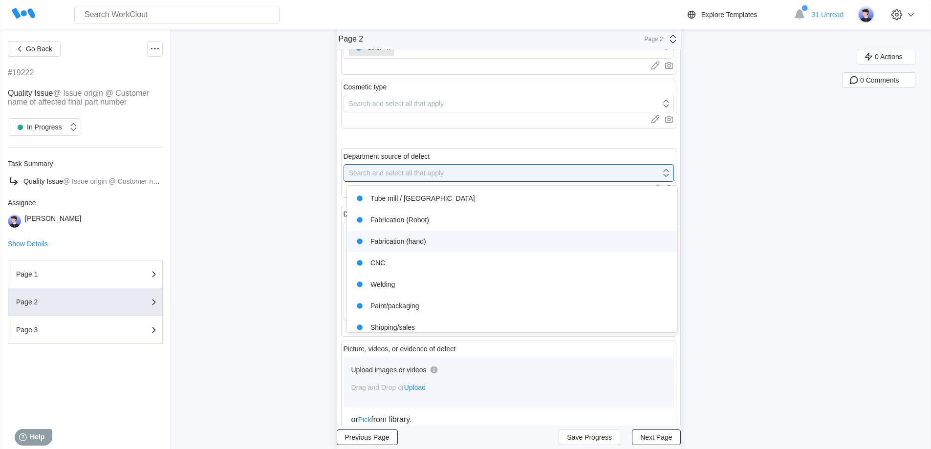
click at [446, 236] on div "Fabrication (hand)" at bounding box center [512, 242] width 319 height 14
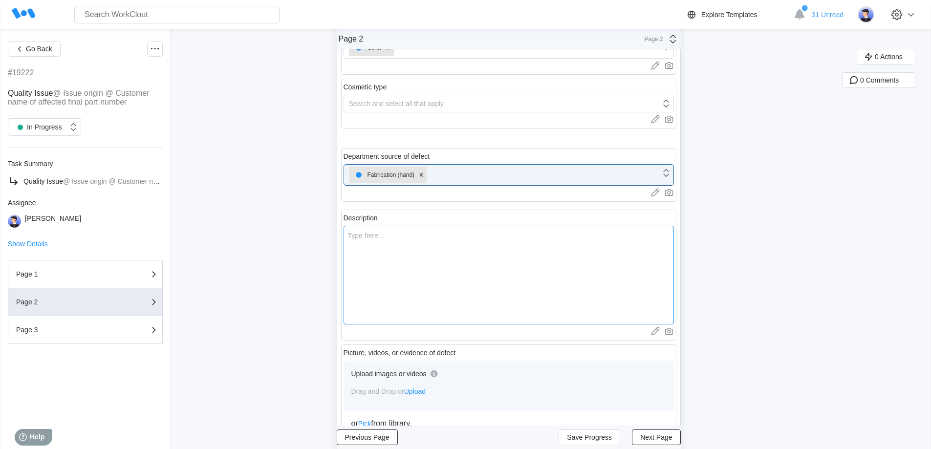
click at [415, 264] on textarea at bounding box center [508, 275] width 330 height 99
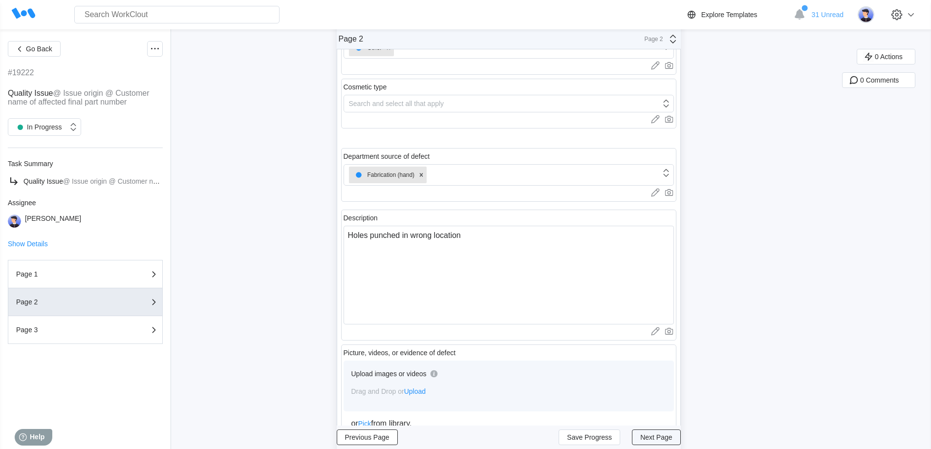
click at [662, 444] on button "Next Page" at bounding box center [656, 437] width 48 height 16
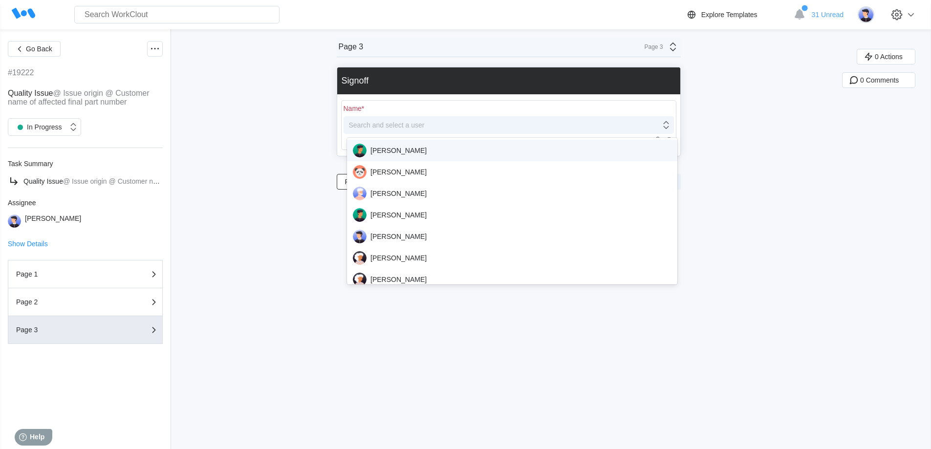
click at [370, 122] on div "Search and select a user" at bounding box center [387, 125] width 76 height 8
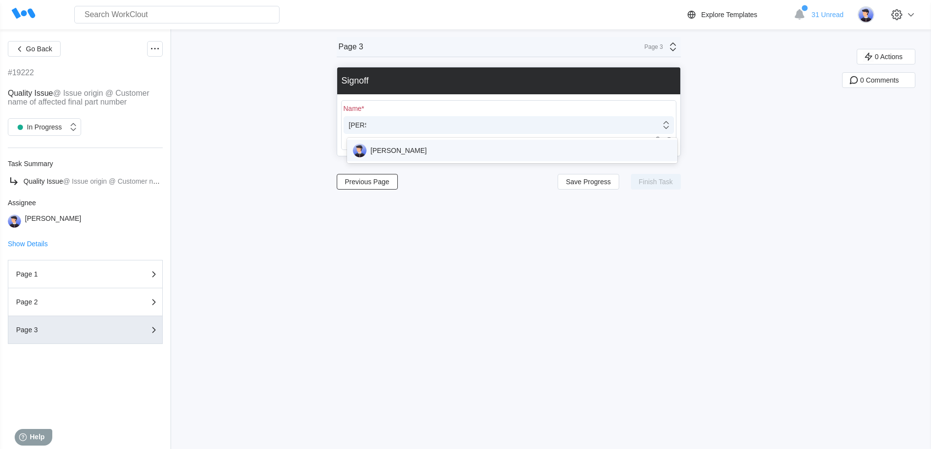
click at [373, 147] on div "[PERSON_NAME]" at bounding box center [512, 151] width 319 height 14
click at [651, 181] on span "Finish Task" at bounding box center [656, 181] width 34 height 7
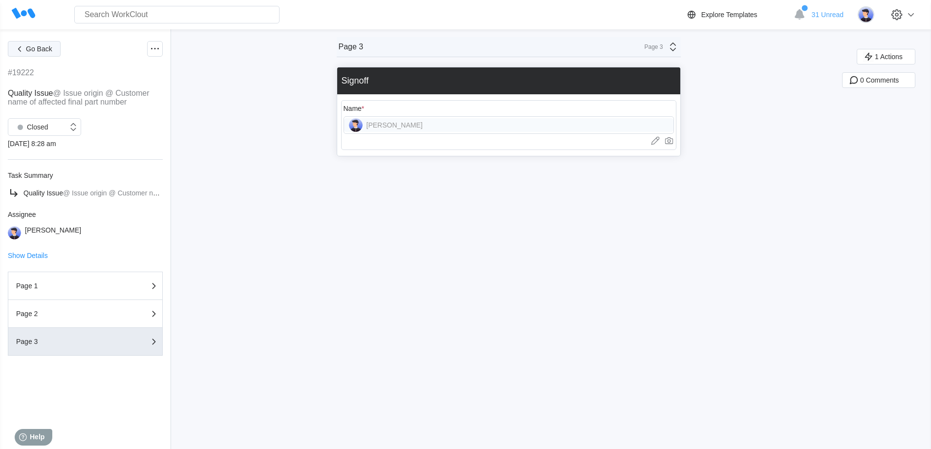
click at [49, 46] on span "Go Back" at bounding box center [39, 48] width 26 height 7
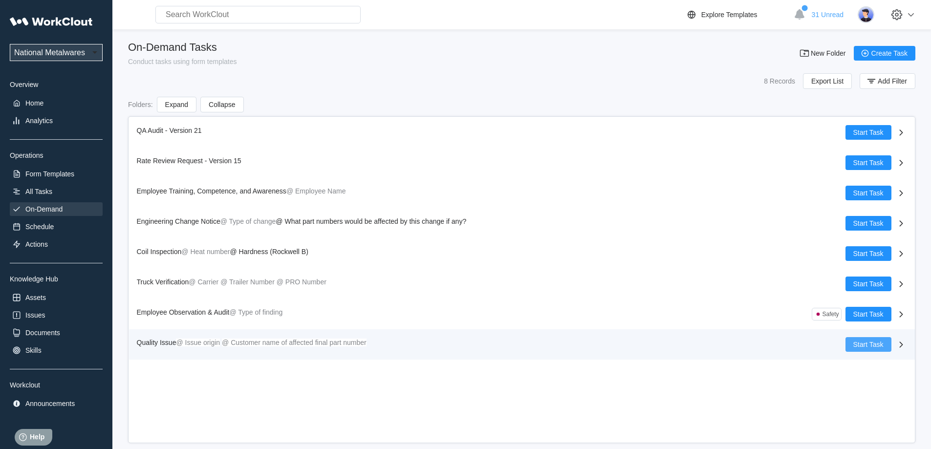
click at [870, 343] on span "Start Task" at bounding box center [868, 344] width 30 height 7
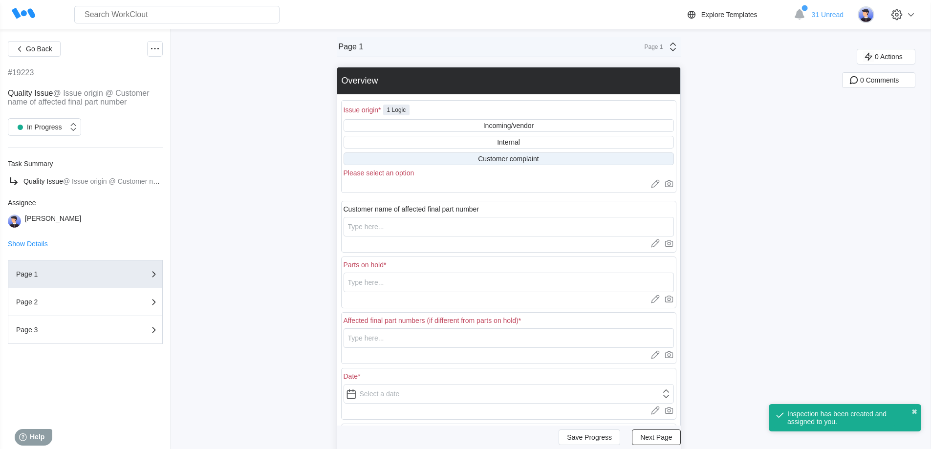
click at [481, 159] on div "Customer complaint" at bounding box center [508, 158] width 330 height 13
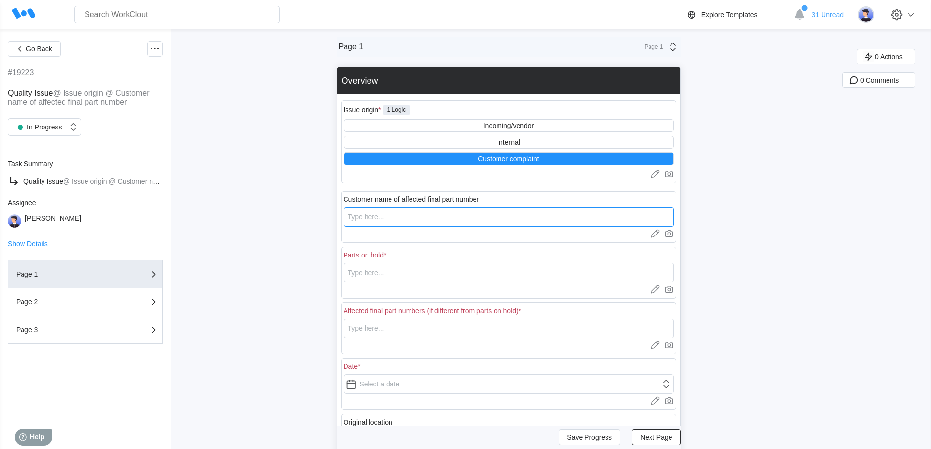
click at [396, 214] on input "text" at bounding box center [508, 217] width 330 height 20
click at [371, 281] on input "text" at bounding box center [508, 273] width 330 height 20
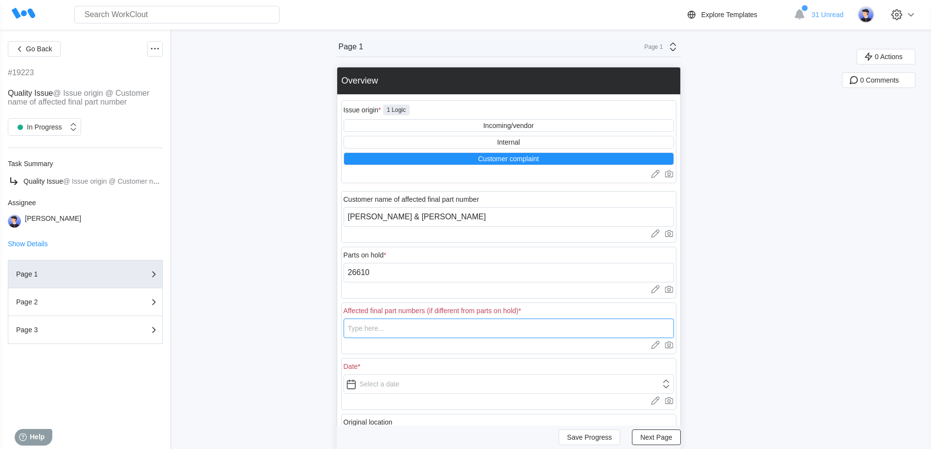
click at [384, 330] on input "text" at bounding box center [508, 329] width 330 height 20
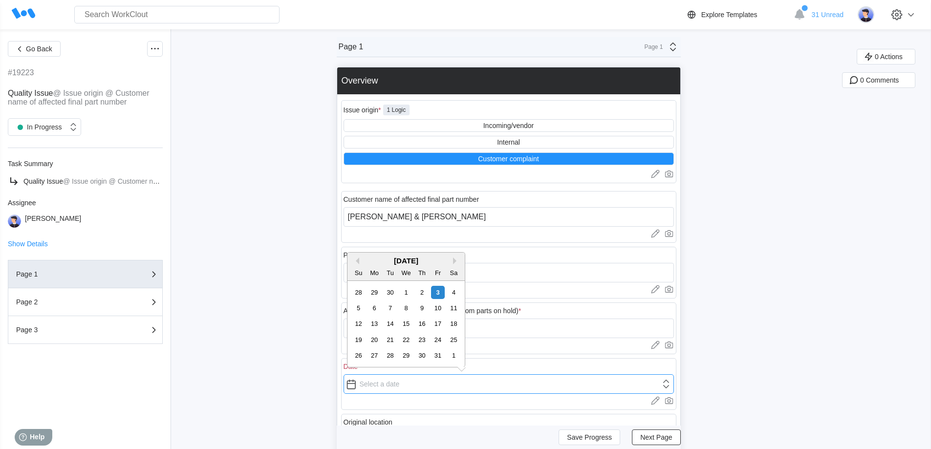
click at [419, 383] on input "text" at bounding box center [508, 384] width 330 height 20
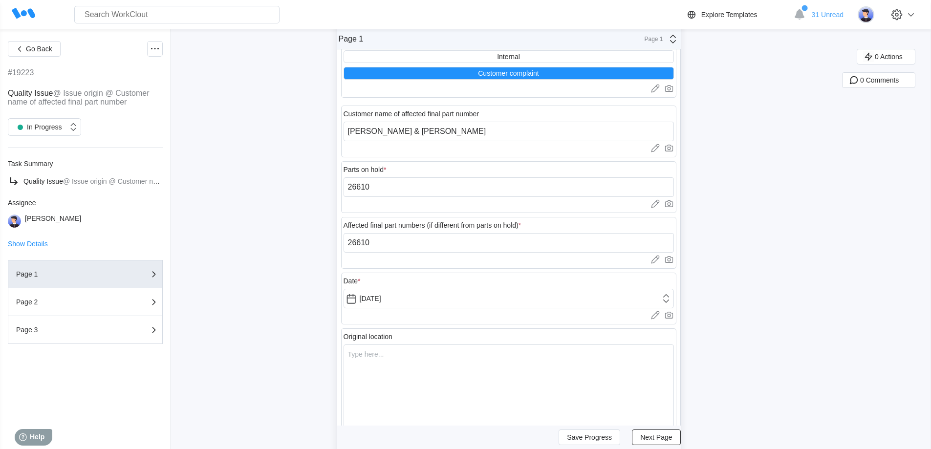
scroll to position [147, 0]
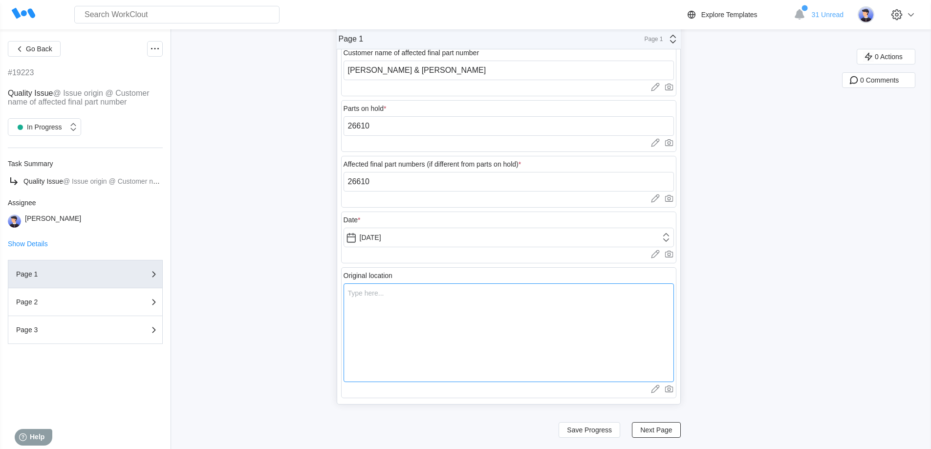
click at [409, 306] on textarea at bounding box center [508, 332] width 330 height 99
click at [664, 427] on span "Next Page" at bounding box center [656, 430] width 32 height 7
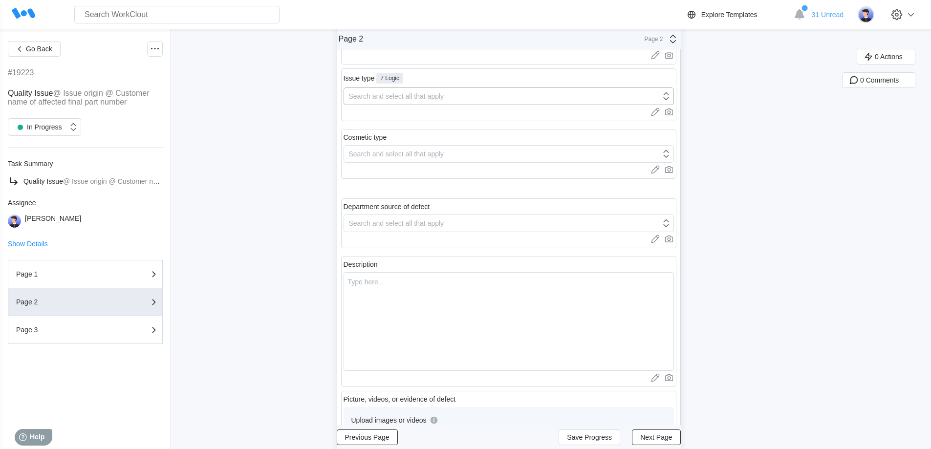
scroll to position [0, 0]
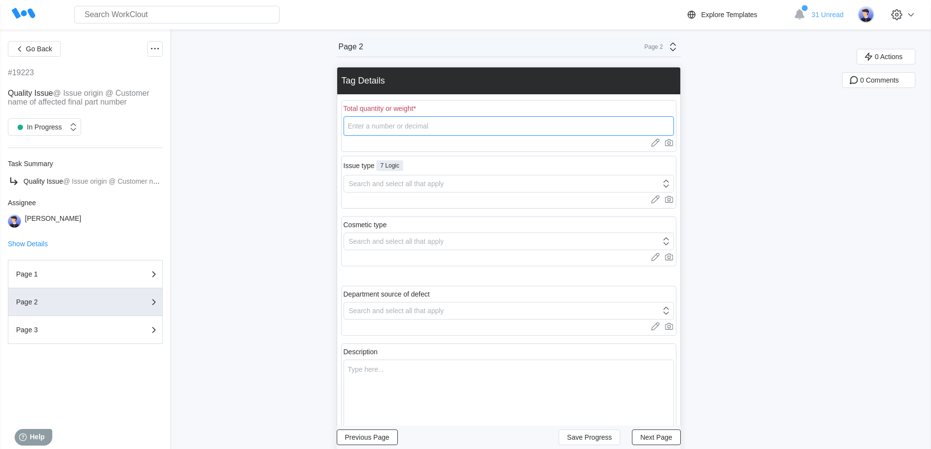
click at [417, 130] on input "number" at bounding box center [508, 126] width 330 height 20
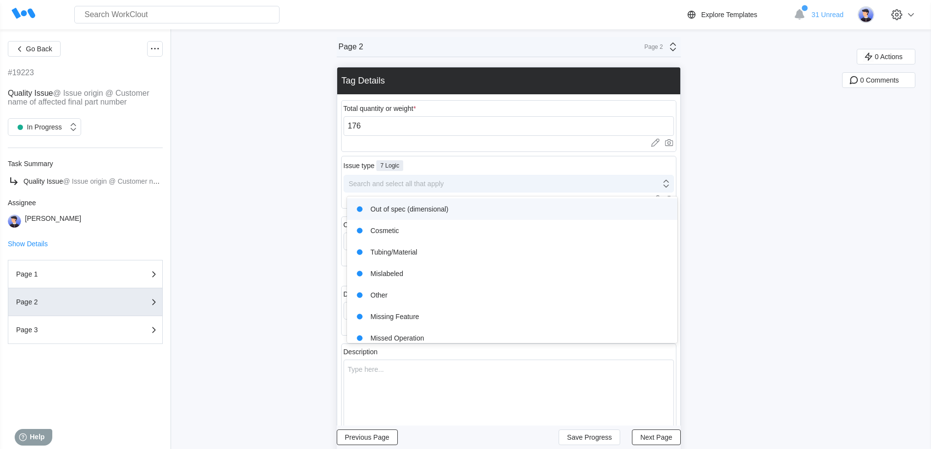
click at [399, 185] on div "Search and select all that apply" at bounding box center [396, 184] width 95 height 8
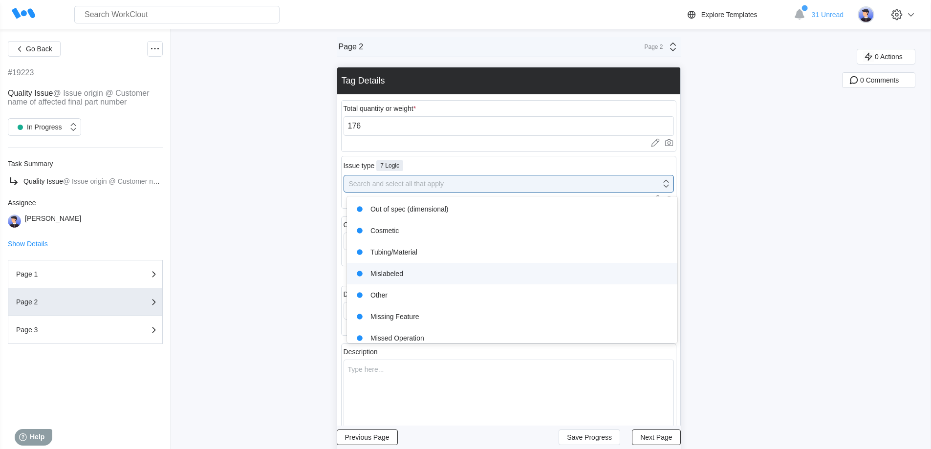
scroll to position [29, 0]
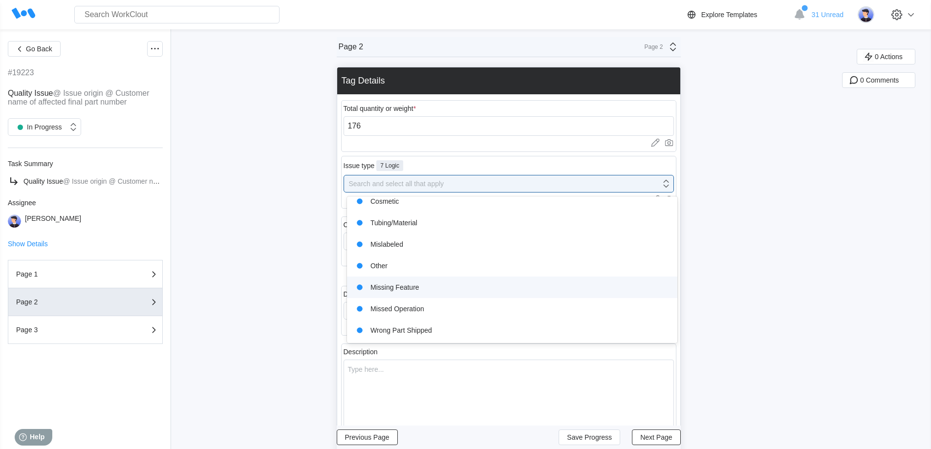
click at [428, 290] on div "Missing Feature" at bounding box center [512, 287] width 319 height 14
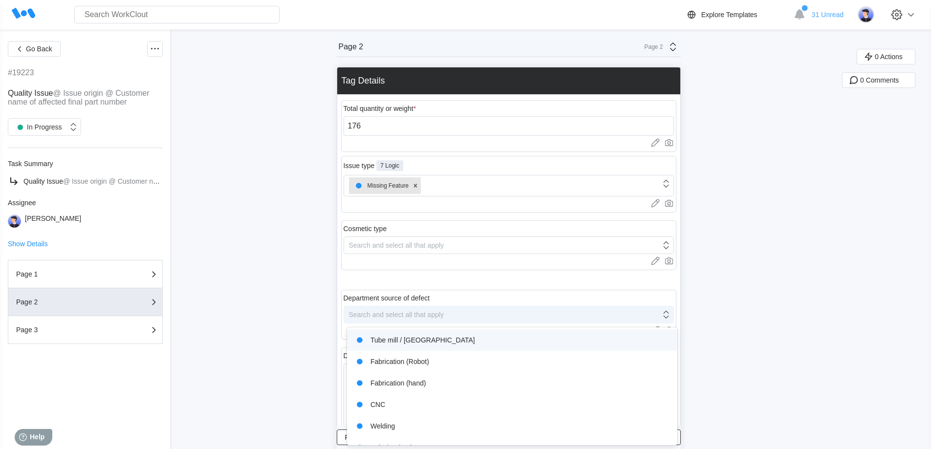
click at [420, 318] on div "Search and select all that apply" at bounding box center [396, 315] width 95 height 8
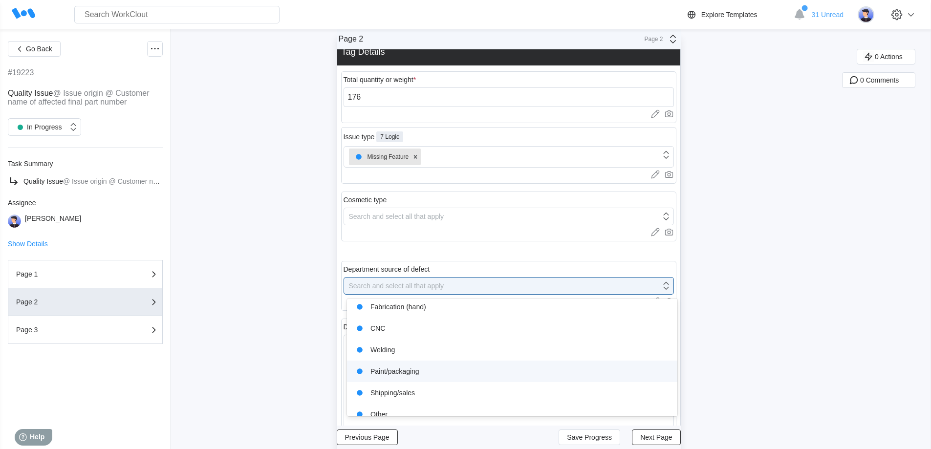
scroll to position [80, 0]
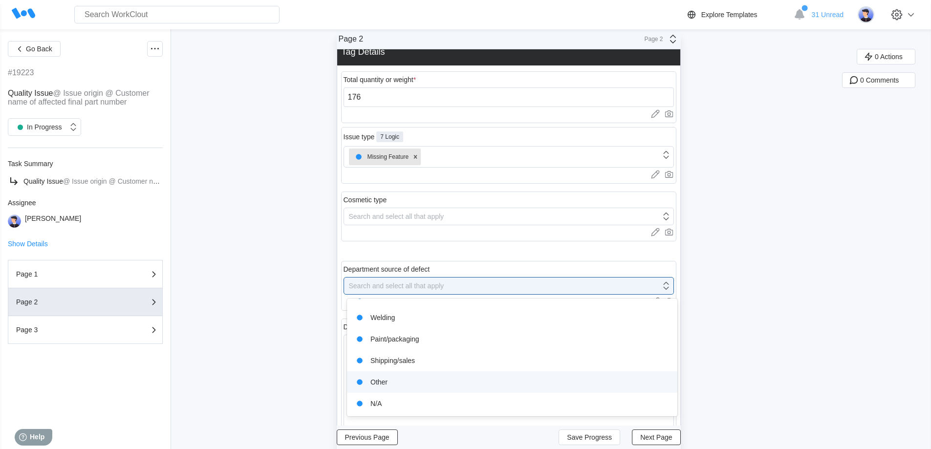
click at [397, 383] on div "Other" at bounding box center [512, 382] width 319 height 14
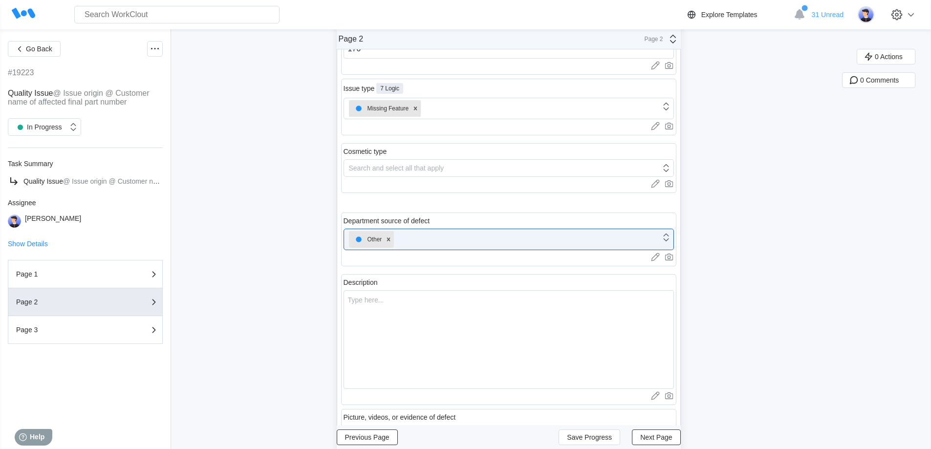
scroll to position [194, 0]
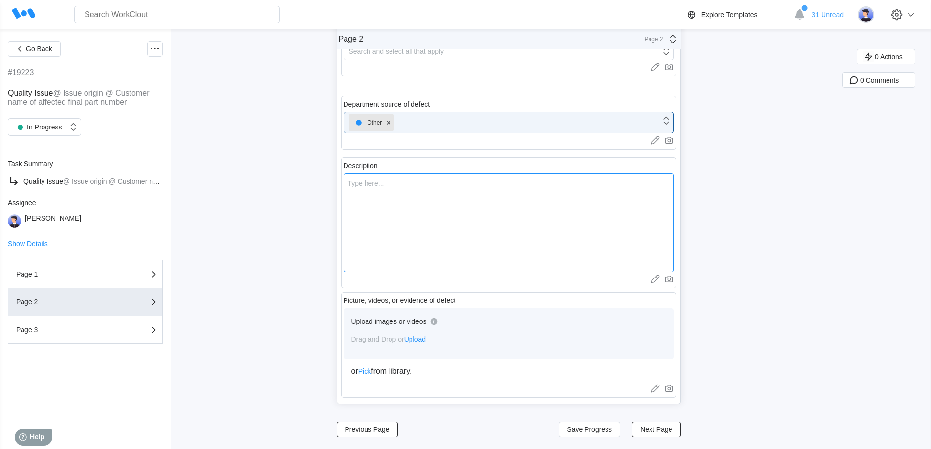
click at [441, 219] on textarea at bounding box center [508, 222] width 330 height 99
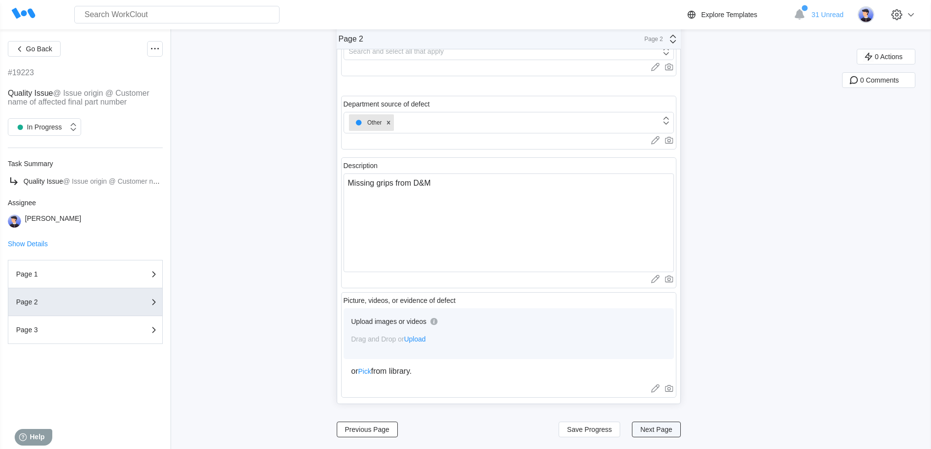
click at [660, 434] on button "Next Page" at bounding box center [656, 430] width 48 height 16
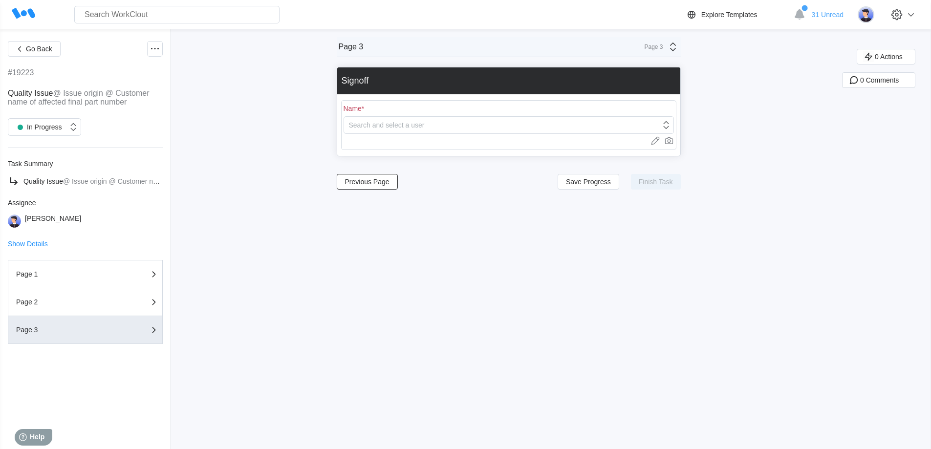
scroll to position [0, 0]
click at [413, 127] on div "Search and select a user" at bounding box center [387, 125] width 76 height 8
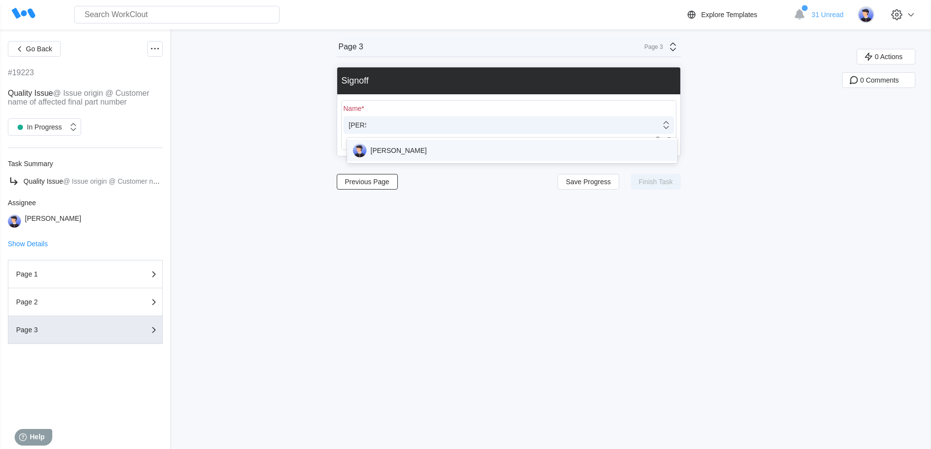
click at [412, 150] on div "[PERSON_NAME]" at bounding box center [512, 151] width 319 height 14
click at [661, 185] on span "Finish Task" at bounding box center [656, 181] width 34 height 7
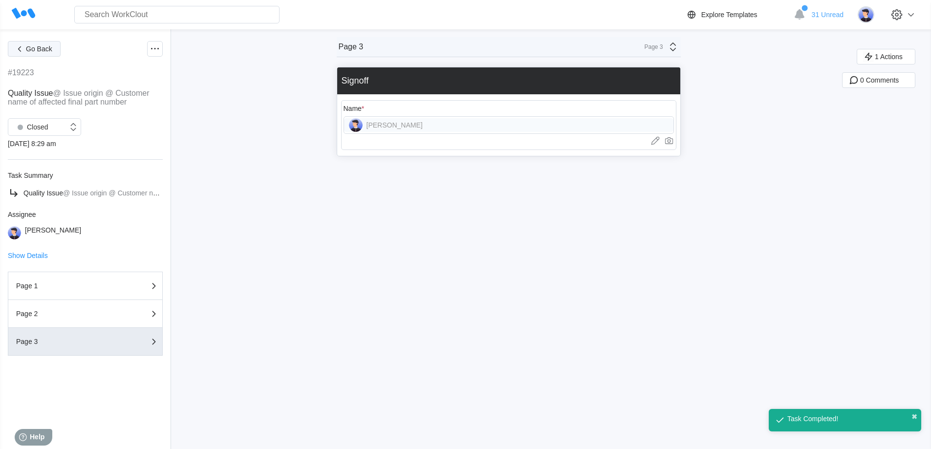
click at [36, 49] on span "Go Back" at bounding box center [39, 48] width 26 height 7
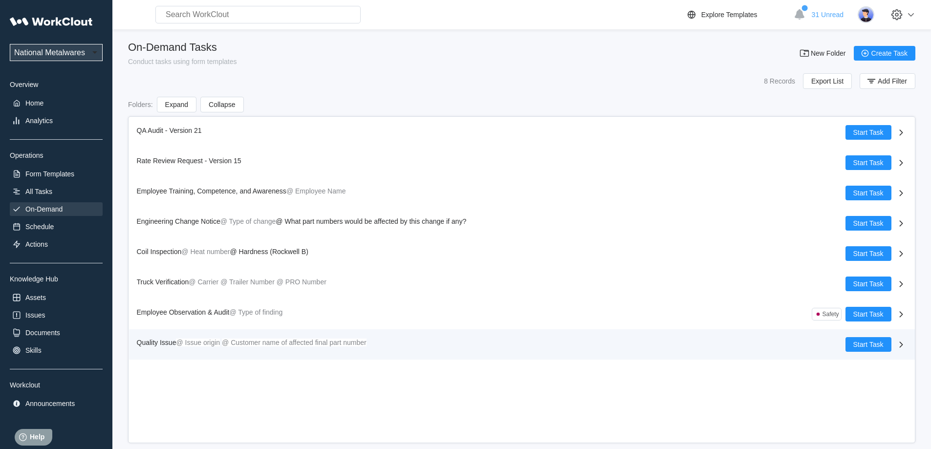
drag, startPoint x: 878, startPoint y: 347, endPoint x: 844, endPoint y: 349, distance: 34.3
click at [878, 347] on span "Start Task" at bounding box center [868, 344] width 30 height 7
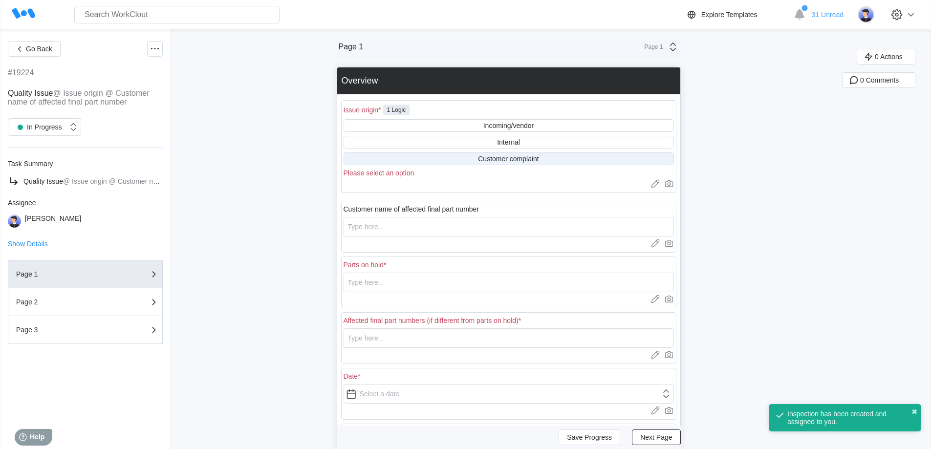
click at [508, 162] on div "Customer complaint" at bounding box center [508, 159] width 61 height 8
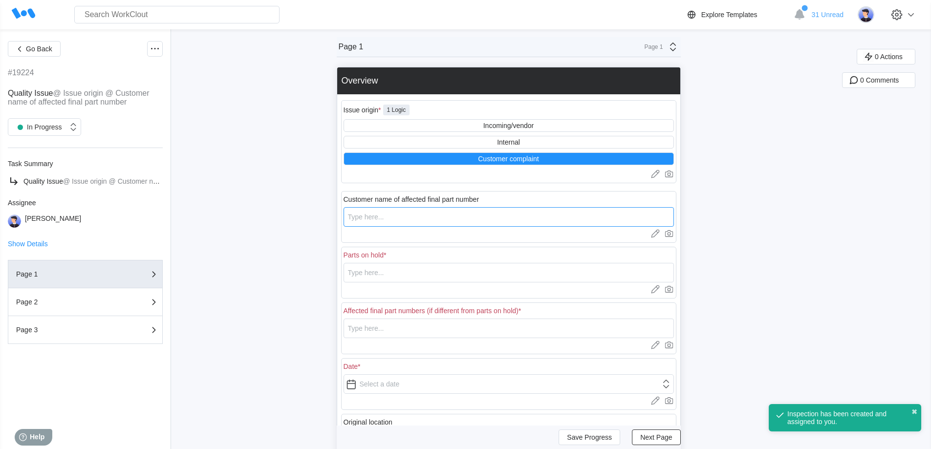
click at [454, 220] on input "text" at bounding box center [508, 217] width 330 height 20
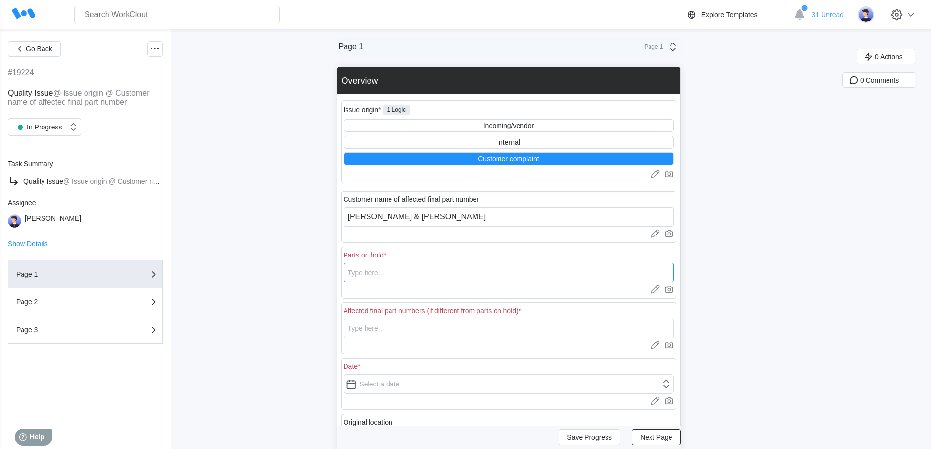
click at [439, 271] on input "text" at bounding box center [508, 273] width 330 height 20
drag, startPoint x: 418, startPoint y: 269, endPoint x: 338, endPoint y: 275, distance: 79.8
click at [339, 275] on div "Go Back #19224 Quality Issue @ Issue origin @ Customer name of affected final p…" at bounding box center [465, 312] width 931 height 567
click at [384, 329] on input "text" at bounding box center [508, 329] width 330 height 20
paste input "11865002PPMB"
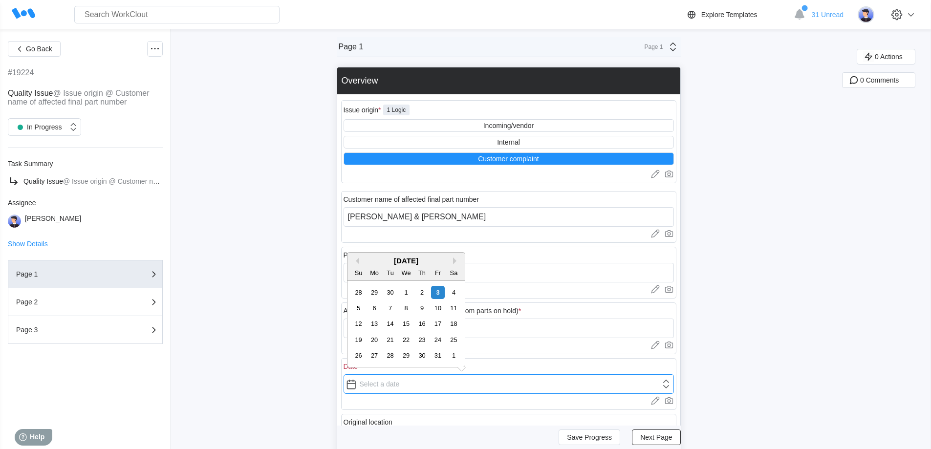
click at [383, 389] on input "text" at bounding box center [508, 384] width 330 height 20
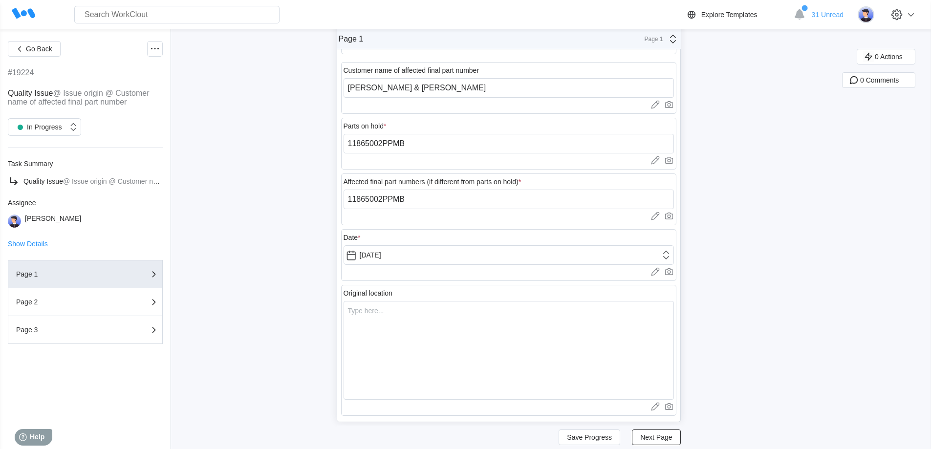
scroll to position [147, 0]
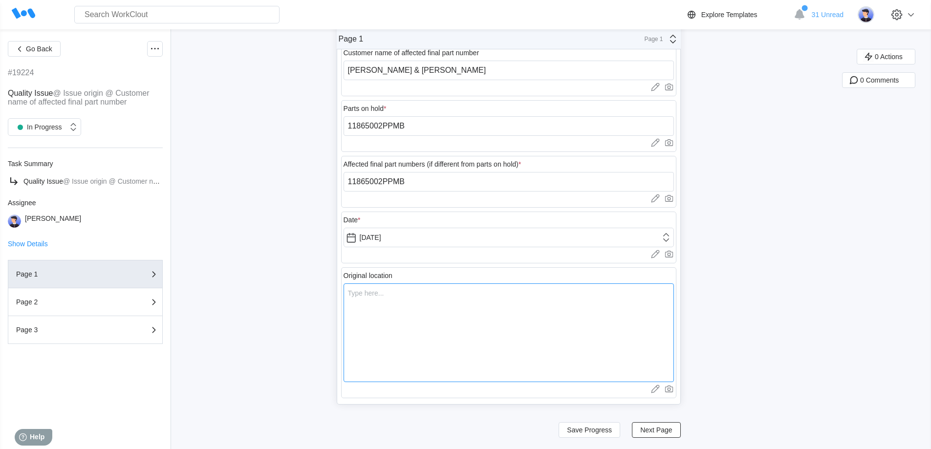
click at [401, 318] on textarea at bounding box center [508, 332] width 330 height 99
click at [659, 433] on span "Next Page" at bounding box center [656, 430] width 32 height 7
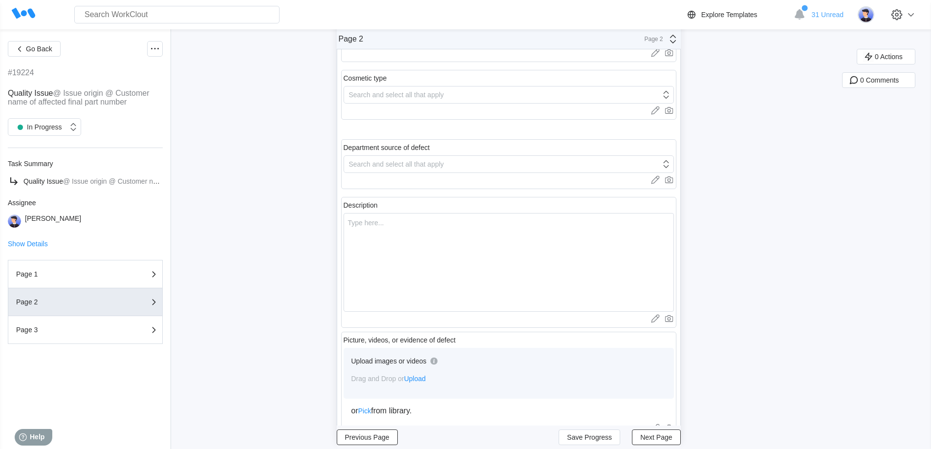
scroll to position [0, 0]
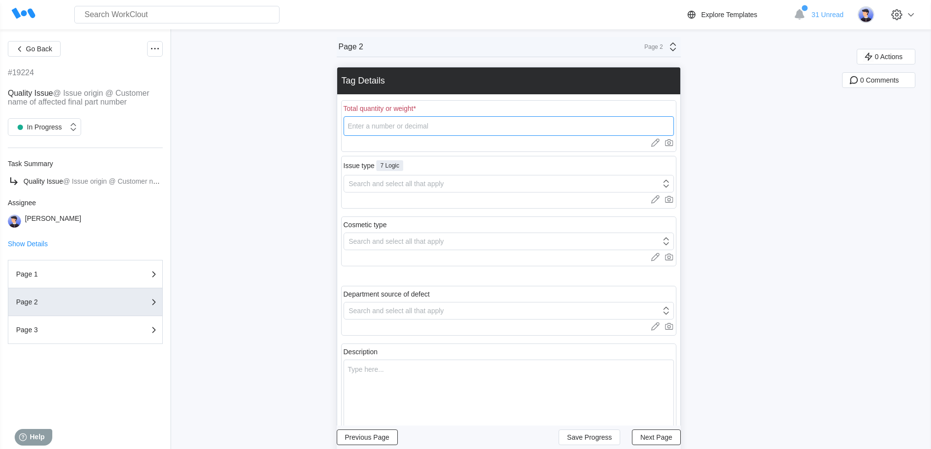
click at [399, 128] on input "number" at bounding box center [508, 126] width 330 height 20
click at [431, 186] on div "Search and select all that apply" at bounding box center [396, 184] width 95 height 8
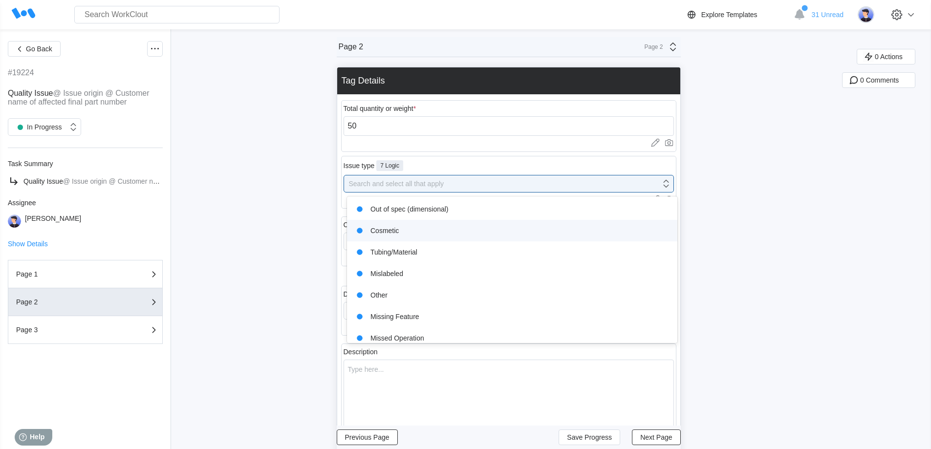
click at [407, 233] on div "Cosmetic" at bounding box center [512, 231] width 319 height 14
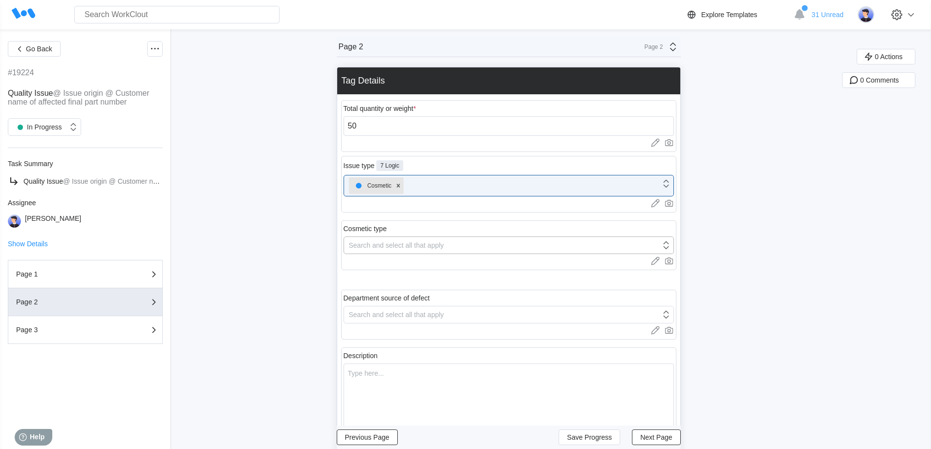
click at [415, 245] on div "Search and select all that apply" at bounding box center [396, 245] width 95 height 8
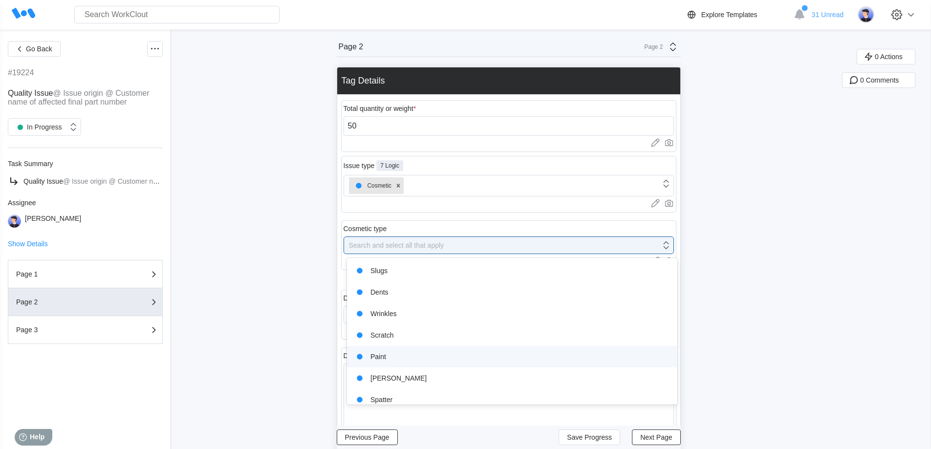
click at [405, 357] on div "Paint" at bounding box center [512, 357] width 319 height 14
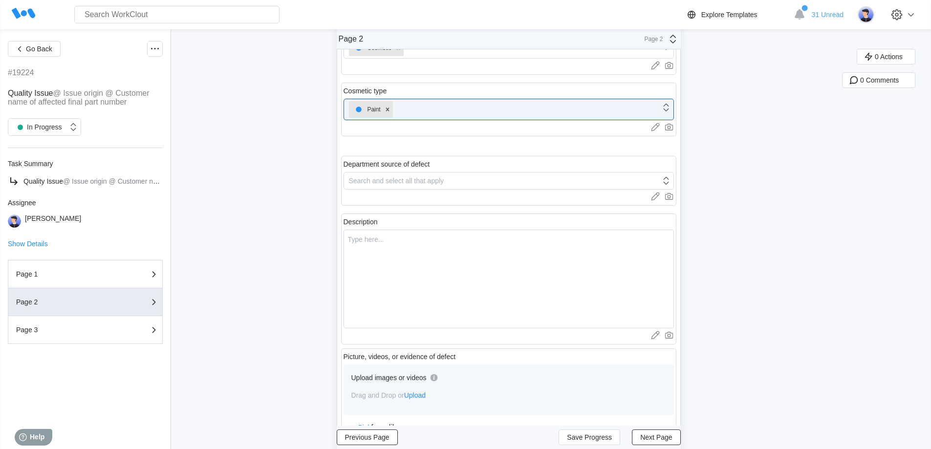
scroll to position [147, 0]
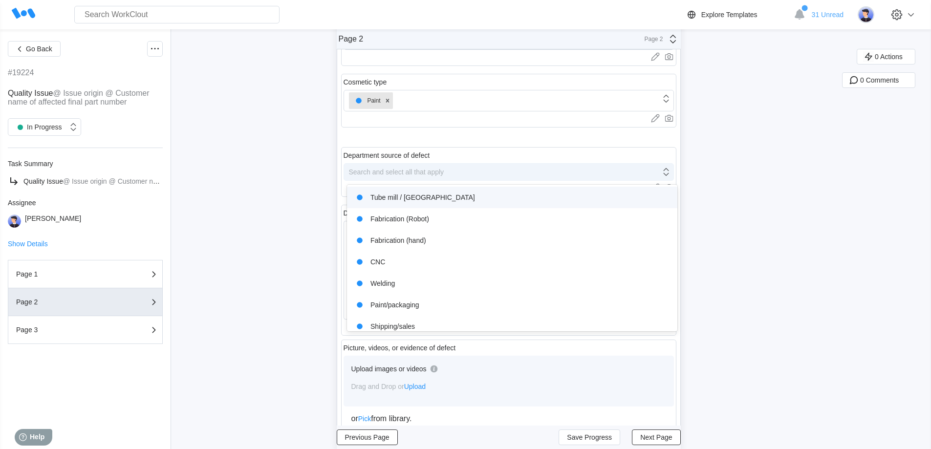
click at [425, 171] on div "Search and select all that apply" at bounding box center [396, 172] width 95 height 8
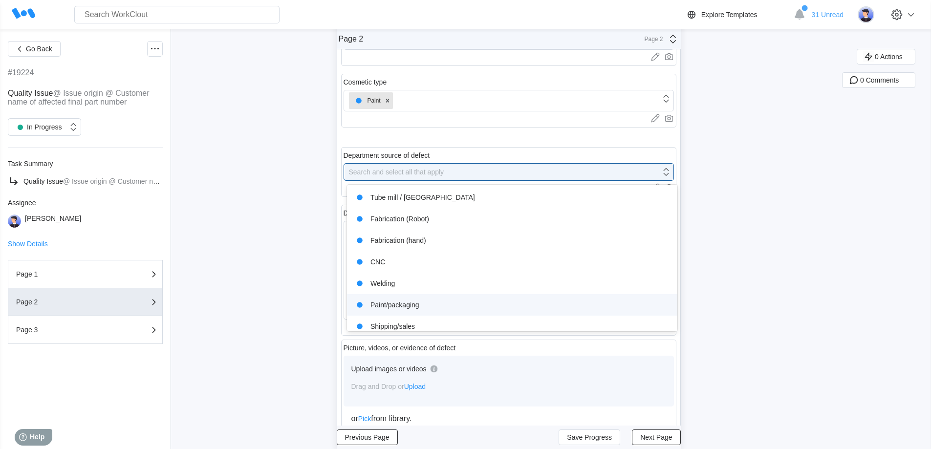
click at [427, 311] on div "Paint/packaging" at bounding box center [512, 305] width 319 height 14
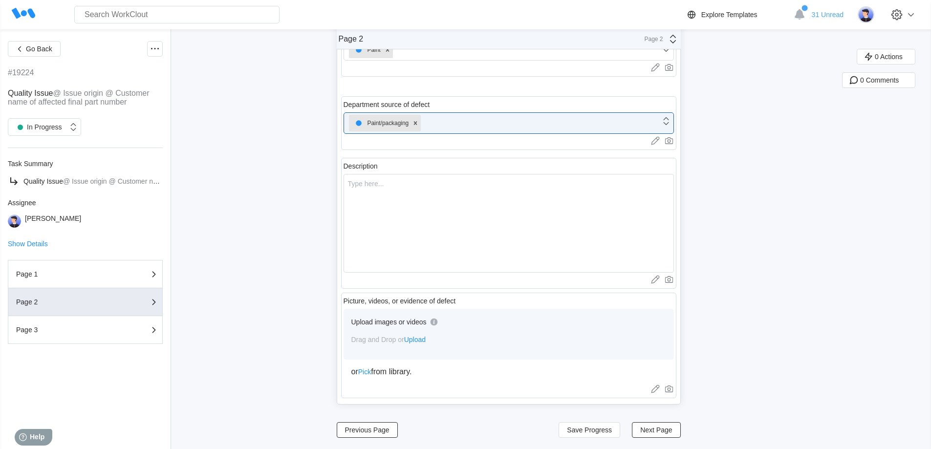
scroll to position [198, 0]
click at [402, 215] on textarea at bounding box center [508, 222] width 330 height 99
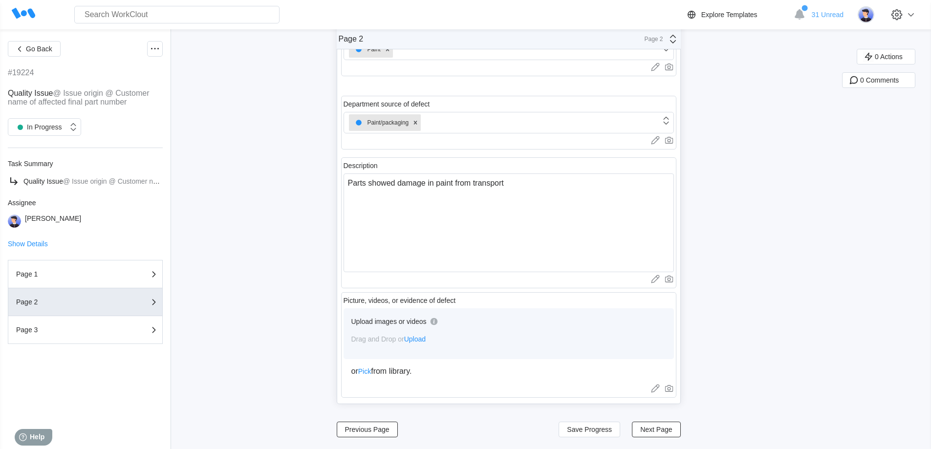
click at [661, 429] on span "Next Page" at bounding box center [656, 429] width 32 height 7
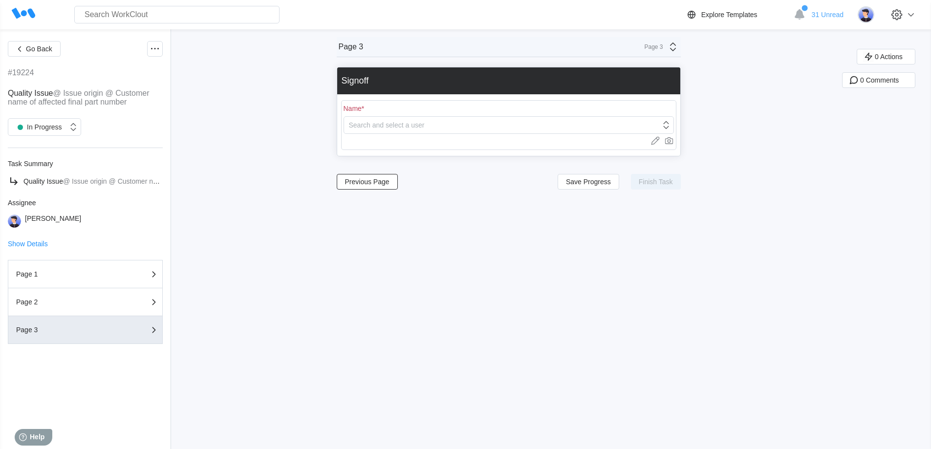
scroll to position [0, 0]
click at [438, 126] on div "Search and select a user" at bounding box center [502, 125] width 317 height 14
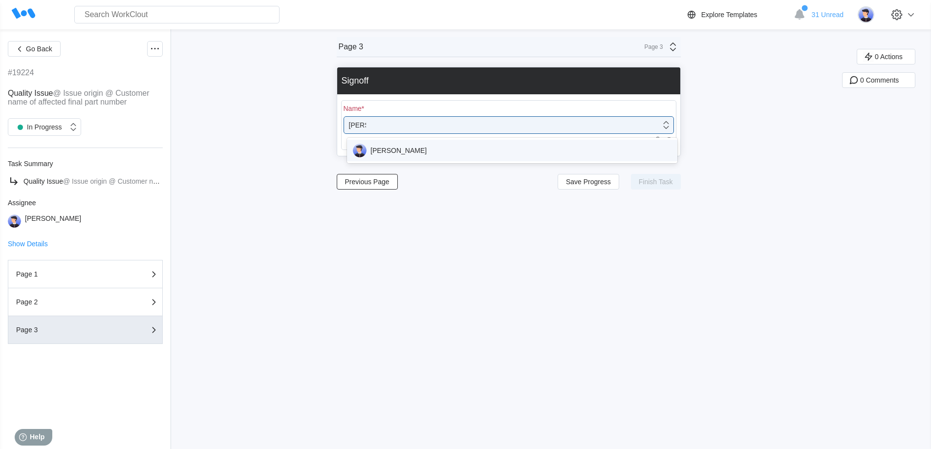
click at [427, 149] on div "[PERSON_NAME]" at bounding box center [512, 151] width 319 height 14
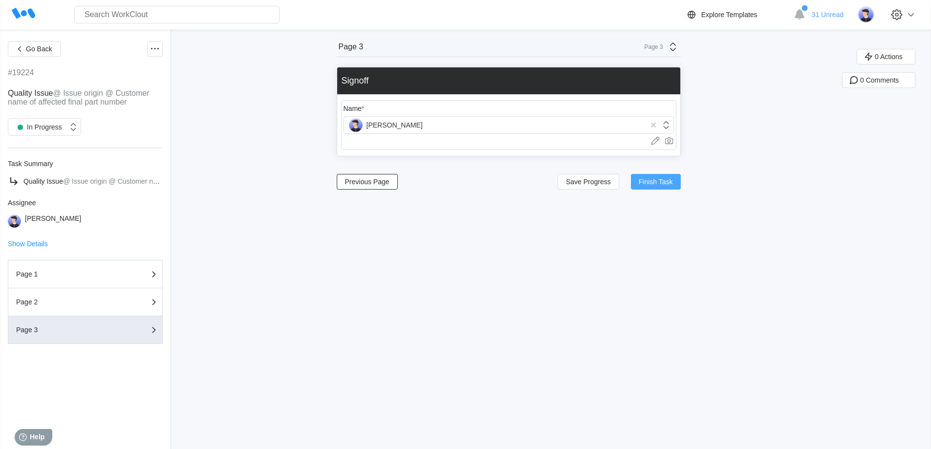
click at [641, 180] on button "Finish Task" at bounding box center [656, 182] width 50 height 16
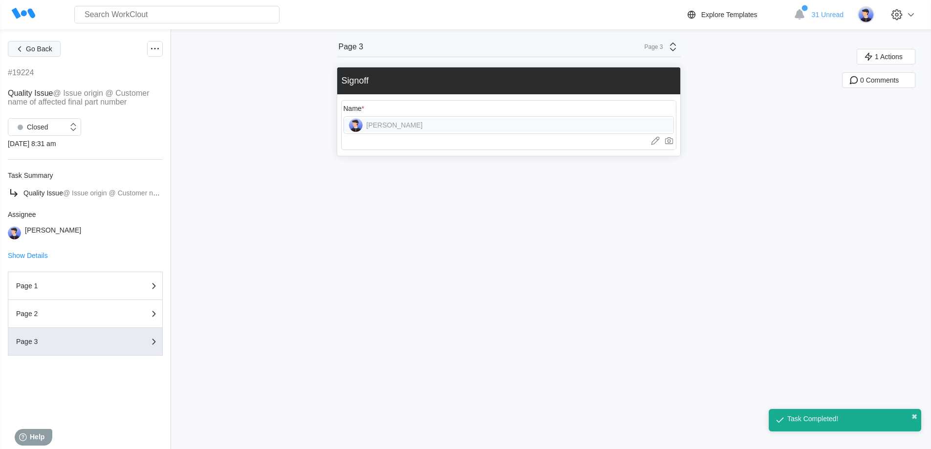
click at [39, 46] on span "Go Back" at bounding box center [39, 48] width 26 height 7
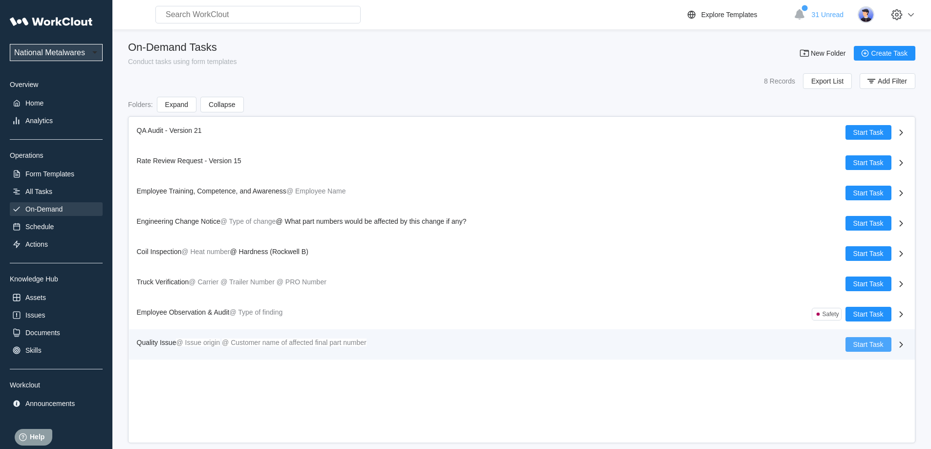
click at [879, 343] on span "Start Task" at bounding box center [868, 344] width 30 height 7
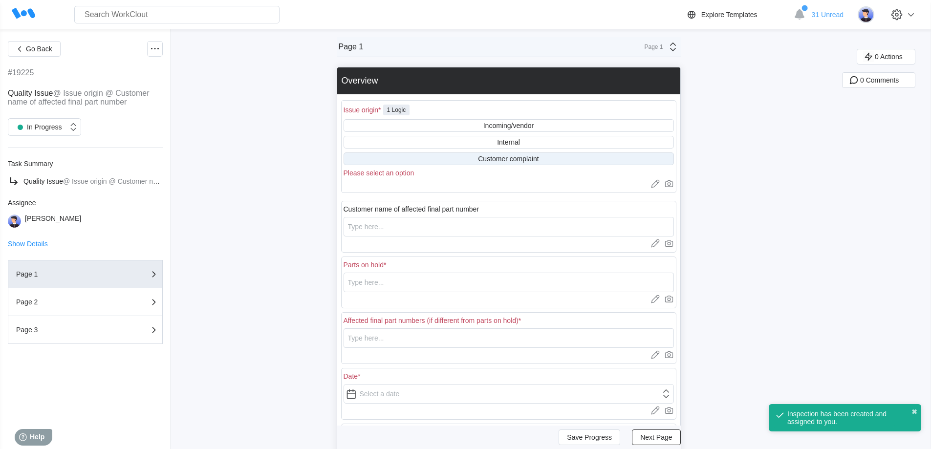
click at [483, 160] on div "Customer complaint" at bounding box center [508, 159] width 61 height 8
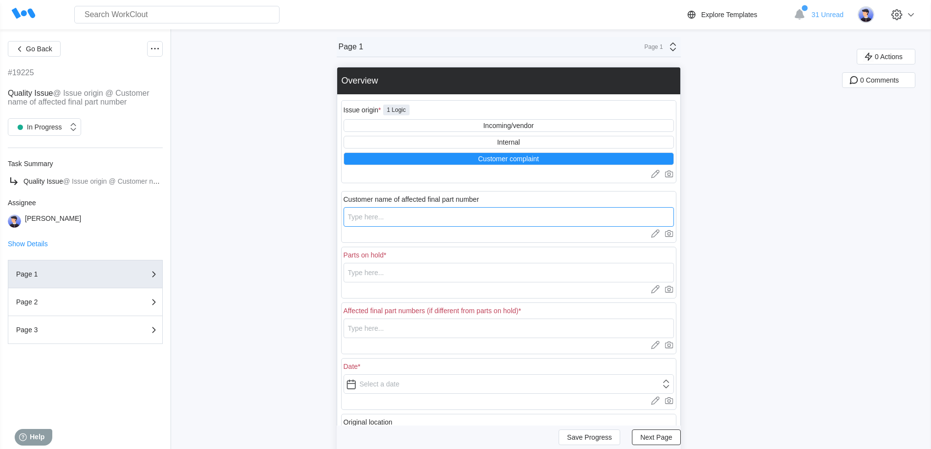
drag, startPoint x: 396, startPoint y: 213, endPoint x: 388, endPoint y: 211, distance: 8.2
click at [396, 214] on input "text" at bounding box center [508, 217] width 330 height 20
click at [385, 274] on input "text" at bounding box center [508, 273] width 330 height 20
drag, startPoint x: 426, startPoint y: 272, endPoint x: 334, endPoint y: 269, distance: 91.9
click at [334, 269] on div "Go Back #19225 Quality Issue @ Issue origin @ Customer name of affected final p…" at bounding box center [465, 312] width 931 height 567
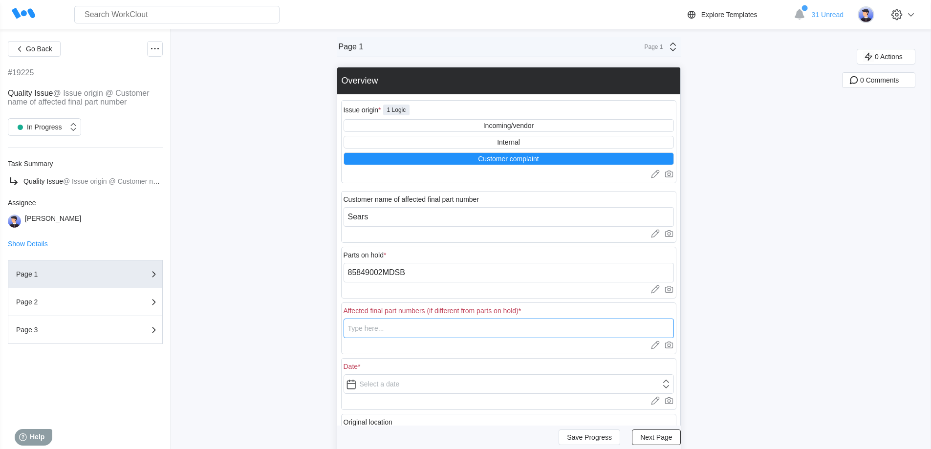
click at [379, 329] on input "text" at bounding box center [508, 329] width 330 height 20
paste input "85849002MDSB"
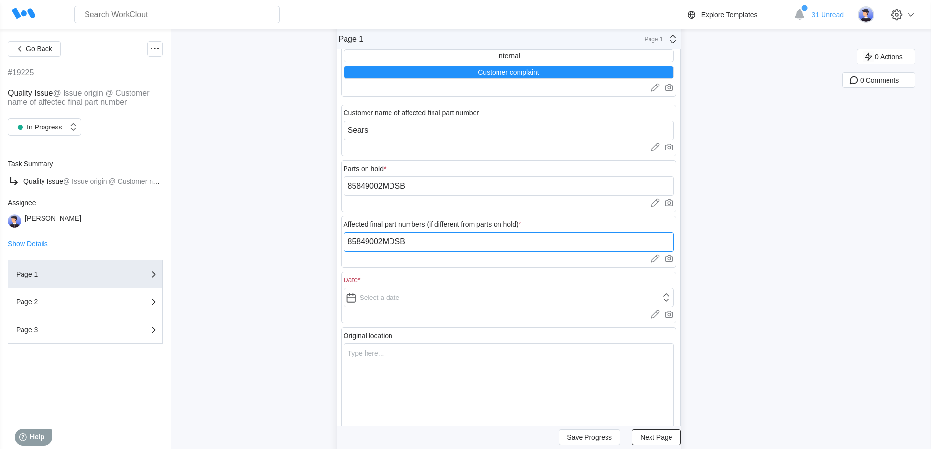
scroll to position [98, 0]
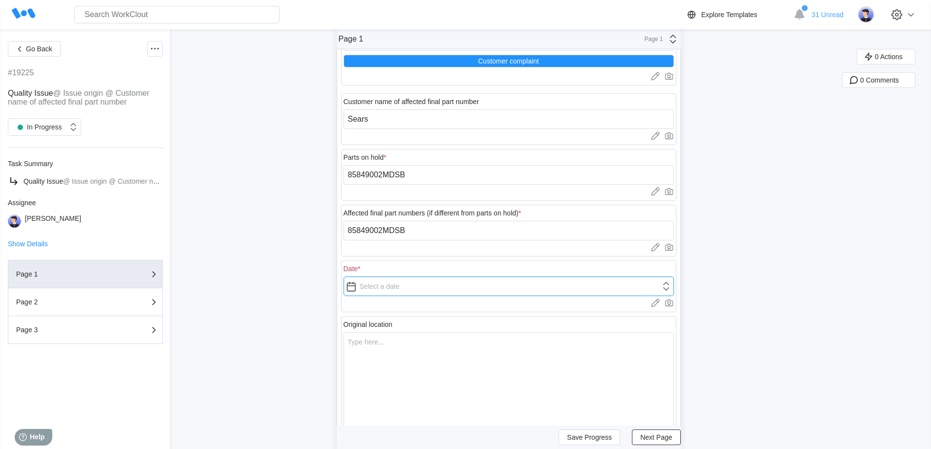
click at [410, 285] on input "text" at bounding box center [508, 287] width 330 height 20
click at [398, 351] on textarea at bounding box center [508, 381] width 330 height 99
click at [663, 434] on span "Next Page" at bounding box center [656, 437] width 32 height 7
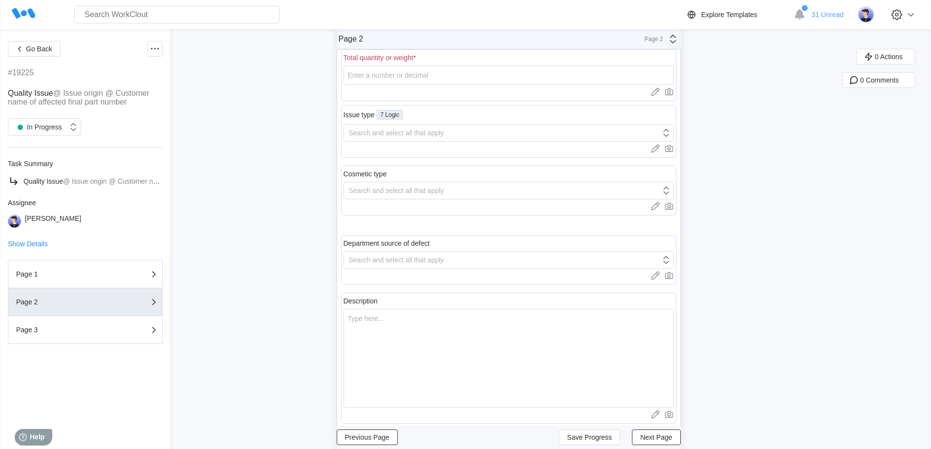
scroll to position [0, 0]
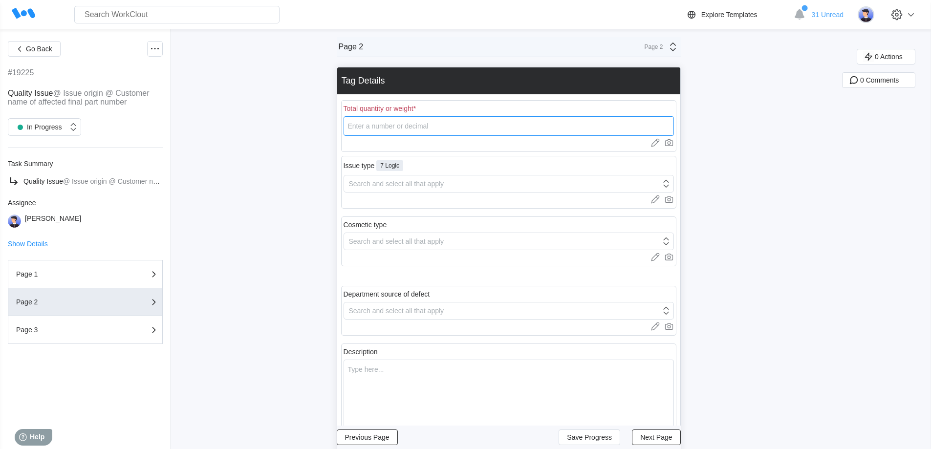
click at [419, 127] on input "number" at bounding box center [508, 126] width 330 height 20
click at [419, 183] on div "Search and select all that apply" at bounding box center [396, 184] width 95 height 8
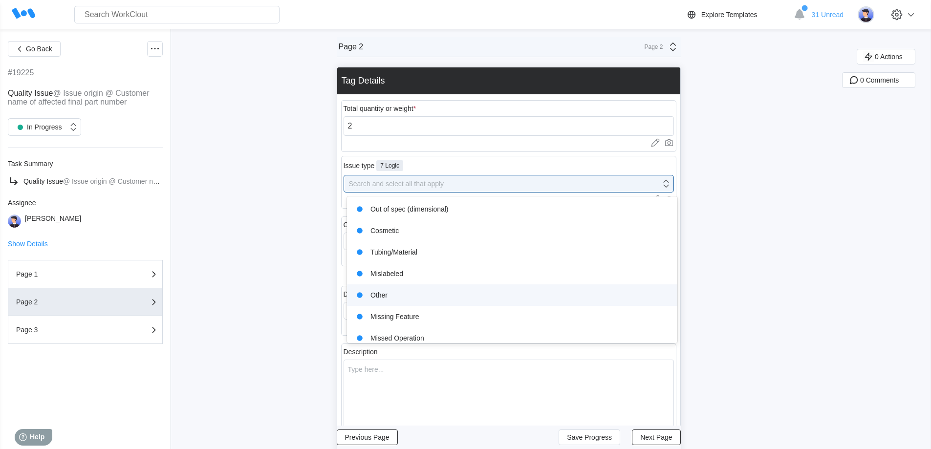
scroll to position [29, 0]
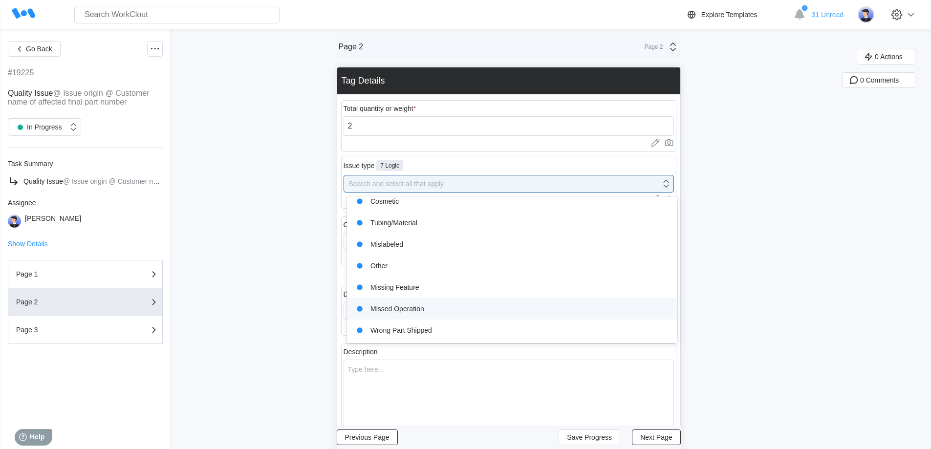
click at [417, 310] on div "Missed Operation" at bounding box center [512, 309] width 319 height 14
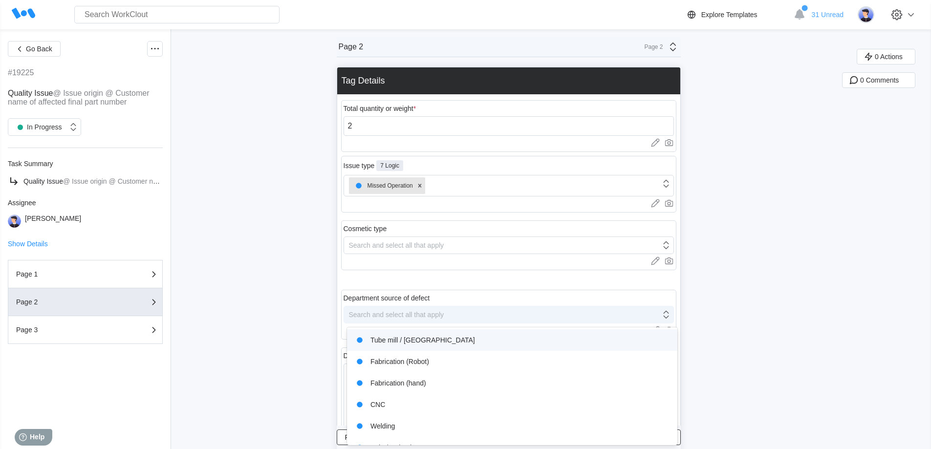
click at [405, 319] on div "Search and select all that apply" at bounding box center [502, 315] width 317 height 14
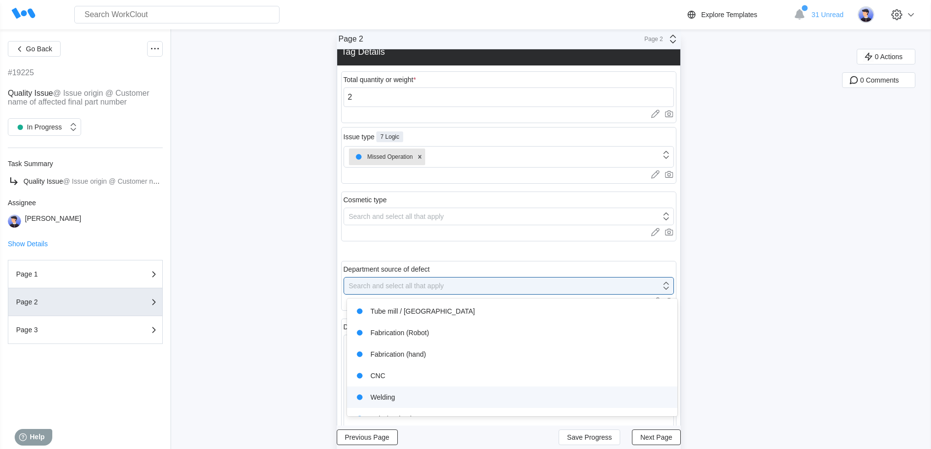
click at [390, 399] on div "Welding" at bounding box center [512, 397] width 319 height 14
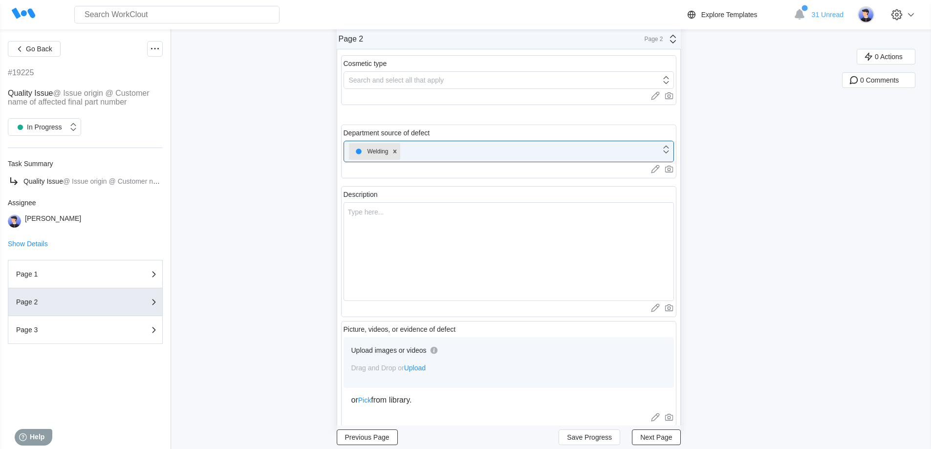
scroll to position [175, 0]
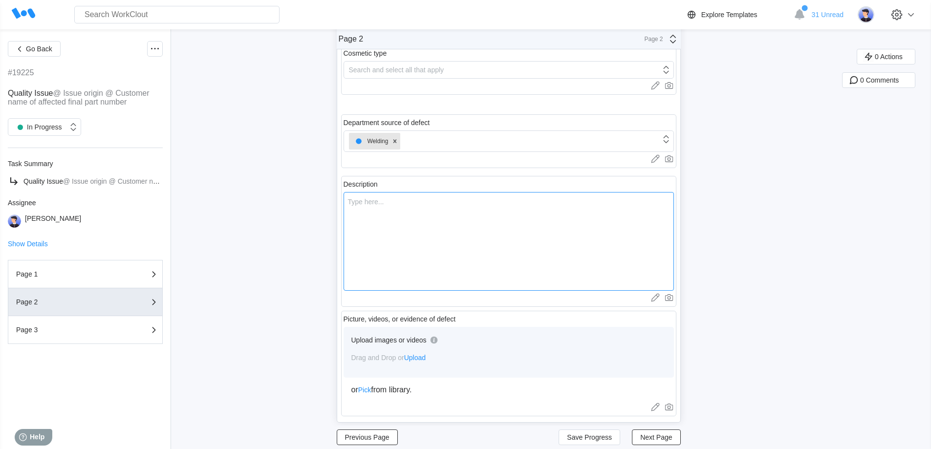
click at [398, 236] on textarea at bounding box center [508, 241] width 330 height 99
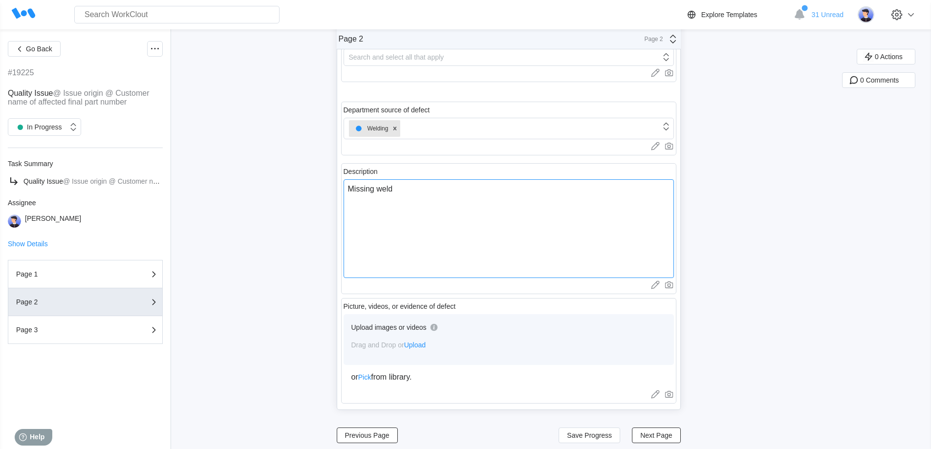
scroll to position [194, 0]
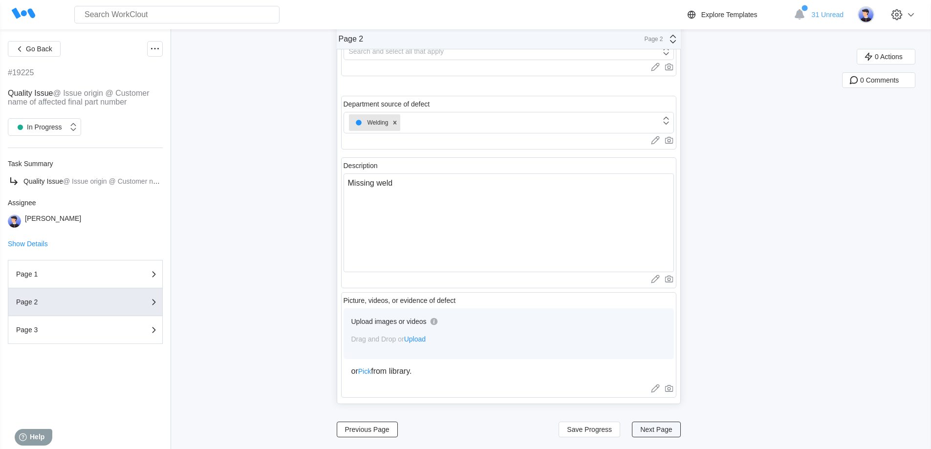
click at [666, 430] on span "Next Page" at bounding box center [656, 429] width 32 height 7
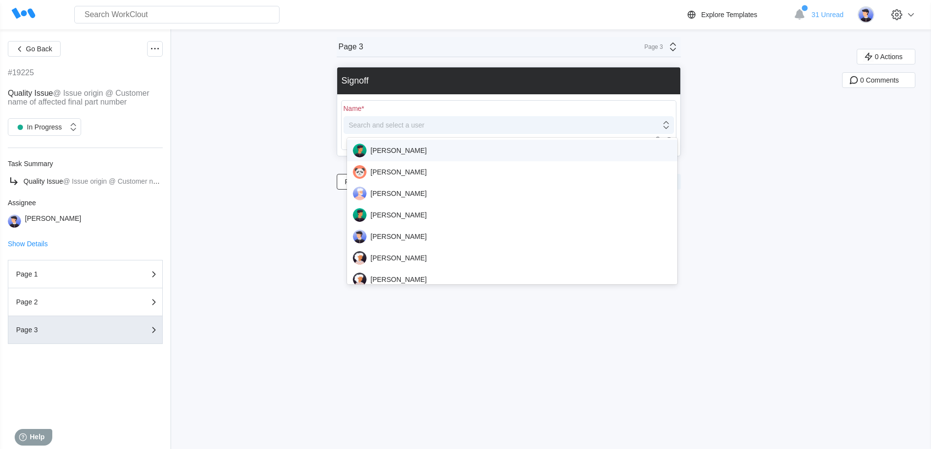
click at [448, 121] on div "Search and select a user" at bounding box center [502, 125] width 317 height 14
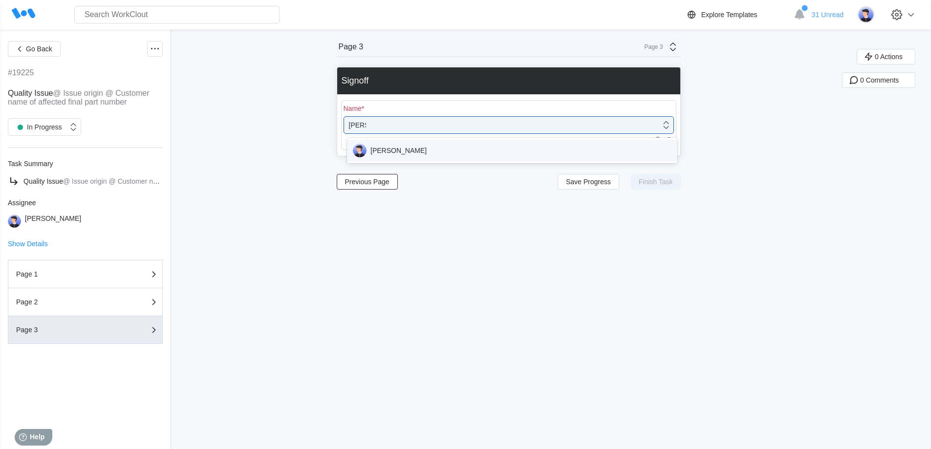
click at [429, 148] on div "[PERSON_NAME]" at bounding box center [512, 151] width 319 height 14
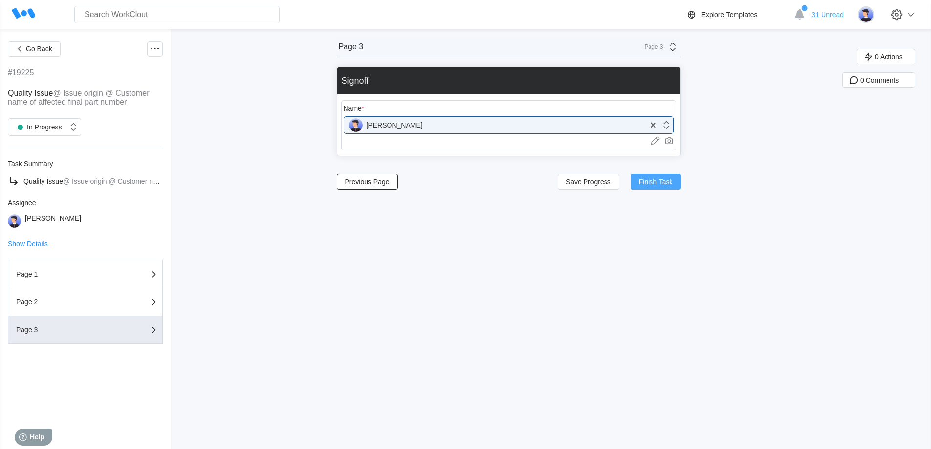
click at [660, 184] on span "Finish Task" at bounding box center [656, 181] width 34 height 7
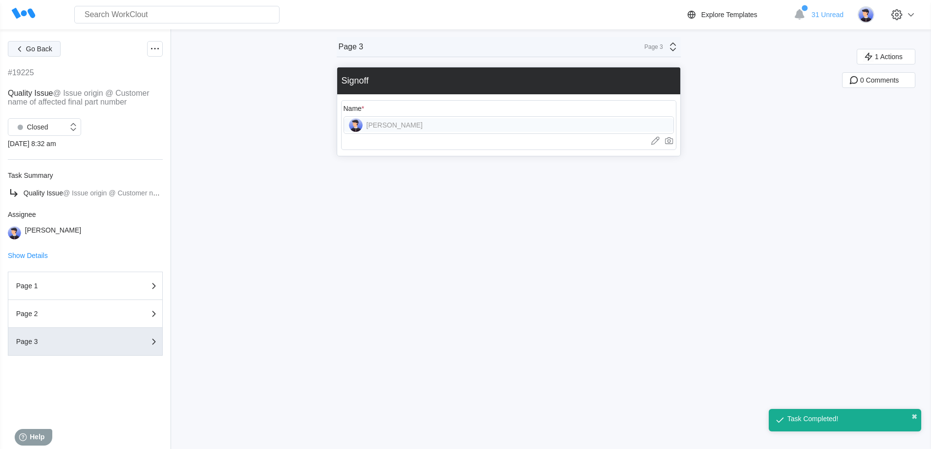
click at [34, 49] on span "Go Back" at bounding box center [39, 48] width 26 height 7
